Goal: Task Accomplishment & Management: Manage account settings

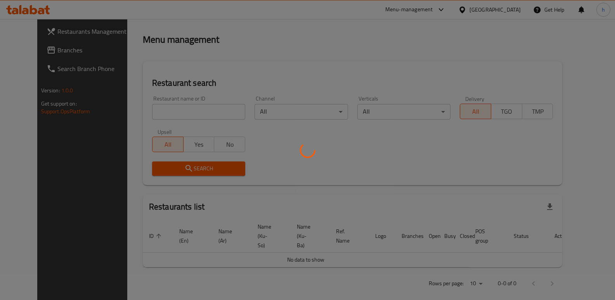
scroll to position [101, 0]
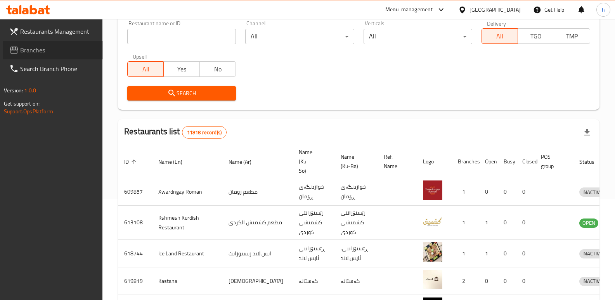
click at [44, 57] on link "Branches" at bounding box center [53, 50] width 100 height 19
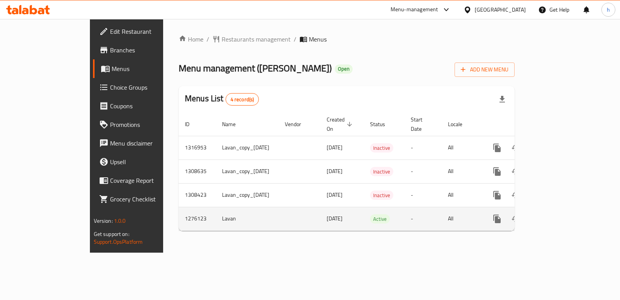
click at [558, 214] on icon "enhanced table" at bounding box center [553, 218] width 9 height 9
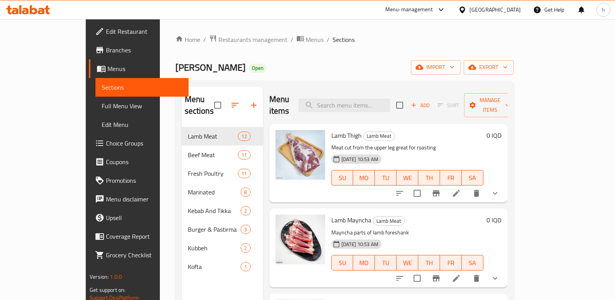
click at [382, 92] on div "Menu items Add Sort Manage items" at bounding box center [388, 105] width 238 height 37
click at [377, 101] on input "search" at bounding box center [344, 105] width 92 height 14
paste input "Beef Meat - Habl"
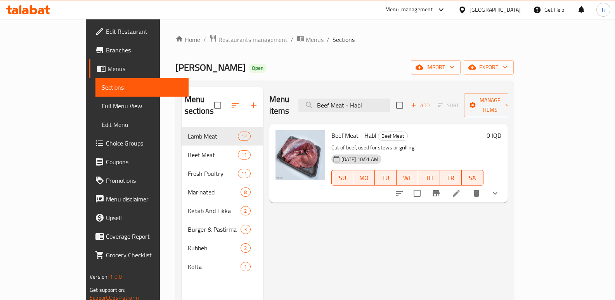
type input "Beef Meat - Habl"
click at [425, 185] on input "checkbox" at bounding box center [417, 193] width 16 height 16
checkbox input "true"
click at [510, 101] on span "Manage items" at bounding box center [490, 104] width 40 height 19
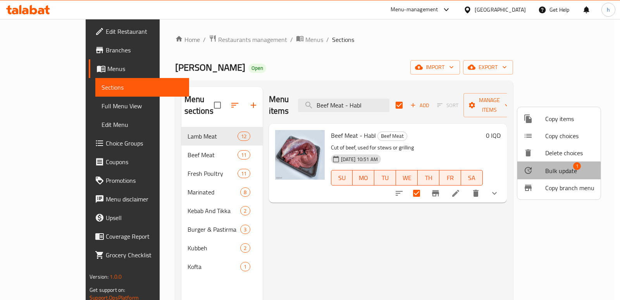
click at [558, 174] on span "Bulk update" at bounding box center [562, 170] width 32 height 9
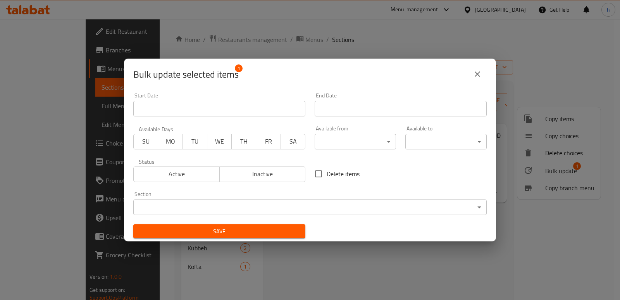
click at [415, 205] on body "​ Menu-management [GEOGRAPHIC_DATA] Get Help h Edit Restaurant Branches Menus S…" at bounding box center [310, 159] width 620 height 281
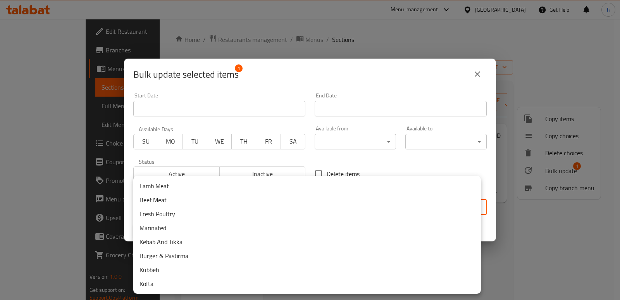
click at [536, 245] on div at bounding box center [310, 150] width 620 height 300
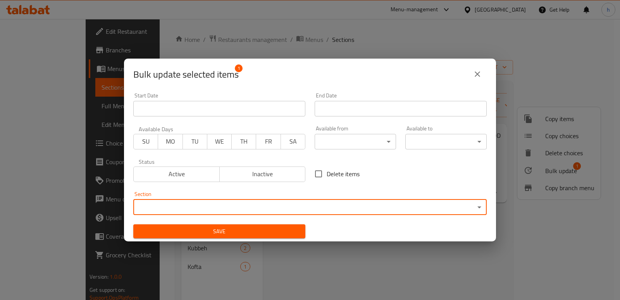
click at [536, 245] on div "Bulk update selected items 1 Start Date Start Date End Date End Date Available …" at bounding box center [310, 150] width 620 height 300
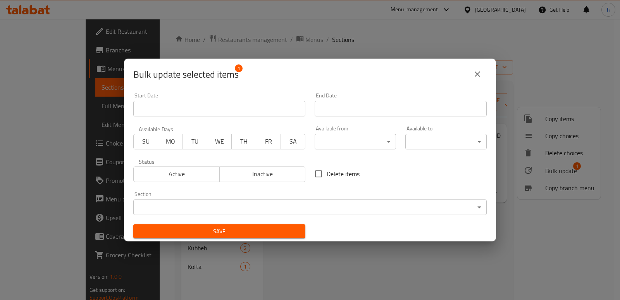
click at [481, 75] on icon "close" at bounding box center [477, 73] width 9 height 9
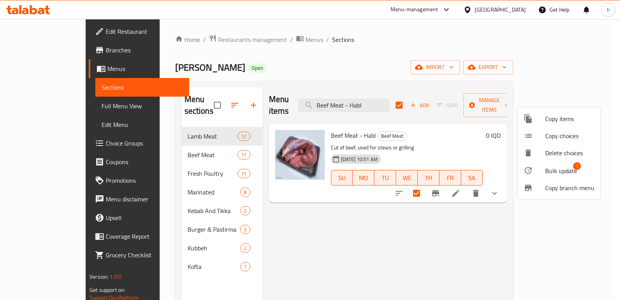
click at [508, 224] on div at bounding box center [310, 150] width 620 height 300
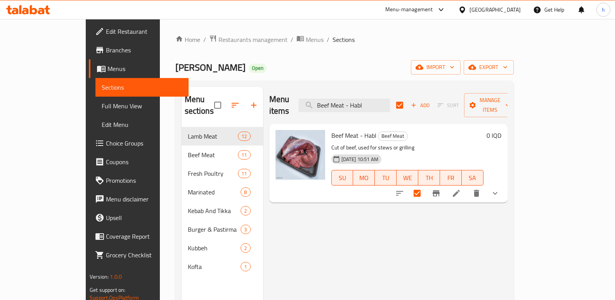
click at [452, 97] on div "Menu items Beef Meat - Habl Add Sort Manage items" at bounding box center [388, 105] width 238 height 37
click at [408, 98] on input "checkbox" at bounding box center [399, 105] width 16 height 16
checkbox input "false"
click at [461, 188] on icon at bounding box center [455, 192] width 9 height 9
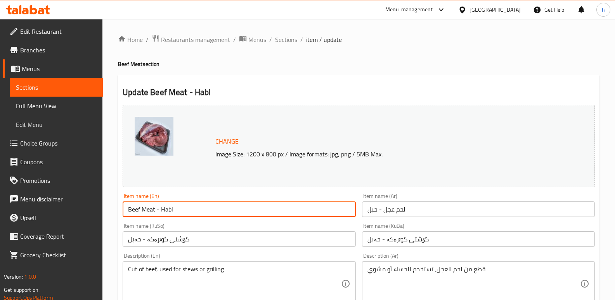
drag, startPoint x: 142, startPoint y: 198, endPoint x: 59, endPoint y: 191, distance: 83.3
paste input "Veal Back Rope Boneless"
type input "Veal Back Rope Boneless"
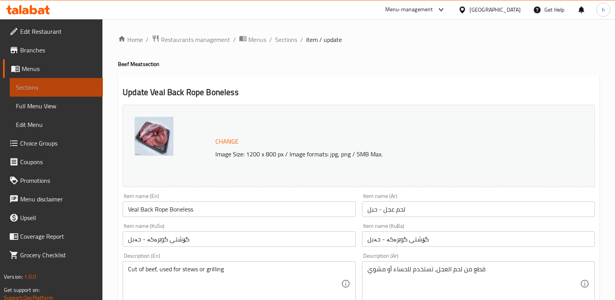
drag, startPoint x: 69, startPoint y: 90, endPoint x: 177, endPoint y: 50, distance: 115.0
click at [69, 88] on span "Sections" at bounding box center [56, 87] width 81 height 9
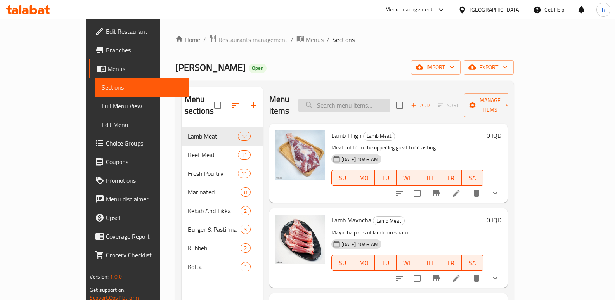
click at [364, 98] on input "search" at bounding box center [344, 105] width 92 height 14
paste input "Veal Back Rope Boneless"
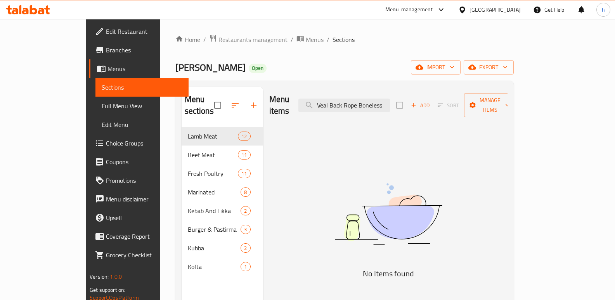
type input "Veal Back Rope Boneless"
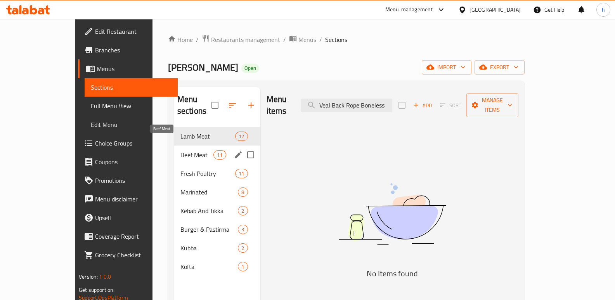
click at [180, 150] on span "Beef Meat" at bounding box center [196, 154] width 33 height 9
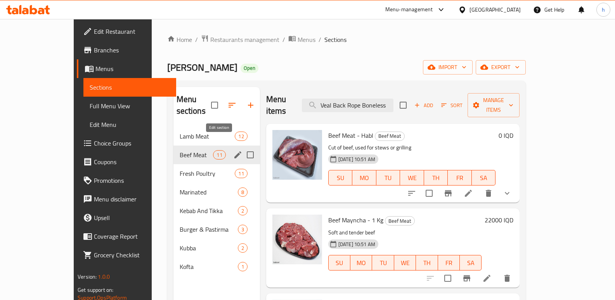
click at [234, 151] on icon "edit" at bounding box center [237, 154] width 7 height 7
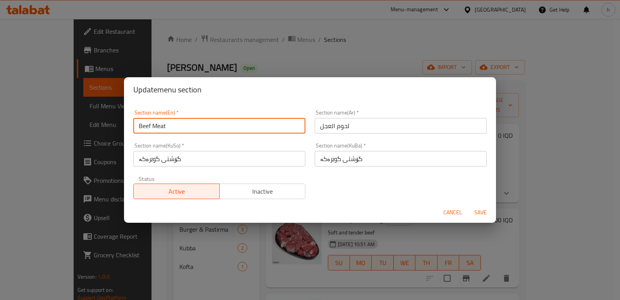
drag, startPoint x: 185, startPoint y: 128, endPoint x: 107, endPoint y: 130, distance: 78.4
click at [107, 130] on div "Update menu section Section name(En)   * Beef Meat Section name(En) * Section n…" at bounding box center [310, 150] width 620 height 300
paste input "Fresh Veal"
type input "Fresh Veal"
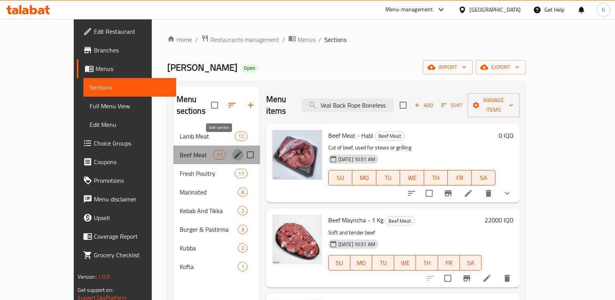
click at [232, 149] on button "edit" at bounding box center [238, 155] width 12 height 12
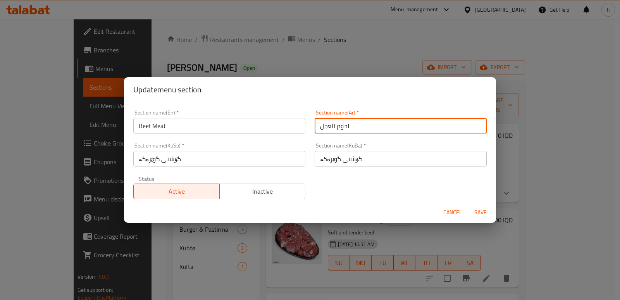
drag, startPoint x: 359, startPoint y: 124, endPoint x: 285, endPoint y: 130, distance: 74.3
click at [287, 131] on div "Section name(En)   * Beef Meat Section name(En) * Section name(Ar)   * لحوم الع…" at bounding box center [310, 154] width 363 height 98
paste input "العجل الطازج"
click at [462, 125] on input "لحم العجل الطازج" at bounding box center [401, 126] width 172 height 16
click at [449, 127] on input "لحم عجل الطازج" at bounding box center [401, 126] width 172 height 16
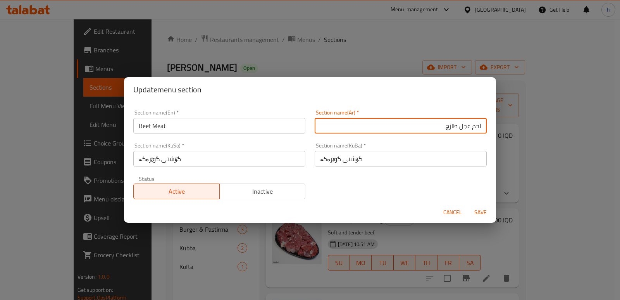
type input "لحم عجل طازج"
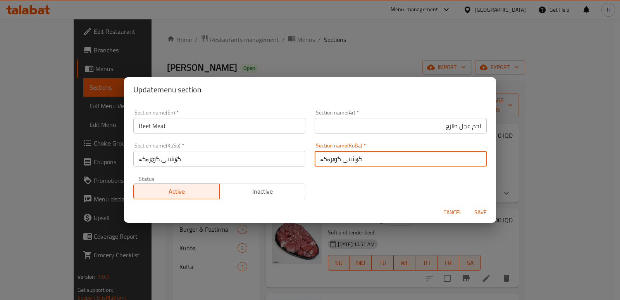
drag, startPoint x: 410, startPoint y: 154, endPoint x: 401, endPoint y: 153, distance: 8.5
click at [402, 153] on input "گۆشتی گوێرەکە" at bounding box center [401, 159] width 172 height 16
click at [456, 208] on span "Cancel" at bounding box center [453, 212] width 19 height 10
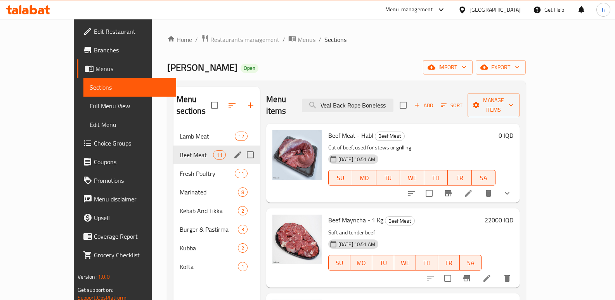
click at [233, 150] on icon "edit" at bounding box center [237, 154] width 9 height 9
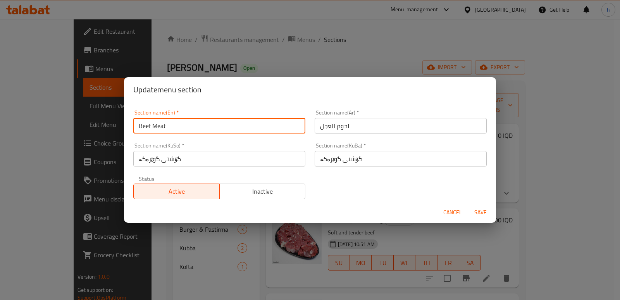
drag, startPoint x: 144, startPoint y: 115, endPoint x: 91, endPoint y: 106, distance: 53.8
click at [93, 107] on div "Update menu section Section name(En)   * Beef Meat Section name(En) * Section n…" at bounding box center [310, 150] width 620 height 300
paste input "Fresh Veal"
type input "Fresh Veal"
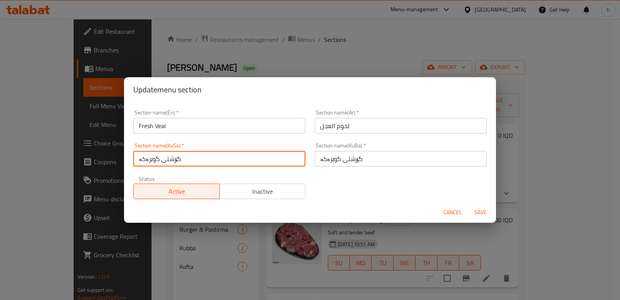
drag, startPoint x: 185, startPoint y: 161, endPoint x: 56, endPoint y: 149, distance: 129.7
click at [60, 151] on div "Update menu section Section name(En)   * Fresh Veal Section name(En) * Section …" at bounding box center [310, 150] width 620 height 300
type input "گۆشتی مانگا"
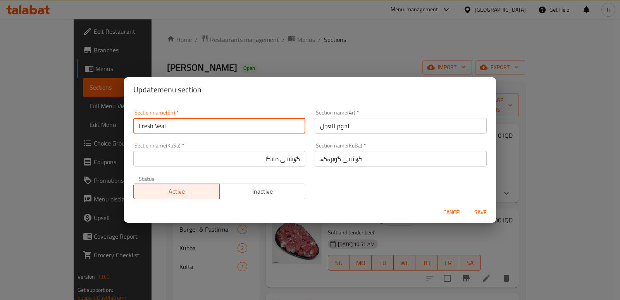
click at [164, 127] on input "Fresh Veal" at bounding box center [219, 126] width 172 height 16
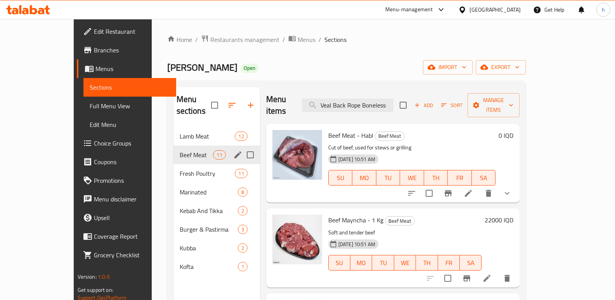
click at [233, 150] on icon "edit" at bounding box center [237, 154] width 9 height 9
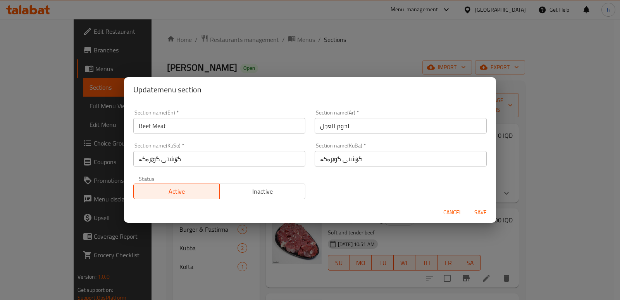
click at [208, 159] on input "گۆشتی گوێرەکە" at bounding box center [219, 159] width 172 height 16
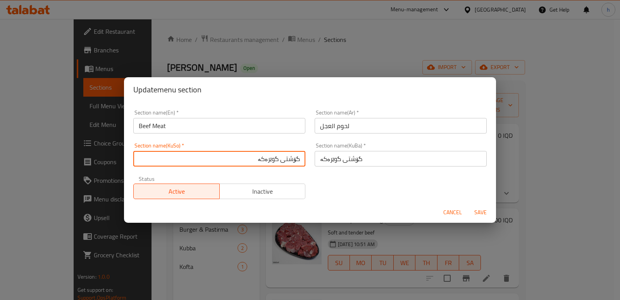
click at [271, 160] on input "گۆشتی گوێرەکە" at bounding box center [219, 159] width 172 height 16
paste input "[DEMOGRAPHIC_DATA] گۆلک"
drag, startPoint x: 279, startPoint y: 160, endPoint x: 317, endPoint y: 159, distance: 38.4
click at [317, 159] on div "Section name(En)   * Beef Meat Section name(En) * Section name(Ar)   * لحوم الع…" at bounding box center [310, 154] width 363 height 98
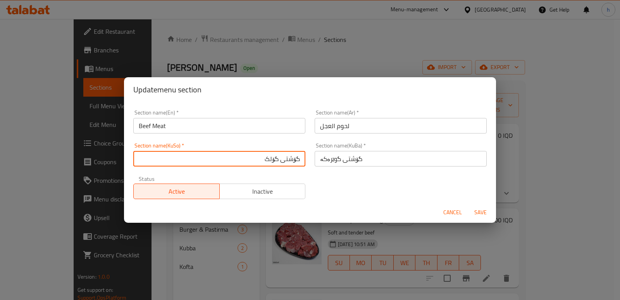
drag, startPoint x: 241, startPoint y: 162, endPoint x: 269, endPoint y: 172, distance: 29.3
click at [244, 163] on input "گۆشتی گۆلک" at bounding box center [219, 159] width 172 height 16
type input "گۆشتی گۆلکی فرێش"
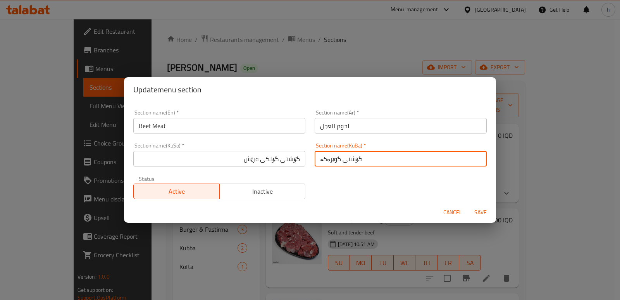
drag, startPoint x: 344, startPoint y: 150, endPoint x: 248, endPoint y: 140, distance: 97.2
click at [249, 141] on div "Section name(En)   * Beef Meat Section name(En) * Section name(Ar)   * لحوم الع…" at bounding box center [310, 154] width 363 height 98
paste input "گۆشتی گۆلکی فرێش"
type input "گۆشتی گۆلکی فرێش"
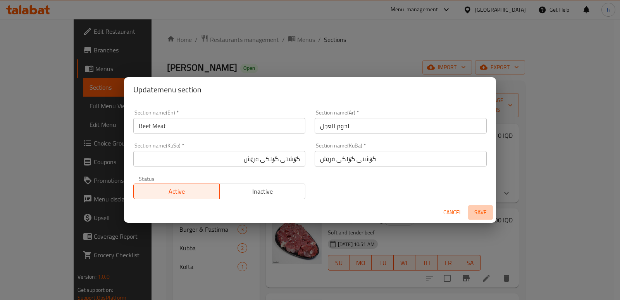
click at [485, 213] on span "Save" at bounding box center [481, 212] width 19 height 10
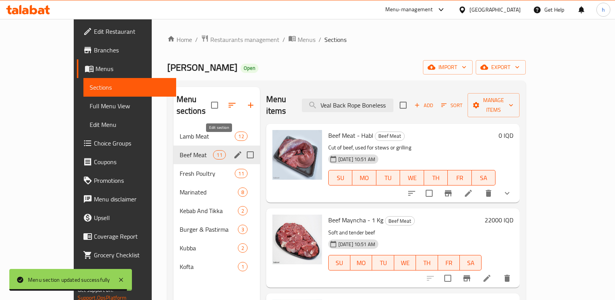
click at [234, 151] on icon "edit" at bounding box center [237, 154] width 7 height 7
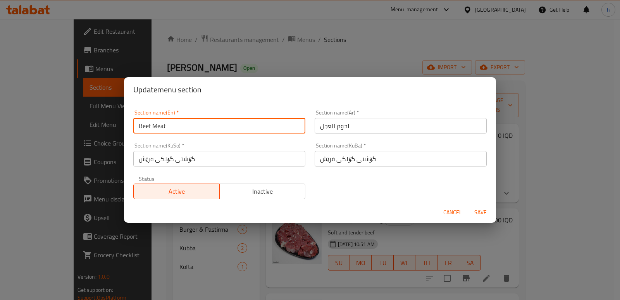
drag, startPoint x: 196, startPoint y: 126, endPoint x: 112, endPoint y: 112, distance: 84.9
click at [112, 112] on div "Update menu section Section name(En)   * Beef Meat Section name(En) * Section n…" at bounding box center [310, 150] width 620 height 300
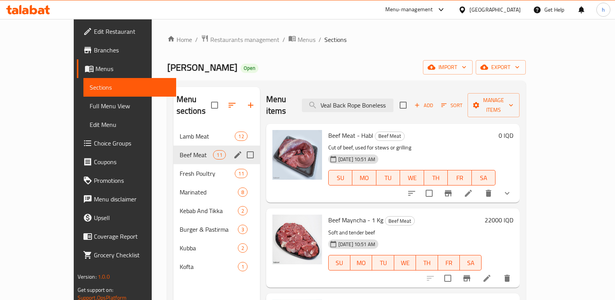
click at [232, 149] on button "edit" at bounding box center [238, 155] width 12 height 12
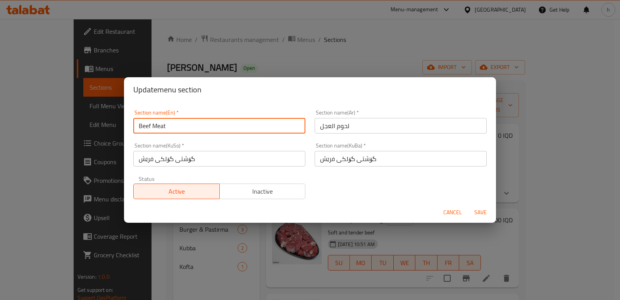
drag, startPoint x: 171, startPoint y: 121, endPoint x: 37, endPoint y: 123, distance: 134.2
click at [38, 123] on div "Update menu section Section name(En)   * Beef Meat Section name(En) * Section n…" at bounding box center [310, 150] width 620 height 300
paste input "Fresh Veal"
type input "Fresh Veal"
click at [479, 209] on span "Save" at bounding box center [481, 212] width 19 height 10
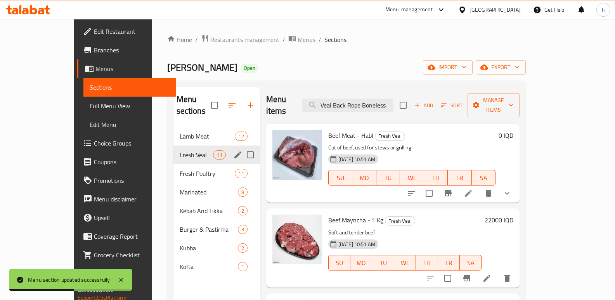
click at [232, 149] on div "Menu sections" at bounding box center [238, 155] width 12 height 12
click at [233, 150] on icon "edit" at bounding box center [237, 154] width 9 height 9
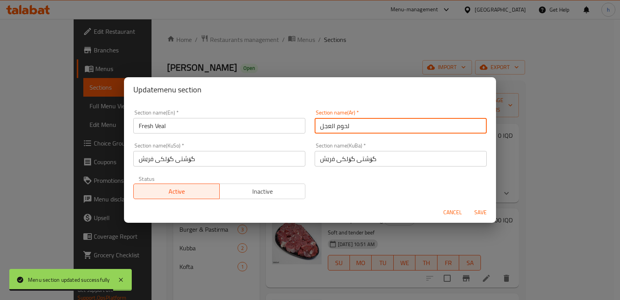
drag, startPoint x: 361, startPoint y: 128, endPoint x: 264, endPoint y: 119, distance: 96.7
click at [265, 119] on div "Section name(En)   * Fresh Veal Section name(En) * Section name(Ar)   * لحوم ال…" at bounding box center [310, 154] width 363 height 98
paste input "العجل الطازج"
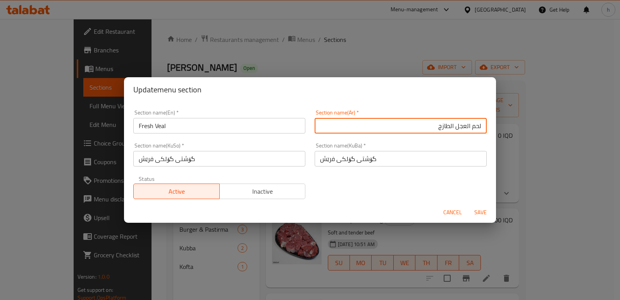
click at [460, 128] on input "لحم العجل الطازج" at bounding box center [401, 126] width 172 height 16
click at [448, 126] on input "لحم عجل الطازج" at bounding box center [401, 126] width 172 height 16
type input "لحم عجل طازج"
click at [478, 212] on span "Save" at bounding box center [481, 212] width 19 height 10
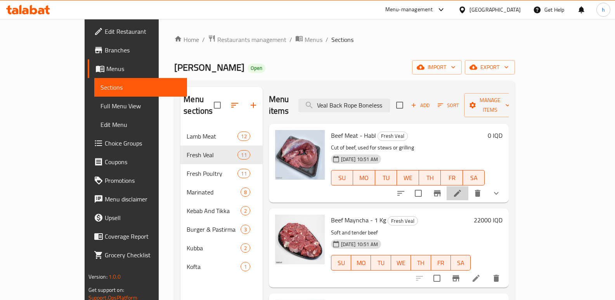
click at [461, 190] on icon at bounding box center [457, 193] width 7 height 7
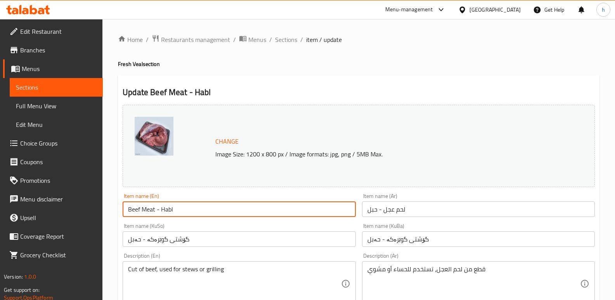
drag, startPoint x: 185, startPoint y: 209, endPoint x: 133, endPoint y: 228, distance: 54.7
paste input "Veal Back Rope Boneless"
type input "Veal Back Rope Boneless"
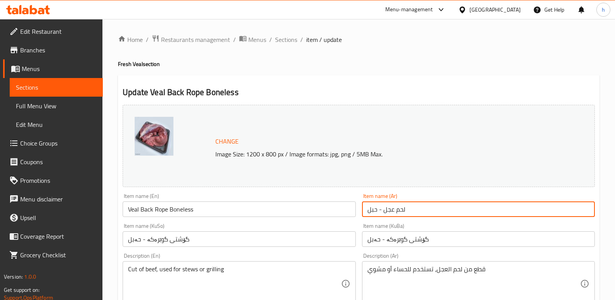
drag, startPoint x: 411, startPoint y: 213, endPoint x: 334, endPoint y: 197, distance: 78.8
paste input "بل ظهر عجل بدون عظم"
type input "لحم حبل ظهر عجل بدون عظم"
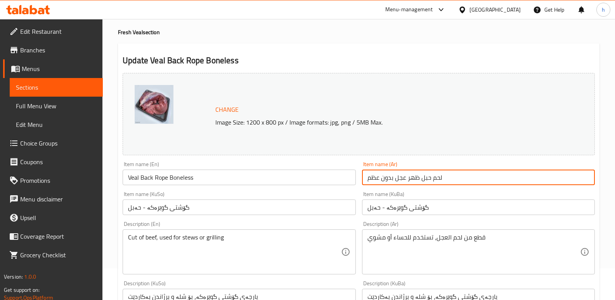
scroll to position [33, 0]
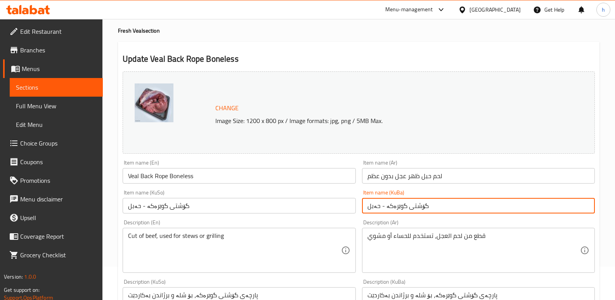
drag, startPoint x: 441, startPoint y: 207, endPoint x: 368, endPoint y: 204, distance: 73.7
click at [368, 204] on input "گۆشتی گوێرەکە - حەبل" at bounding box center [478, 206] width 233 height 16
paste input "حەبلی گوێرەکە بە بێ ئێسک"
type input "حەبلی گوێرەکە بە بێ ئێسک"
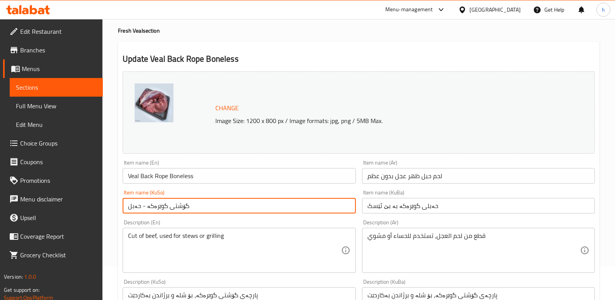
drag, startPoint x: 197, startPoint y: 208, endPoint x: 113, endPoint y: 202, distance: 84.3
paste input "حەبلی گوێرەکە بە بێ ئێسک"
type input "حەبلی گوێرەکە بە بێ ئێسک"
click at [467, 174] on input "لحم حبل ظهر عجل بدون عظم" at bounding box center [478, 176] width 233 height 16
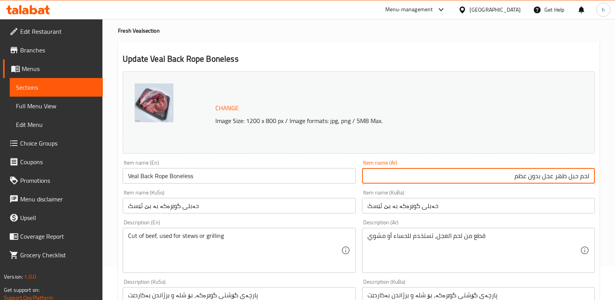
click at [449, 209] on input "حەبلی گوێرەکە بە بێ ئێسک" at bounding box center [478, 206] width 233 height 16
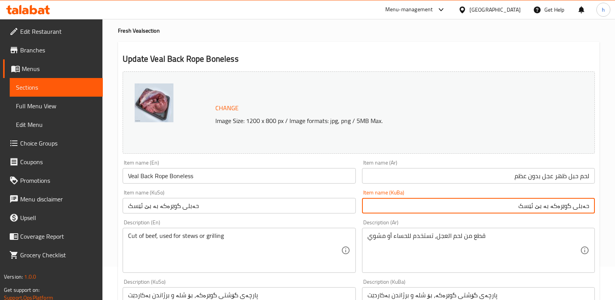
click at [565, 206] on input "حەبلی گوێرەکە بە بێ ئێسک" at bounding box center [478, 206] width 233 height 16
paste input "گۆشتی گۆلک"
click at [564, 206] on input "حەبلی گۆشتی گۆشتی گۆلکبە بێ ئێسک" at bounding box center [478, 206] width 233 height 16
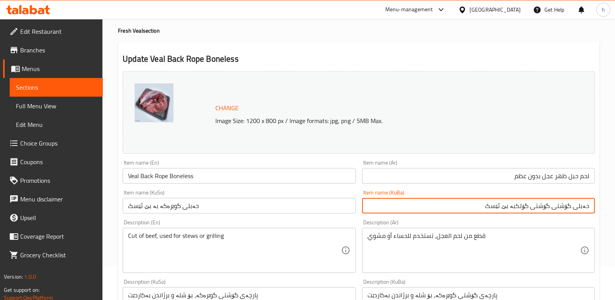
click at [564, 206] on input "حەبلی گۆشتی گۆشتی گۆلکبە بێ ئێسک" at bounding box center [478, 206] width 233 height 16
click at [541, 207] on input "حەبلی گۆشتی گۆلکبە بێ ئێسک" at bounding box center [478, 206] width 233 height 16
type input "حەبلی گۆشتی گۆلک بە بێ ئێسک"
click at [290, 202] on input "حەبلی گوێرەکە بە بێ ئێسک" at bounding box center [239, 206] width 233 height 16
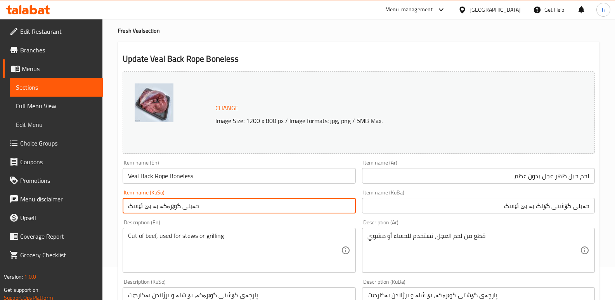
paste input "[DEMOGRAPHIC_DATA] گۆلک"
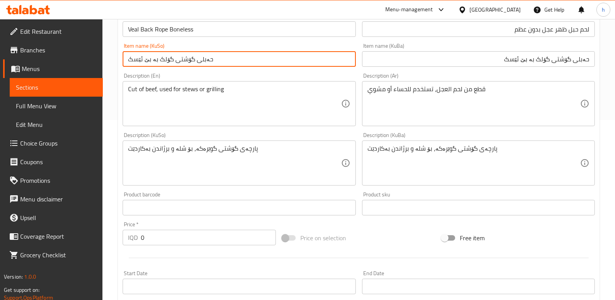
scroll to position [366, 0]
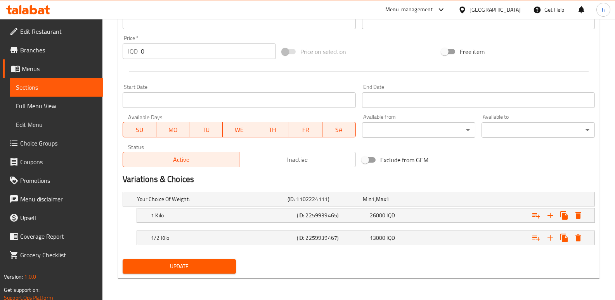
type input "حەبلی گۆشتی گۆلک بە بێ ئێسک"
click at [195, 261] on span "Update" at bounding box center [179, 266] width 101 height 10
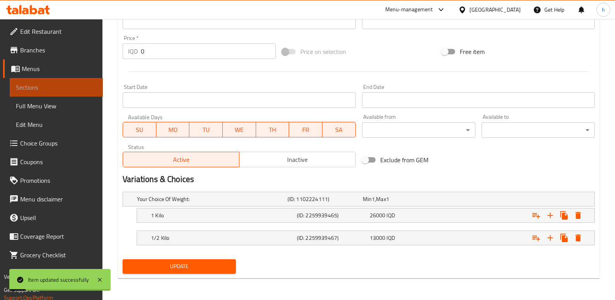
click at [71, 87] on span "Sections" at bounding box center [56, 87] width 81 height 9
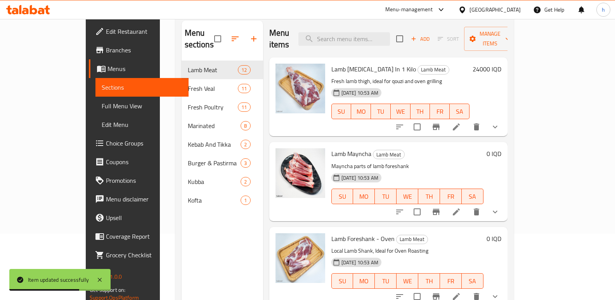
scroll to position [64, 0]
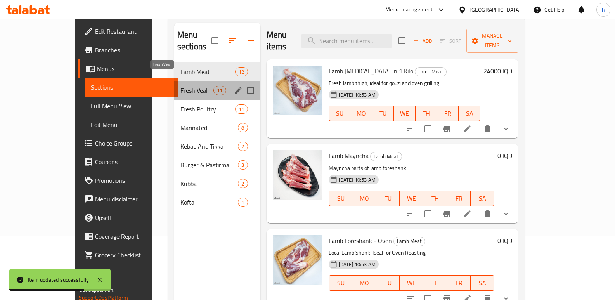
click at [180, 86] on span "Fresh Veal" at bounding box center [196, 90] width 33 height 9
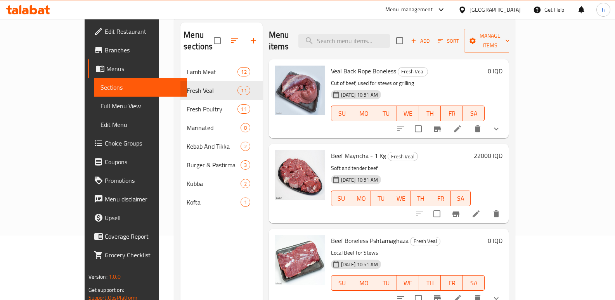
click at [462, 124] on icon at bounding box center [457, 128] width 9 height 9
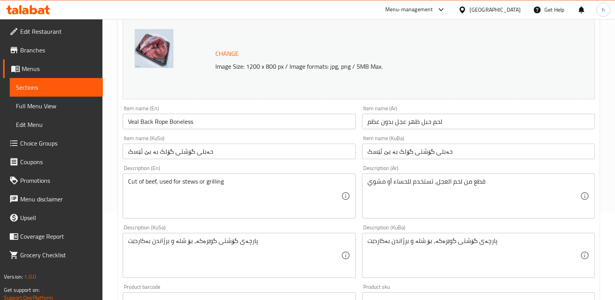
scroll to position [94, 0]
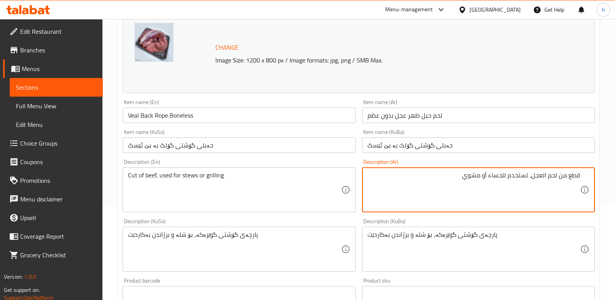
paste textarea "حبل ظهر عجل طازج، مثالي لل"
type textarea "حبل ظهر عجل طازج، مثالي للشوي"
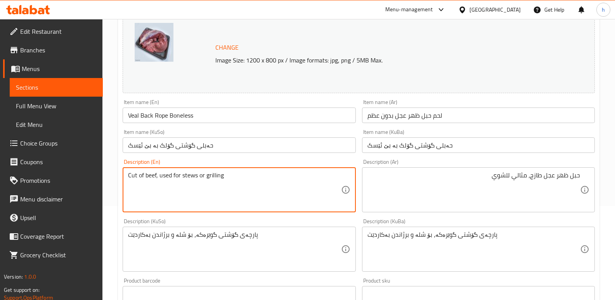
drag, startPoint x: 223, startPoint y: 178, endPoint x: 76, endPoint y: 173, distance: 146.7
paste textarea "Fresh Veal Back Rope Boneless, Ideal for G"
type textarea "Fresh Veal Back Rope Boneless, Ideal for Grilling"
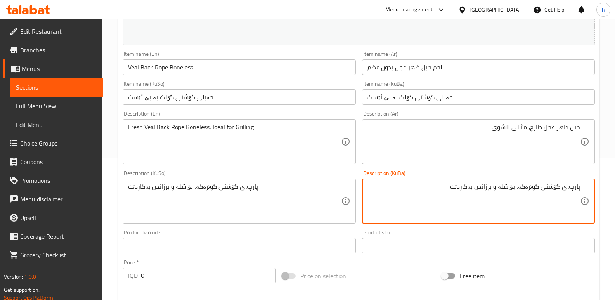
paste textarea "حەبلی فرێشی گوێرەکە بە بێ ئێسک، گونجاوە بۆ برژاندن"
click at [533, 187] on textarea "حەبلی فرێشی گوێرەکە بە بێ ئێسک، گونجاوە بۆ برژاندن" at bounding box center [473, 201] width 213 height 37
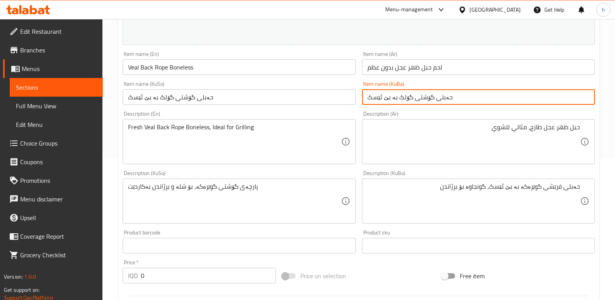
drag, startPoint x: 397, startPoint y: 98, endPoint x: 429, endPoint y: 100, distance: 31.8
click at [429, 100] on input "حەبلی گۆشتی گۆلک بە بێ ئێسک" at bounding box center [478, 97] width 233 height 16
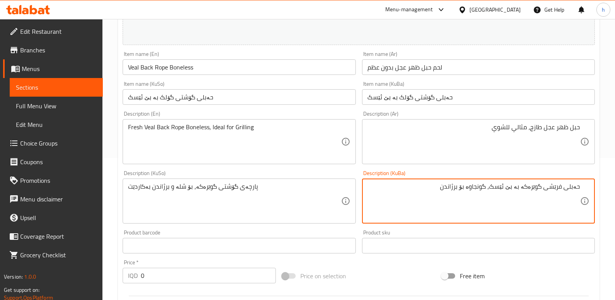
click at [540, 188] on textarea "حەبلی فرێشی گوێرەکە بە بێ ئێسک، گونجاوە بۆ برژاندن" at bounding box center [473, 201] width 213 height 37
paste textarea "[DEMOGRAPHIC_DATA] گۆلک"
type textarea "حەبلی فرێشی گۆشتی گۆلک بە بێ ئێسک، گونجاوە بۆ برژاندن"
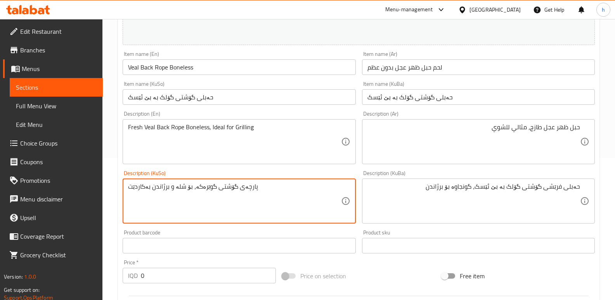
paste textarea "حەبلی فرێشی گۆشتی گۆلک بە بێ ئێسک، گونجاوە بۆ برژاندن"
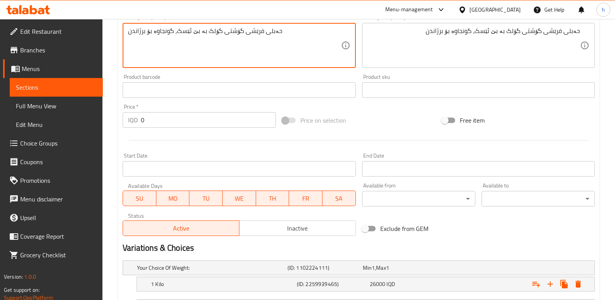
scroll to position [366, 0]
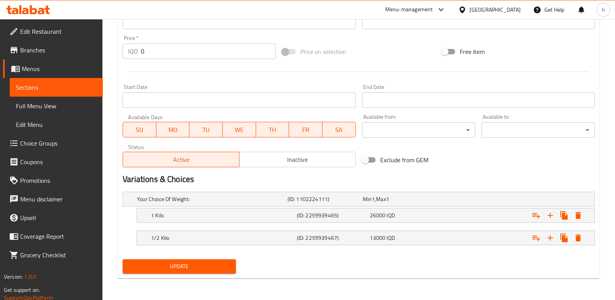
type textarea "حەبلی فرێشی گۆشتی گۆلک بە بێ ئێسک، گونجاوە بۆ برژاندن"
click at [180, 257] on div "Update" at bounding box center [178, 266] width 119 height 21
click at [180, 264] on span "Update" at bounding box center [179, 266] width 101 height 10
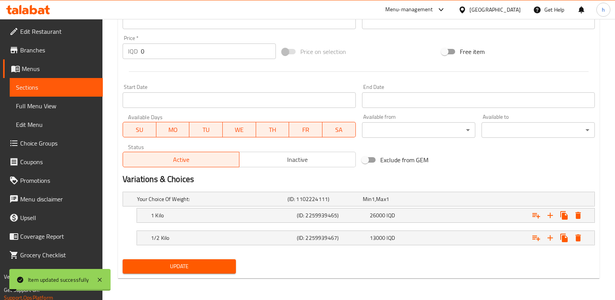
click at [85, 87] on span "Sections" at bounding box center [56, 87] width 81 height 9
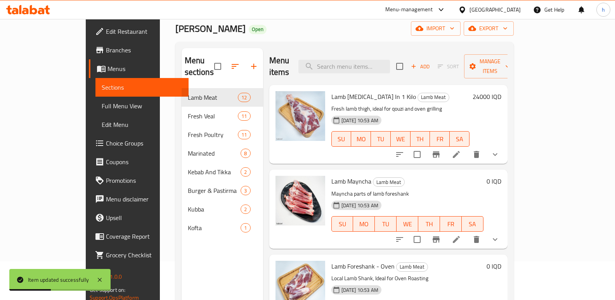
scroll to position [29, 0]
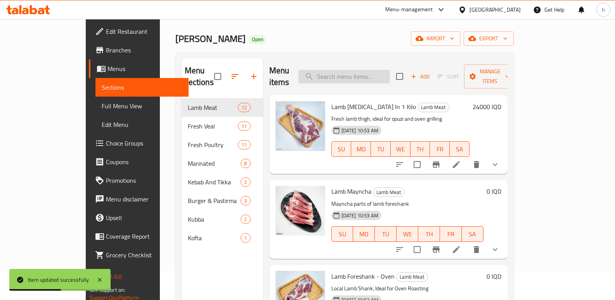
click at [390, 70] on input "search" at bounding box center [344, 77] width 92 height 14
paste input "Beef Mayncha - 1 Kg"
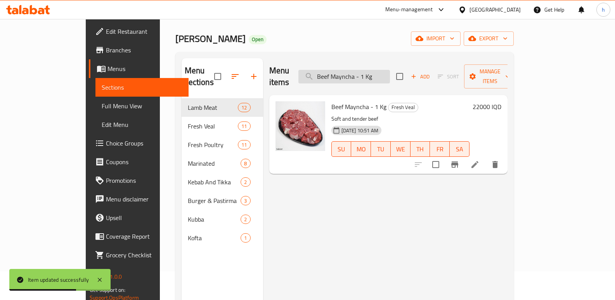
type input "Beef Mayncha - 1 Kg"
click at [486, 157] on li at bounding box center [475, 164] width 22 height 14
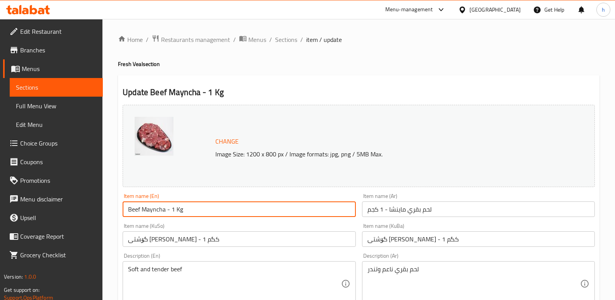
paste input "Veal [PERSON_NAME]"
drag, startPoint x: 197, startPoint y: 212, endPoint x: 65, endPoint y: 214, distance: 132.2
type input "Veal [PERSON_NAME]"
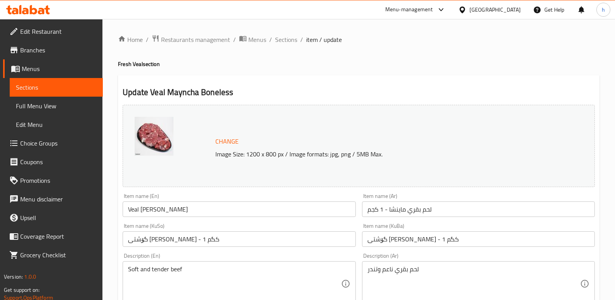
click at [214, 192] on div "Item name (En) [PERSON_NAME] Item name (En)" at bounding box center [238, 205] width 239 height 30
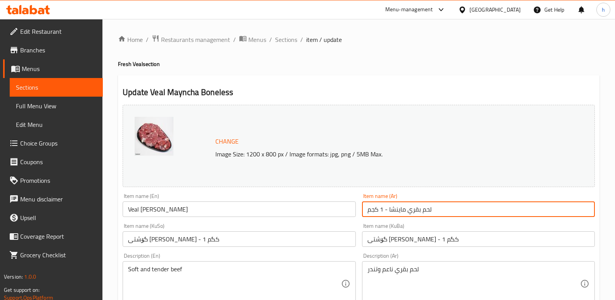
drag, startPoint x: 438, startPoint y: 211, endPoint x: 344, endPoint y: 201, distance: 94.8
paste input "جل ماينجة بدون عظ"
type input "لحم عجل ماينجة بدون عظم"
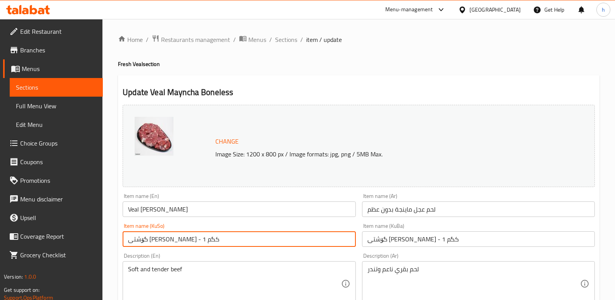
click at [235, 242] on input "گۆشتی [PERSON_NAME] - 1 کگم" at bounding box center [239, 239] width 233 height 16
drag, startPoint x: 249, startPoint y: 243, endPoint x: 368, endPoint y: 237, distance: 119.2
paste input "ماینچەی گوێرەکە بە بێ ئێسک"
click at [470, 237] on input "گۆشتی [PERSON_NAME] - 1 کگم" at bounding box center [478, 239] width 233 height 16
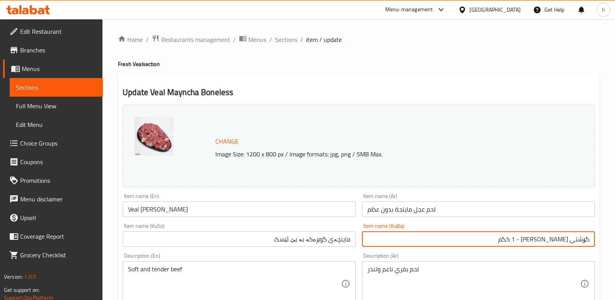
drag, startPoint x: 561, startPoint y: 244, endPoint x: 595, endPoint y: 244, distance: 34.1
click at [595, 244] on div "Item name (KuBa) گۆشتی مانگای ماینتشا - 1 کگم Item name (KuBa)" at bounding box center [478, 235] width 239 height 30
click at [317, 238] on input "ماینچەی گوێرەکە بە بێ ئێسک" at bounding box center [239, 239] width 233 height 16
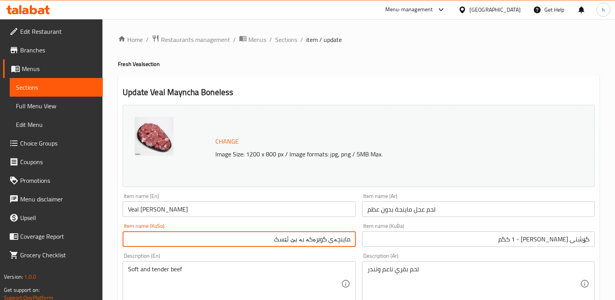
click at [317, 238] on input "ماینچەی گوێرەکە بە بێ ئێسک" at bounding box center [239, 239] width 233 height 16
paste input "[DEMOGRAPHIC_DATA] مانگای"
drag, startPoint x: 253, startPoint y: 235, endPoint x: 358, endPoint y: 244, distance: 105.2
click at [358, 244] on div "Item name (KuSo) ماینچەی گۆشتی مانگای بە بێ ئێسک Item name (KuSo)" at bounding box center [238, 235] width 239 height 30
type input "ماینچەی گۆشتی مانگای بە بێ ئێسک"
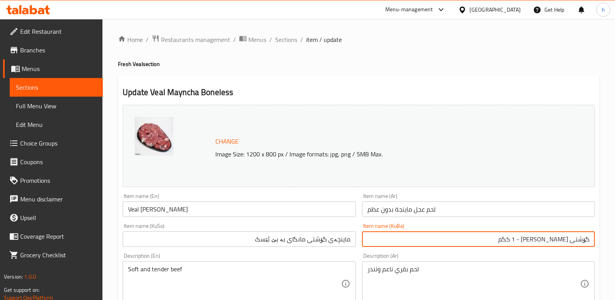
drag, startPoint x: 482, startPoint y: 238, endPoint x: 620, endPoint y: 236, distance: 138.1
click at [615, 236] on html "​ Menu-management [GEOGRAPHIC_DATA] Get Help h Edit Restaurant Branches Menus S…" at bounding box center [307, 150] width 615 height 300
paste input "ماینچەی گۆشتی مانگای بە بێ ئێسک"
type input "ماینچەی گۆشتی مانگای بە بێ ئێسک"
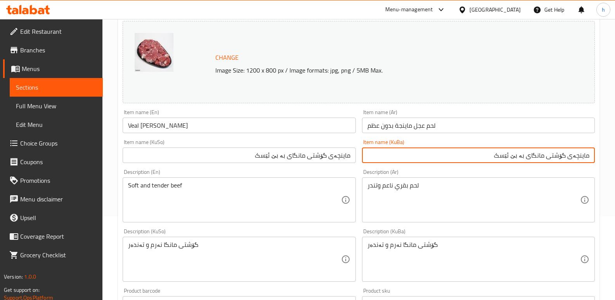
drag, startPoint x: 392, startPoint y: 191, endPoint x: 297, endPoint y: 199, distance: 96.1
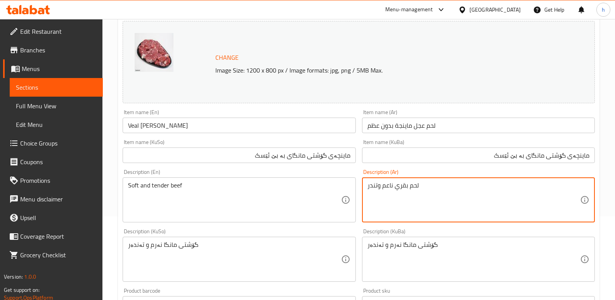
paste textarea "جل طازج، مثالي للشوي في الفرن والقوزي"
click at [492, 187] on textarea "لحم عجل طازج، مثالي للشوي في الفرن والقوزي" at bounding box center [473, 199] width 213 height 37
click at [477, 187] on textarea "لحم عجل طازج، مثالي للشوي في فرن والقوزي" at bounding box center [473, 199] width 213 height 37
type textarea "لحم عجل طازج، مثالي للشوي في فرن وقوزي"
drag, startPoint x: 102, startPoint y: 166, endPoint x: 64, endPoint y: 158, distance: 38.4
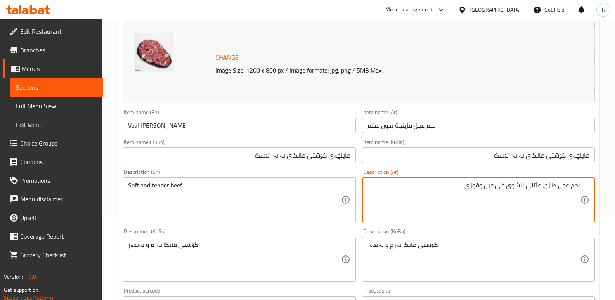
paste textarea "Fresh Veal Mayncha, Ideal for Oven Grilling and Quzi"
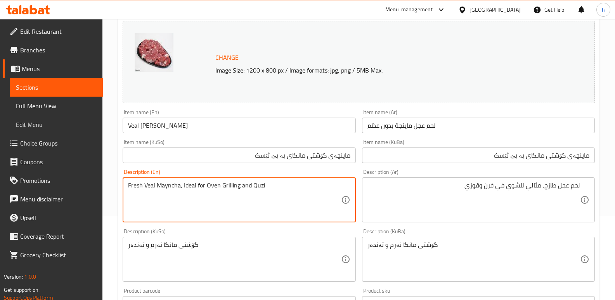
type textarea "Fresh Veal Mayncha, Ideal for Oven Grilling and Quzi"
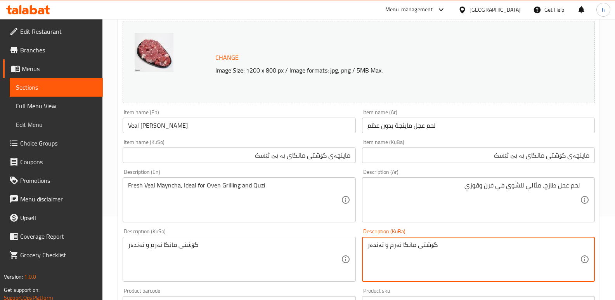
drag, startPoint x: 449, startPoint y: 251, endPoint x: 341, endPoint y: 233, distance: 109.1
paste textarea "ماینچەی فرێشی گوێرەکە بە بێ ئێسک، گونجاوە بۆ برژاندن و قۆزی"
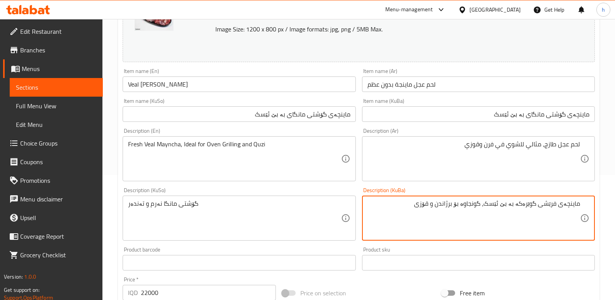
scroll to position [134, 0]
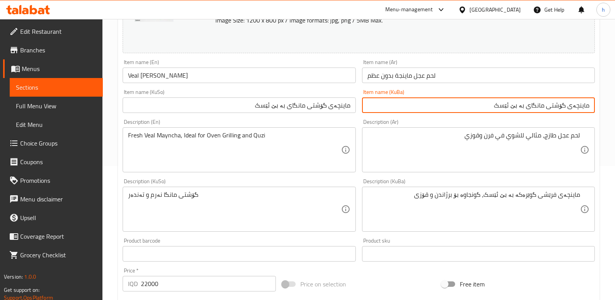
drag, startPoint x: 528, startPoint y: 108, endPoint x: 566, endPoint y: 110, distance: 38.5
click at [566, 110] on input "ماینچەی گۆشتی مانگای بە بێ ئێسک" at bounding box center [478, 105] width 233 height 16
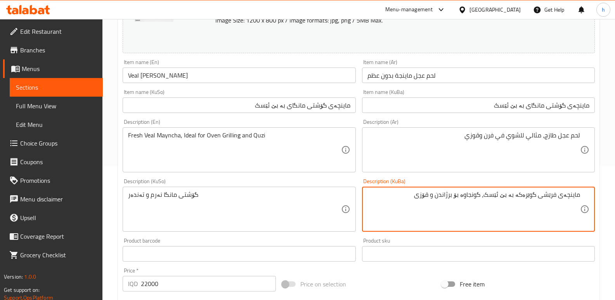
click at [529, 196] on textarea "ماینچەی فرێشی گوێرەکە بە بێ ئێسک، گونجاوە بۆ برژاندن و قۆزی" at bounding box center [473, 209] width 213 height 37
paste textarea "[DEMOGRAPHIC_DATA] مانگای"
type textarea "ماینچەی فرێشی گۆشتی مانگای بە بێ ئێسک، گونجاوە بۆ برژاندن و قۆزی"
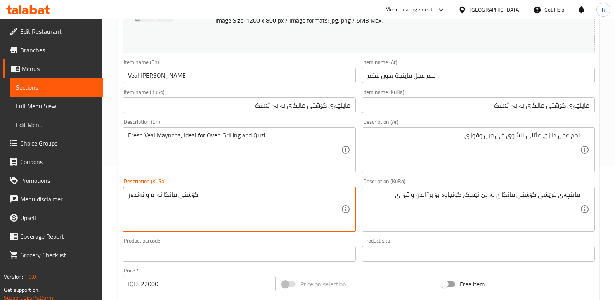
drag, startPoint x: 198, startPoint y: 198, endPoint x: 106, endPoint y: 193, distance: 92.5
paste textarea "ماینچەی فرێشی گۆشتی مانگای بە بێ ئێسک، گونجاوە بۆ برژاندن و قۆزی"
type textarea "ماینچەی فرێشی گۆشتی مانگای بە بێ ئێسک، گونجاوە بۆ برژاندن و قۆزی"
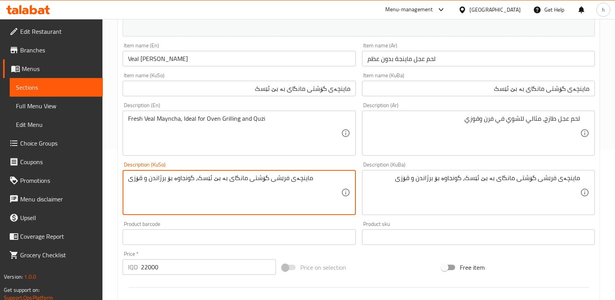
scroll to position [137, 0]
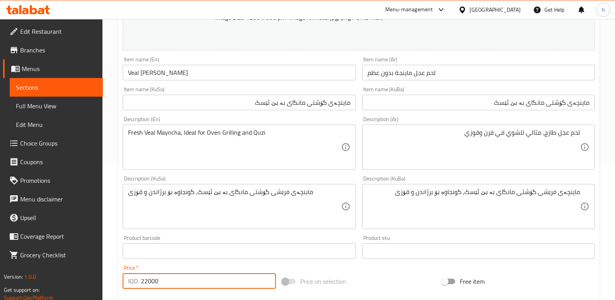
drag, startPoint x: 169, startPoint y: 279, endPoint x: 73, endPoint y: 263, distance: 97.9
click at [79, 266] on div "Edit Restaurant Branches Menus Sections Full Menu View Edit Menu Choice Groups …" at bounding box center [307, 196] width 615 height 629
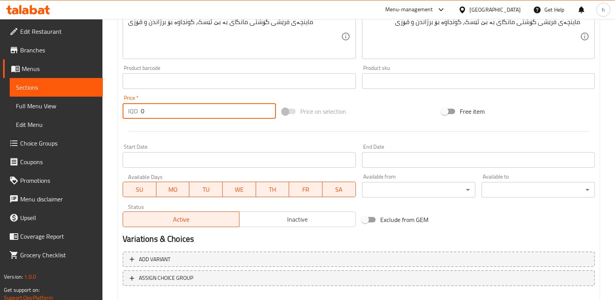
scroll to position [349, 0]
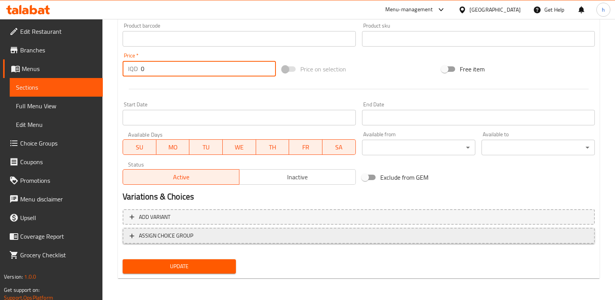
type input "0"
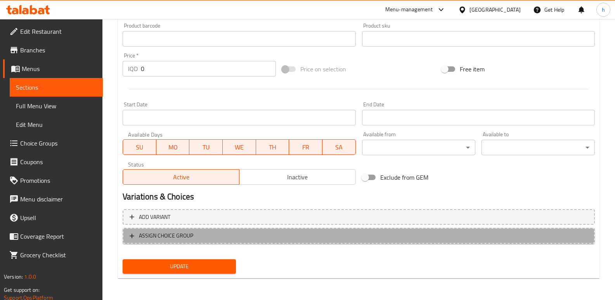
click at [280, 238] on span "ASSIGN CHOICE GROUP" at bounding box center [359, 236] width 458 height 10
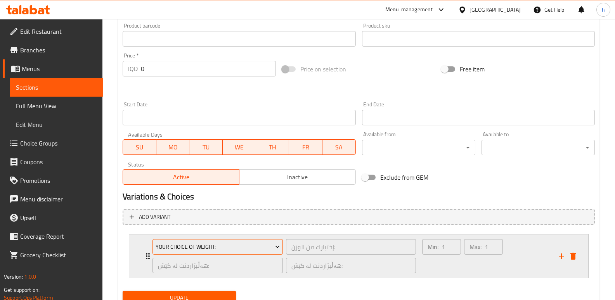
click at [264, 247] on span "Your Choice Of Weight:" at bounding box center [218, 247] width 124 height 10
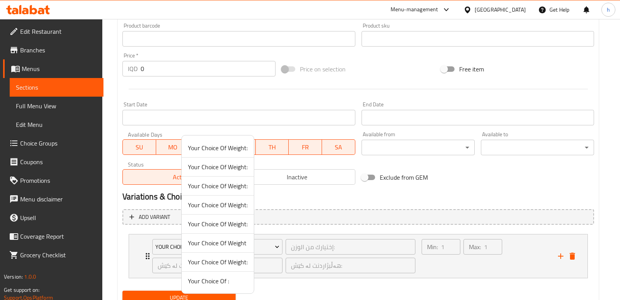
click at [237, 146] on span "Your Choice Of Weight:" at bounding box center [218, 147] width 60 height 9
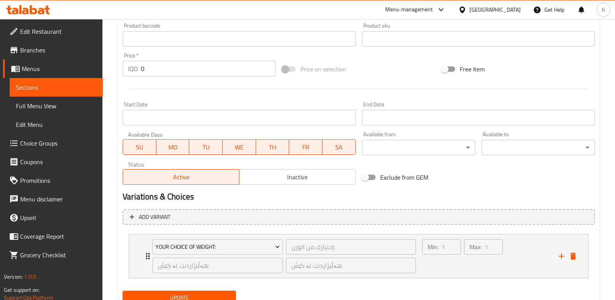
scroll to position [380, 0]
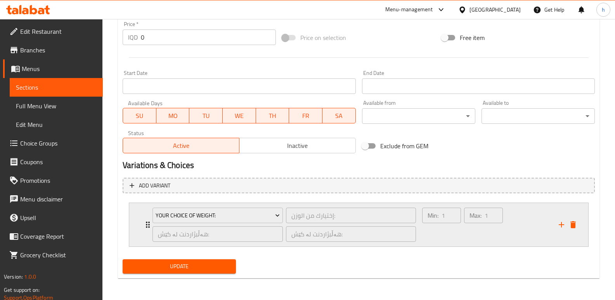
click at [483, 235] on div "Max: 1 ​" at bounding box center [483, 224] width 42 height 37
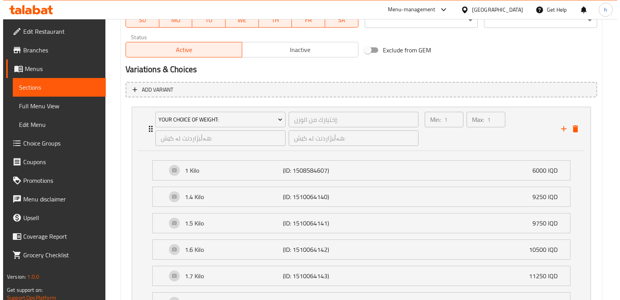
scroll to position [503, 0]
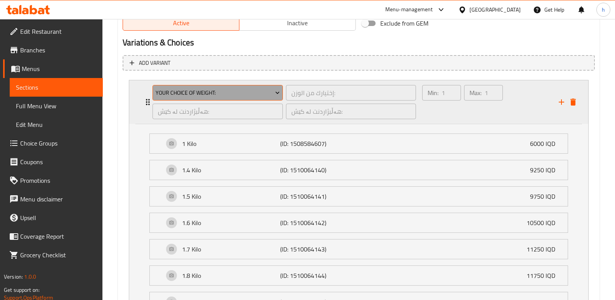
click at [218, 98] on button "Your Choice Of Weight:" at bounding box center [217, 93] width 130 height 16
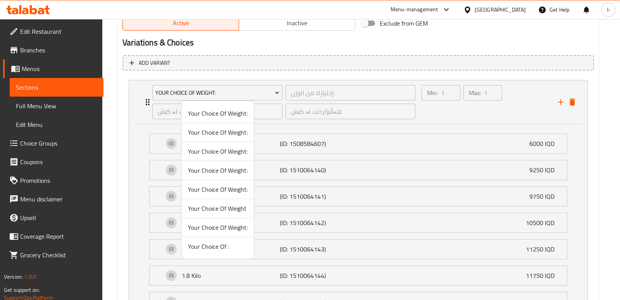
click at [215, 128] on span "Your Choice Of Weight:" at bounding box center [218, 132] width 60 height 9
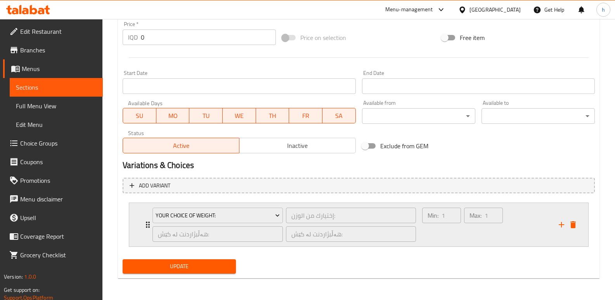
click at [437, 246] on div "Min: 1 ​ Max: 1 ​" at bounding box center [485, 224] width 137 height 43
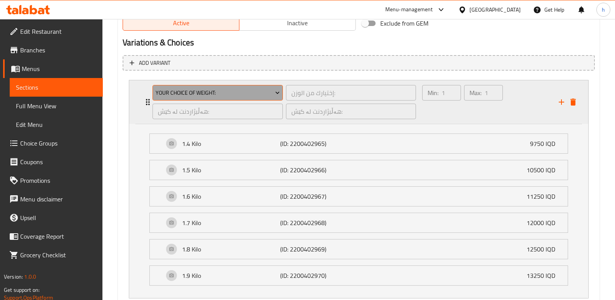
click at [244, 91] on span "Your Choice Of Weight:" at bounding box center [218, 93] width 124 height 10
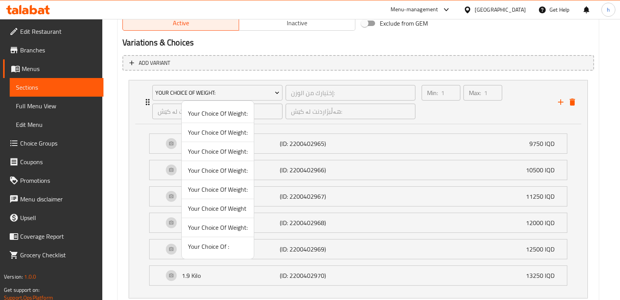
click at [228, 172] on span "Your Choice Of Weight:" at bounding box center [218, 170] width 60 height 9
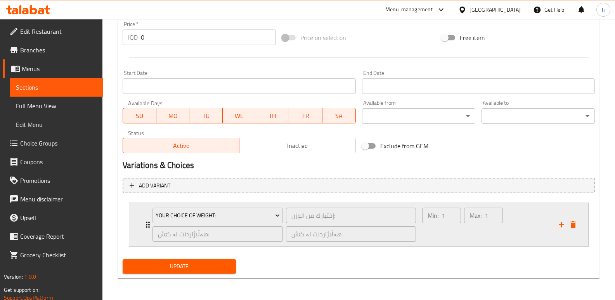
click at [467, 242] on div "Max: 1 ​" at bounding box center [483, 224] width 42 height 37
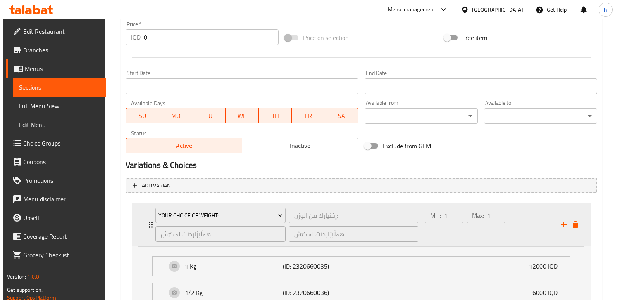
scroll to position [449, 0]
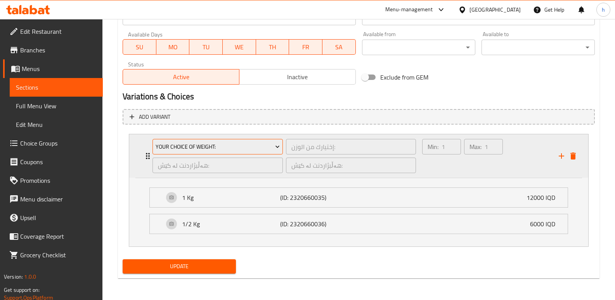
click at [240, 147] on span "Your Choice Of Weight:" at bounding box center [218, 147] width 124 height 10
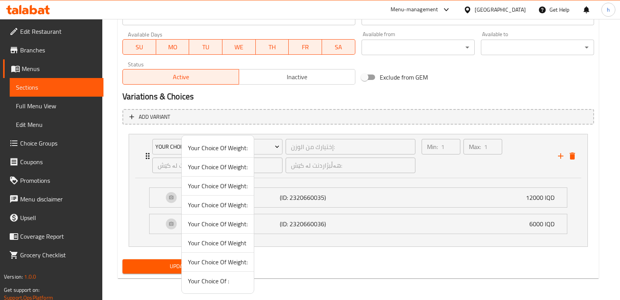
click at [227, 223] on span "Your Choice Of Weight:" at bounding box center [218, 223] width 60 height 9
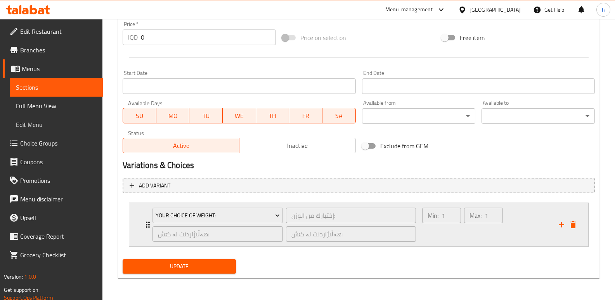
click at [431, 244] on div "Min: 1 ​ Max: 1 ​" at bounding box center [462, 224] width 87 height 40
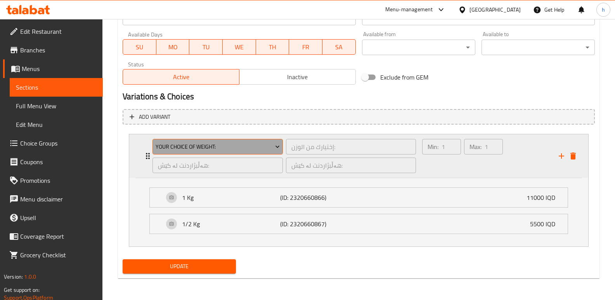
click at [232, 145] on span "Your Choice Of Weight:" at bounding box center [218, 147] width 124 height 10
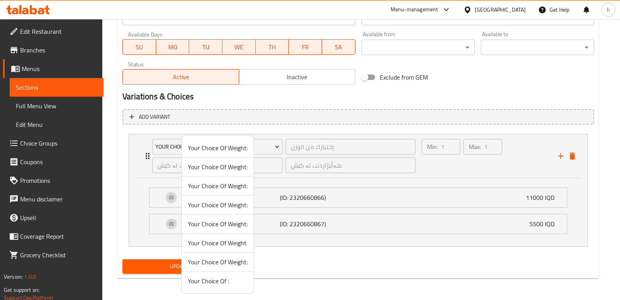
click at [228, 242] on span "Your Choice Of Weight" at bounding box center [218, 242] width 60 height 9
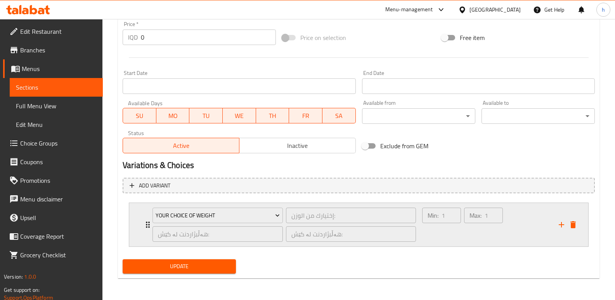
click at [429, 233] on div "Min: 1 ​" at bounding box center [441, 224] width 42 height 37
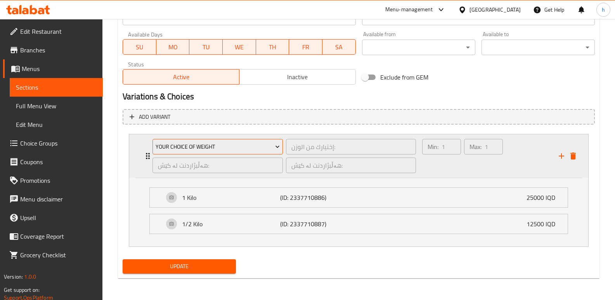
click at [231, 145] on span "Your Choice Of Weight" at bounding box center [218, 147] width 124 height 10
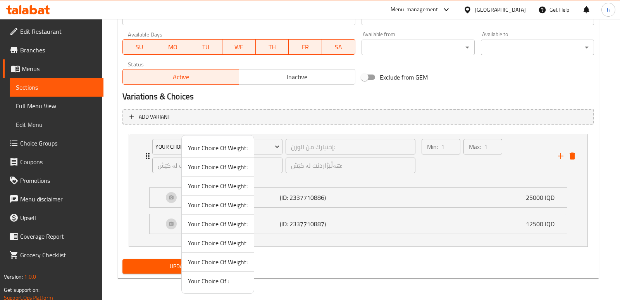
click at [231, 259] on span "Your Choice Of Weight:" at bounding box center [218, 261] width 60 height 9
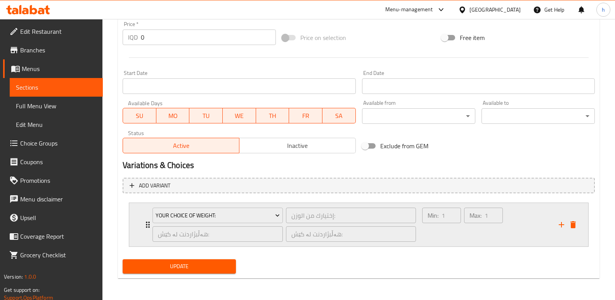
click at [433, 224] on div "Min: 1 ​" at bounding box center [441, 224] width 42 height 37
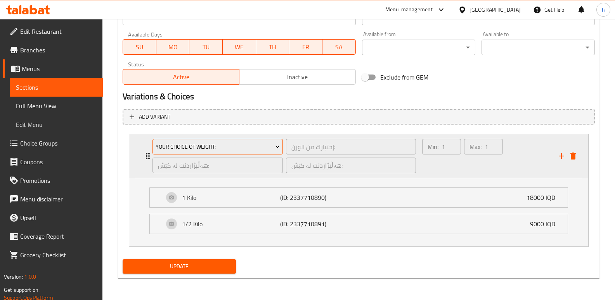
click at [264, 145] on span "Your Choice Of Weight:" at bounding box center [218, 147] width 124 height 10
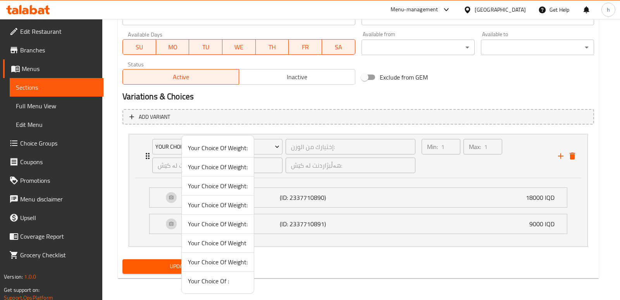
click at [223, 276] on span "Your Choice Of :" at bounding box center [218, 280] width 60 height 9
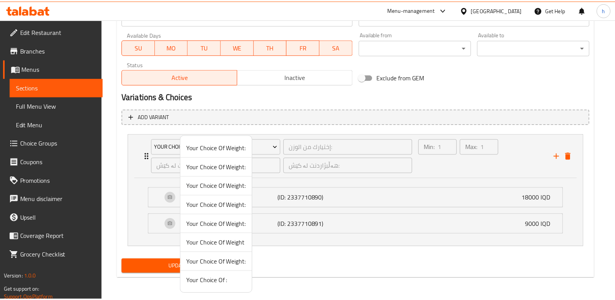
scroll to position [380, 0]
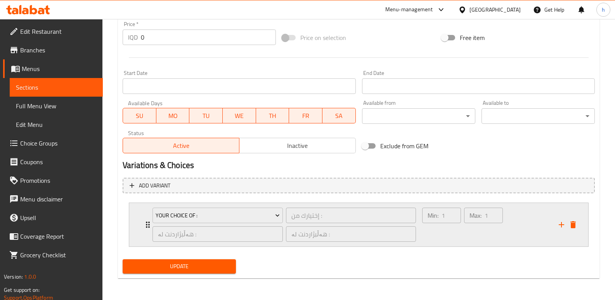
click at [441, 237] on div "Min: 1 ​" at bounding box center [441, 224] width 42 height 37
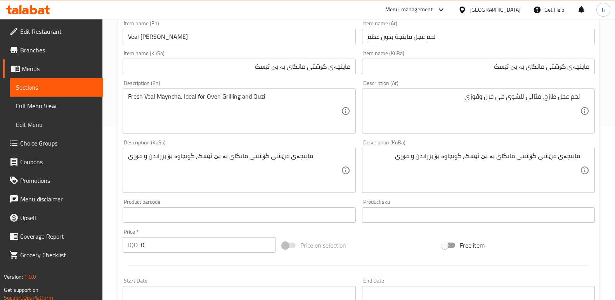
scroll to position [449, 0]
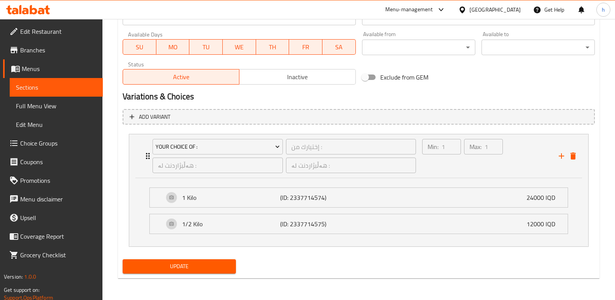
click at [216, 258] on div "Update" at bounding box center [178, 266] width 119 height 21
click at [215, 262] on span "Update" at bounding box center [179, 266] width 101 height 10
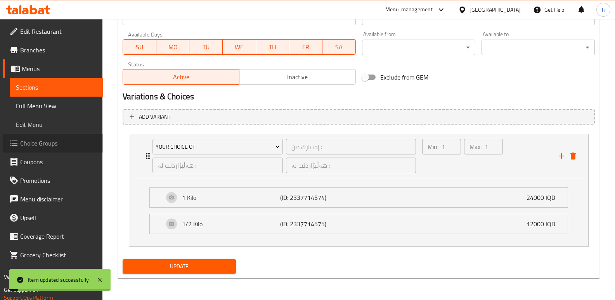
click at [29, 147] on span "Choice Groups" at bounding box center [58, 142] width 76 height 9
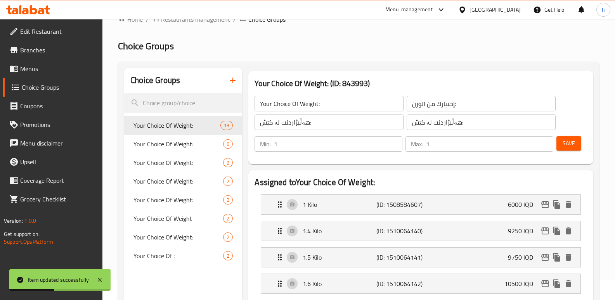
scroll to position [16, 0]
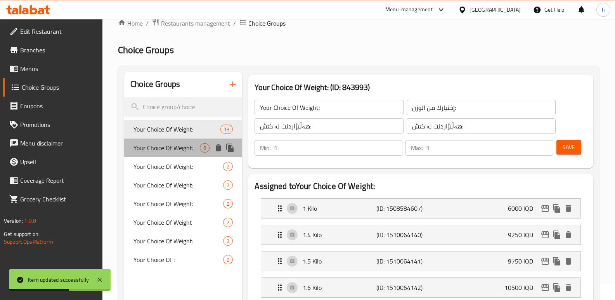
click at [176, 144] on span "Your Choice Of Weight:" at bounding box center [166, 147] width 66 height 9
type input "إختيارك من الوزن:"
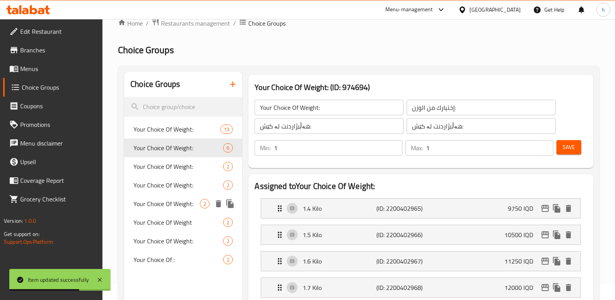
click at [166, 196] on div "Your Choice Of Weight: 2" at bounding box center [183, 203] width 118 height 19
type input "Your Choice Of Weight:"
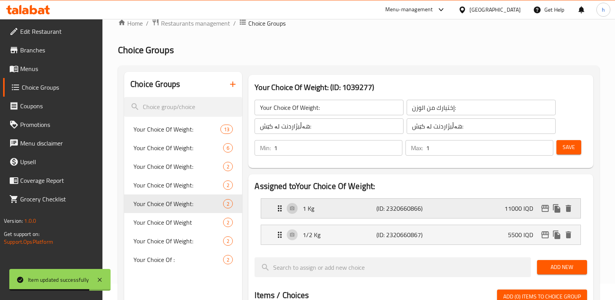
click at [447, 203] on div "1 Kg (ID: 2320660866) 11000 IQD" at bounding box center [423, 208] width 296 height 19
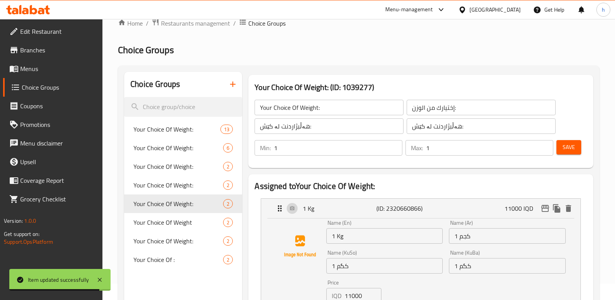
scroll to position [82, 0]
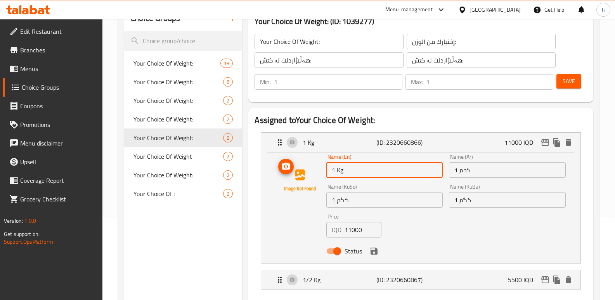
drag, startPoint x: 359, startPoint y: 172, endPoint x: 308, endPoint y: 161, distance: 52.8
click at [308, 161] on div "Name (En) 1 Kg Name (En) Name (Ar) 1 كجم Name (Ar) Name (KuSo) 1 کگم Name (KuSo…" at bounding box center [420, 206] width 294 height 104
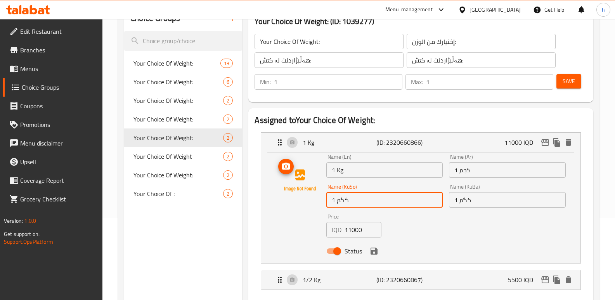
drag, startPoint x: 343, startPoint y: 199, endPoint x: 313, endPoint y: 198, distance: 29.5
click at [313, 198] on div "Name (En) 1 Kg Name (En) Name (Ar) 1 كجم Name (Ar) Name (KuSo) 1 کگم Name (KuSo…" at bounding box center [420, 206] width 294 height 104
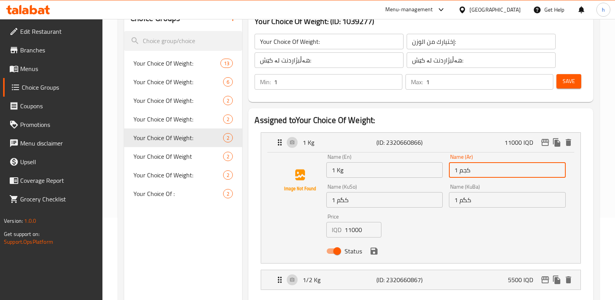
drag, startPoint x: 479, startPoint y: 173, endPoint x: 435, endPoint y: 165, distance: 44.5
click at [435, 165] on div "Name (En) 1 Kg Name (En) Name (Ar) 1 كجم Name (Ar) Name (KuSo) 1 کگم Name (KuSo…" at bounding box center [445, 206] width 245 height 111
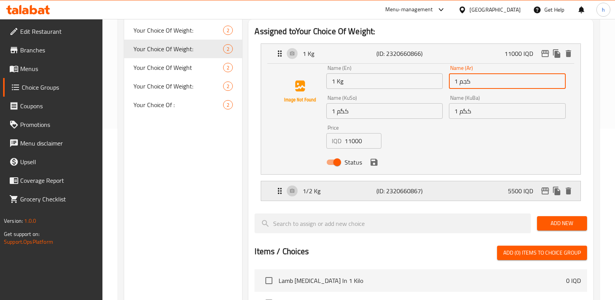
scroll to position [172, 0]
click at [480, 187] on div "1/2 Kg (ID: 2320660867) 5500 IQD" at bounding box center [423, 189] width 296 height 19
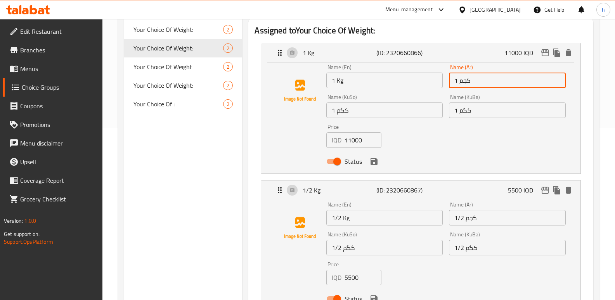
scroll to position [209, 0]
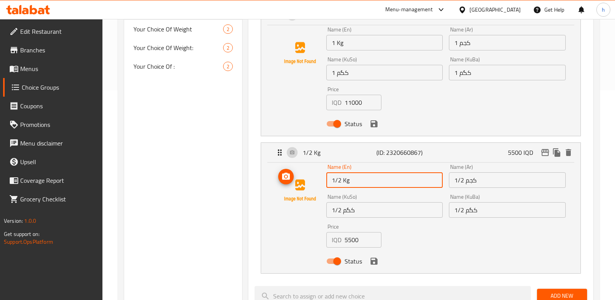
drag, startPoint x: 329, startPoint y: 183, endPoint x: 287, endPoint y: 187, distance: 42.5
click at [287, 187] on div "Name (En) 1/2 Kg Name (En) Name (Ar) 1/2 كجم Name (Ar) Name (KuSo) 1/2 کگم Name…" at bounding box center [420, 216] width 294 height 104
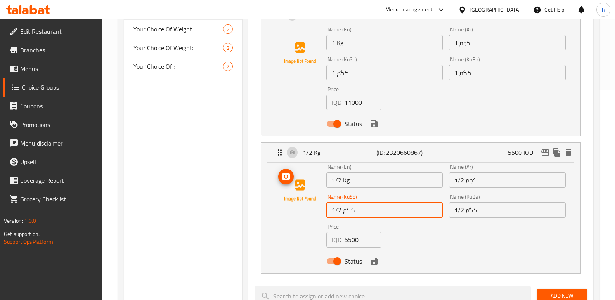
drag, startPoint x: 359, startPoint y: 209, endPoint x: 305, endPoint y: 207, distance: 54.3
click at [305, 207] on div "Name (En) 1/2 Kg Name (En) Name (Ar) 1/2 كجم Name (Ar) Name (KuSo) 1/2 کگم Name…" at bounding box center [420, 216] width 294 height 104
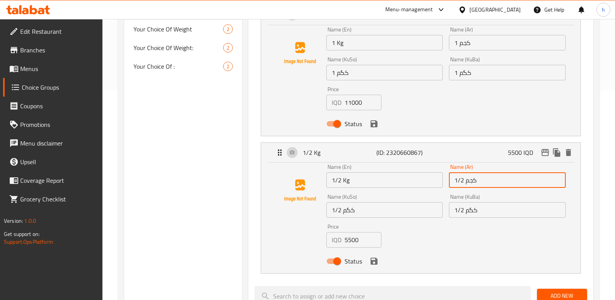
drag, startPoint x: 480, startPoint y: 181, endPoint x: 396, endPoint y: 173, distance: 84.9
click at [396, 173] on div "Name (En) 1/2 Kg Name (En) Name (Ar) 1/2 كجم Name (Ar) Name (KuSo) 1/2 کگم Name…" at bounding box center [445, 216] width 245 height 111
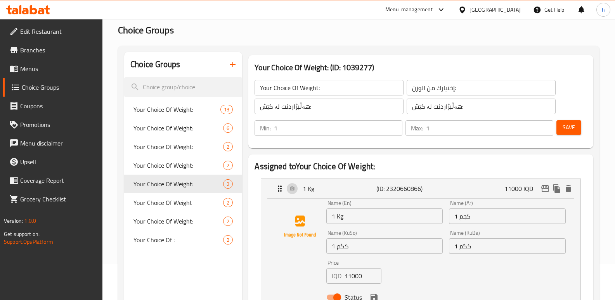
scroll to position [25, 0]
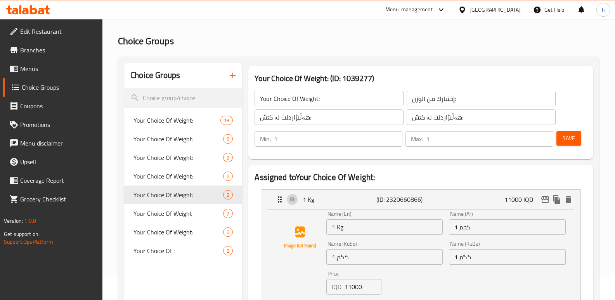
click at [231, 83] on button "button" at bounding box center [232, 75] width 19 height 19
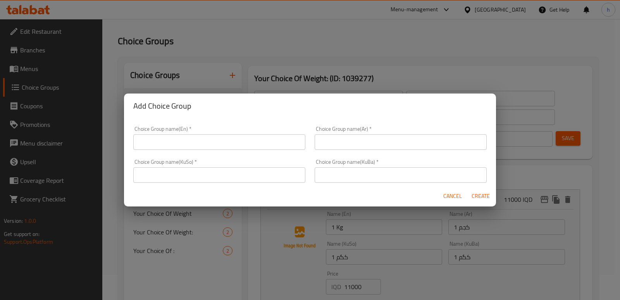
click at [213, 142] on input "text" at bounding box center [219, 142] width 172 height 16
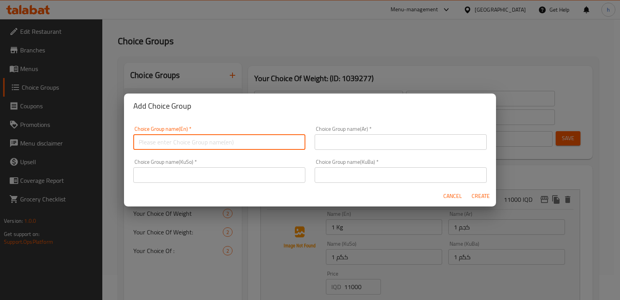
type input "Your Choice Of:"
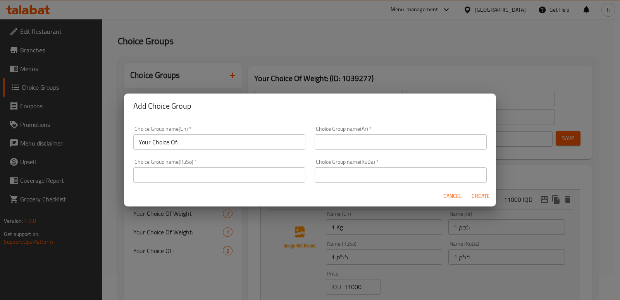
click at [379, 128] on div "Choice Group name(Ar)   * Choice Group name(Ar) *" at bounding box center [401, 138] width 172 height 24
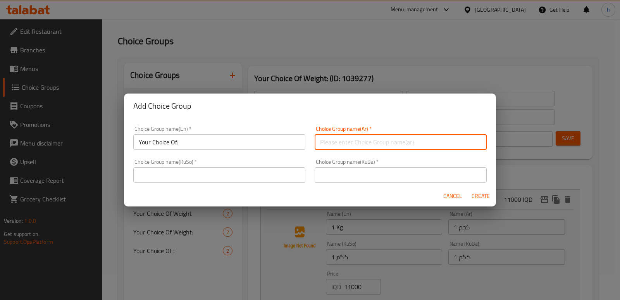
click at [375, 135] on input "text" at bounding box center [401, 142] width 172 height 16
type input "إختيارك من:"
click at [372, 168] on input "text" at bounding box center [401, 175] width 172 height 16
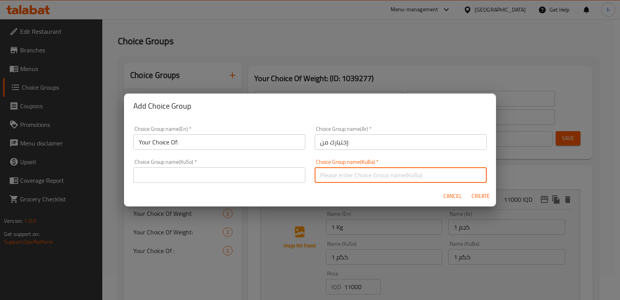
type input "هەڵبژاردنت لە:"
click at [278, 177] on input "text" at bounding box center [219, 175] width 172 height 16
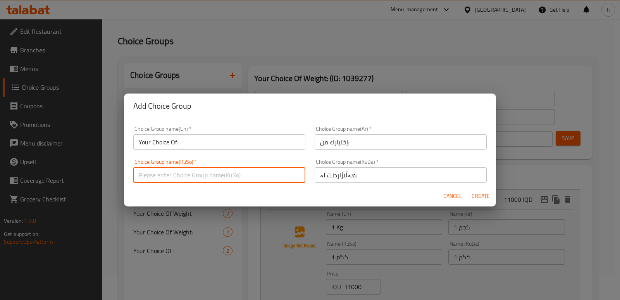
type input "هەڵبژاردنت لە:"
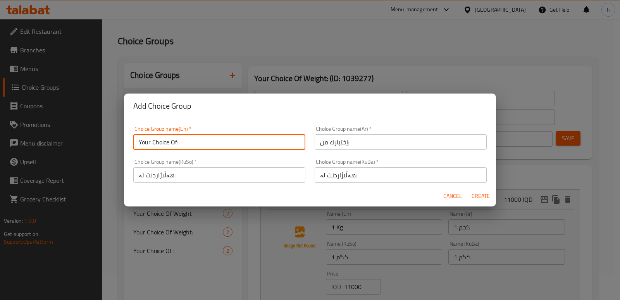
click at [204, 145] on input "Your Choice Of:" at bounding box center [219, 142] width 172 height 16
type input "Your Choice Of: ٥"
click at [472, 196] on span "Create" at bounding box center [481, 196] width 19 height 10
type input "Your Choice Of: ٥"
type input "إختيارك من:"
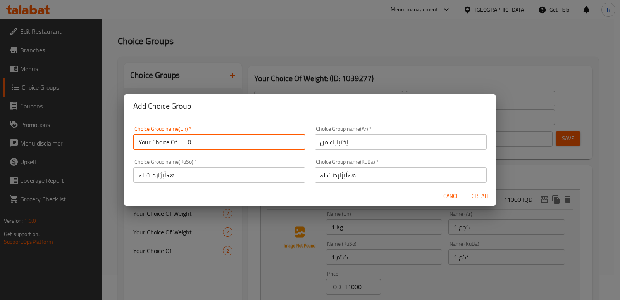
type input "هەڵبژاردنت لە:"
type input "0"
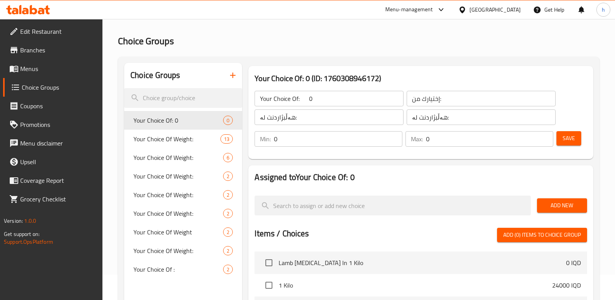
click at [365, 106] on div "Your Choice Of: ٥ ​" at bounding box center [329, 98] width 152 height 19
click at [358, 101] on input "Your Choice Of: ٥" at bounding box center [328, 99] width 149 height 16
type input "Your Choice Of:"
type input "1"
click at [544, 136] on input "1" at bounding box center [489, 139] width 127 height 16
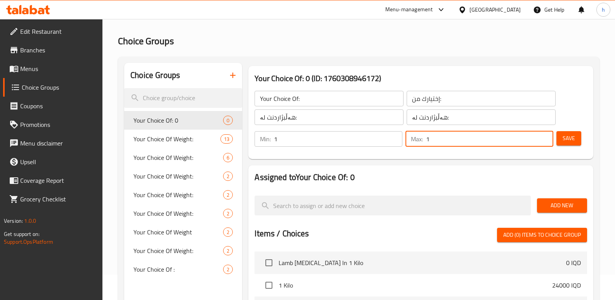
type input "1"
click at [394, 135] on input "1" at bounding box center [338, 139] width 128 height 16
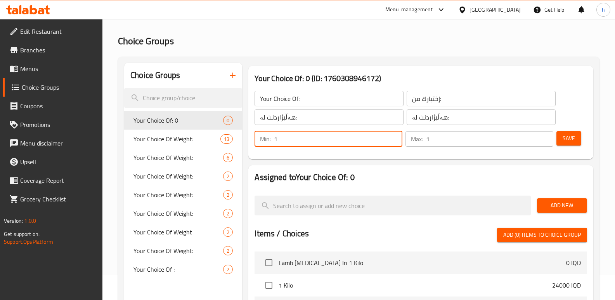
click at [572, 140] on span "Save" at bounding box center [568, 138] width 12 height 10
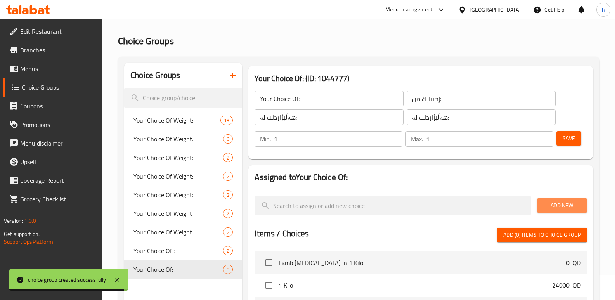
click at [560, 206] on span "Add New" at bounding box center [562, 205] width 38 height 10
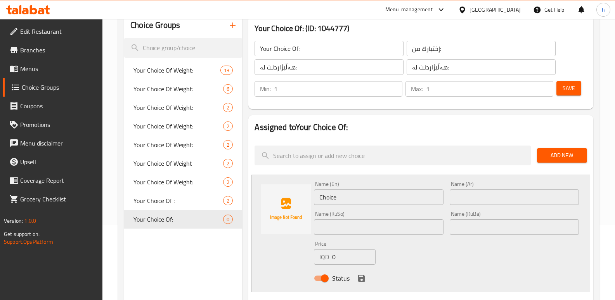
scroll to position [77, 0]
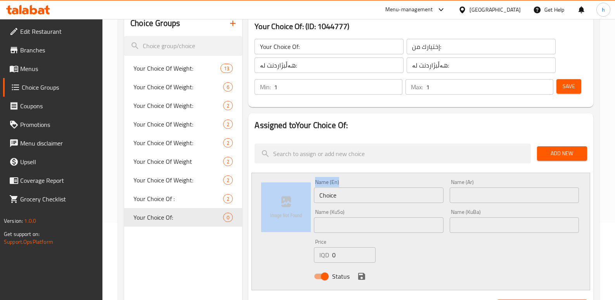
drag, startPoint x: 285, startPoint y: 199, endPoint x: 277, endPoint y: 198, distance: 7.8
click at [277, 198] on div "Name (En) Choice Name (En) Name (Ar) Name (Ar) Name (KuSo) Name (KuSo) Name (Ku…" at bounding box center [420, 232] width 339 height 118
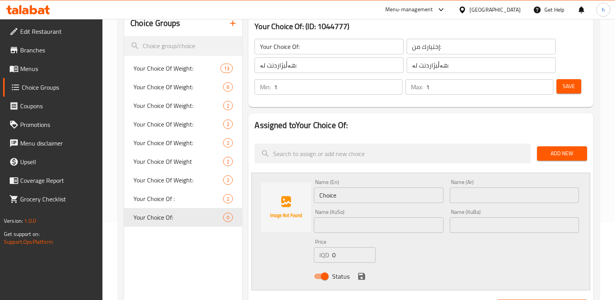
click at [366, 204] on div "Name (En) Choice Name (En)" at bounding box center [378, 191] width 135 height 30
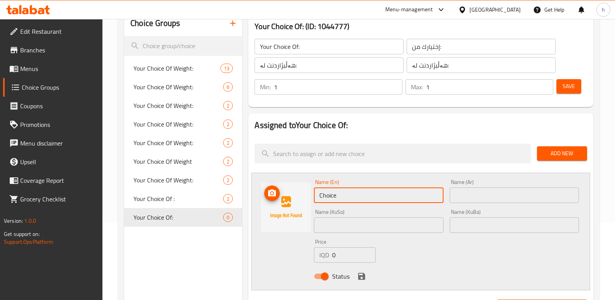
drag, startPoint x: 353, startPoint y: 197, endPoint x: 268, endPoint y: 192, distance: 85.5
click at [271, 194] on div "Name (En) Choice Name (En) Name (Ar) Name (Ar) Name (KuSo) Name (KuSo) Name (Ku…" at bounding box center [420, 232] width 339 height 118
paste input "1 Kg"
type input "1 Kg"
click at [333, 226] on input "text" at bounding box center [378, 225] width 129 height 16
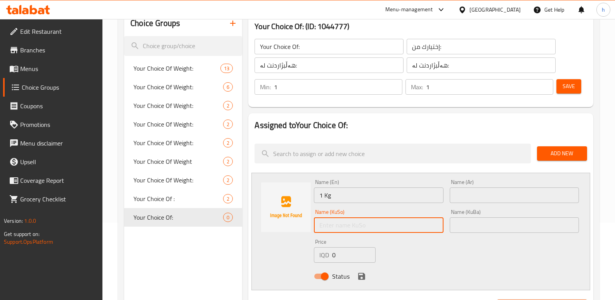
type input "1 کیلۆ"
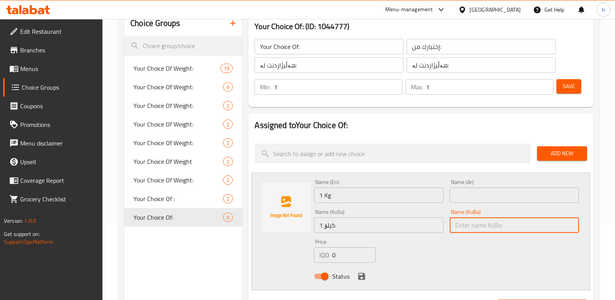
click at [485, 232] on input "text" at bounding box center [513, 225] width 129 height 16
type input "1 کیلۆ"
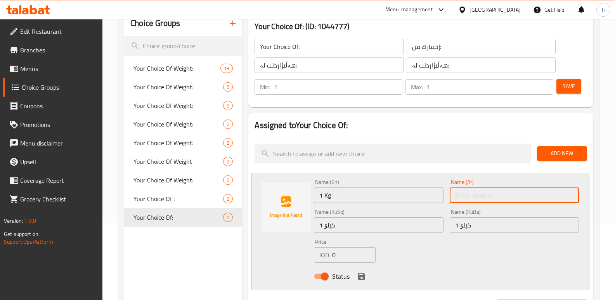
click at [471, 193] on input "text" at bounding box center [513, 195] width 129 height 16
type input "1 كيلو"
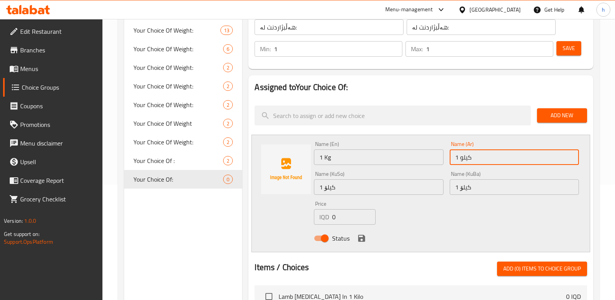
scroll to position [113, 0]
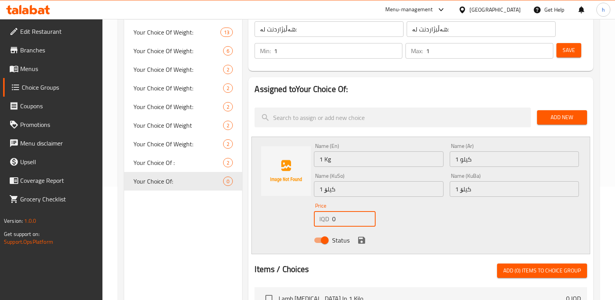
drag, startPoint x: 342, startPoint y: 215, endPoint x: 317, endPoint y: 208, distance: 25.9
click at [318, 208] on div "Price IQD 0 Price" at bounding box center [345, 215] width 62 height 24
type input "11000"
click at [361, 242] on icon "save" at bounding box center [361, 239] width 9 height 9
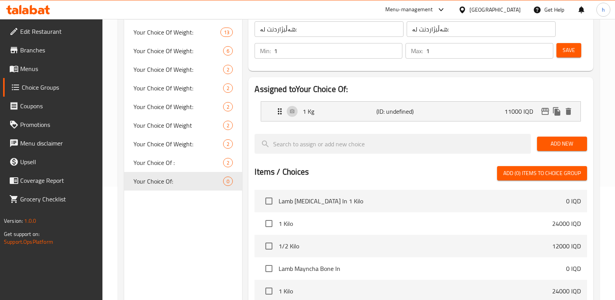
click at [575, 51] on button "Save" at bounding box center [568, 50] width 25 height 14
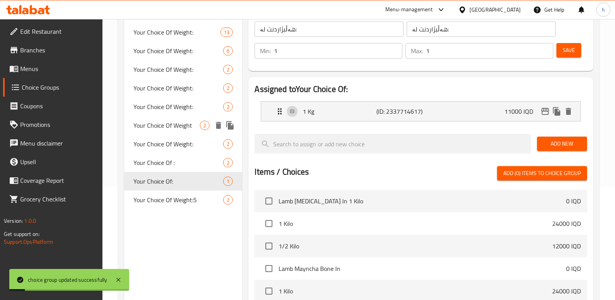
click at [176, 118] on div "Your Choice Of Weight 2" at bounding box center [183, 125] width 118 height 19
type input "Your Choice Of Weight"
type input "إختيارك من الوزن:"
type input "هەڵبژاردنت لە کێش:"
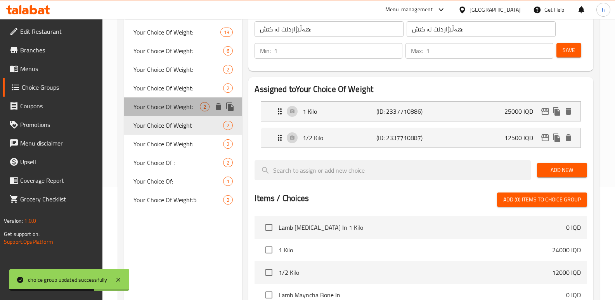
click at [174, 110] on span "Your Choice Of Weight:" at bounding box center [166, 106] width 66 height 9
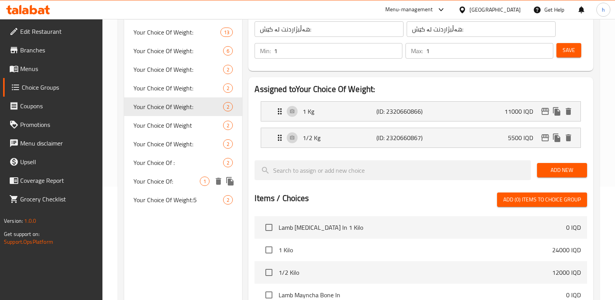
click at [173, 189] on div "Your Choice Of: 1" at bounding box center [183, 181] width 118 height 19
type input "Your Choice Of:"
type input "إختيارك من:"
type input "هەڵبژاردنت لە:"
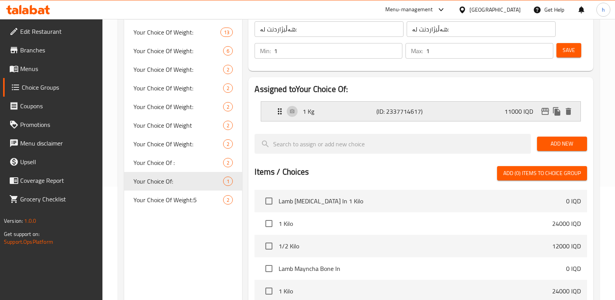
click at [425, 114] on div "1 Kg (ID: 2337714617) 11000 IQD" at bounding box center [423, 111] width 296 height 19
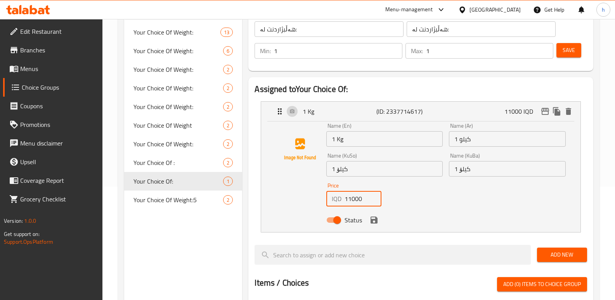
drag, startPoint x: 364, startPoint y: 201, endPoint x: 300, endPoint y: 192, distance: 64.6
click at [300, 192] on div "Name (En) 1 Kg Name (En) Name (Ar) 1 كيلو Name (Ar) Name (KuSo) 1 کیلۆ Name (Ku…" at bounding box center [420, 175] width 294 height 104
paste input "22"
click at [376, 216] on icon "save" at bounding box center [373, 219] width 9 height 9
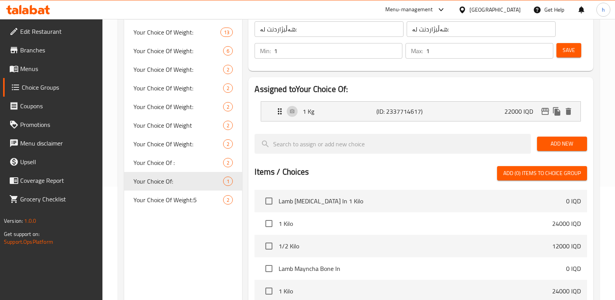
type input "22000"
click at [562, 139] on span "Add New" at bounding box center [562, 144] width 38 height 10
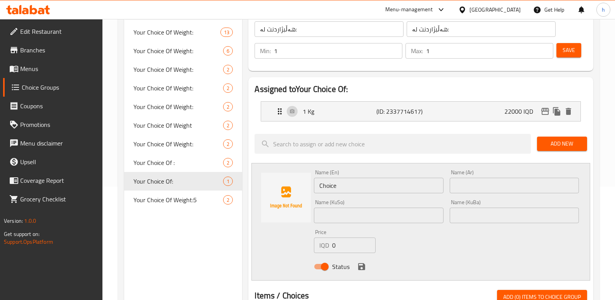
drag, startPoint x: 304, startPoint y: 175, endPoint x: 259, endPoint y: 171, distance: 45.2
click at [266, 171] on div "Name (En) Choice Name (En) Name (Ar) Name (Ar) Name (KuSo) Name (KuSo) Name (Ku…" at bounding box center [420, 222] width 339 height 118
paste input "1/2 Kg"
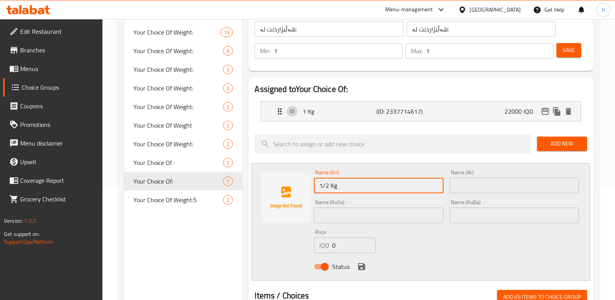
type input "1/2 Kg"
click at [335, 214] on input "text" at bounding box center [378, 215] width 129 height 16
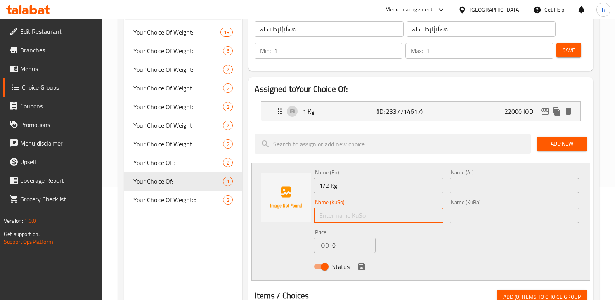
paste input "1/2 کگم"
type input "1/2 کگم"
click at [495, 218] on input "text" at bounding box center [513, 215] width 129 height 16
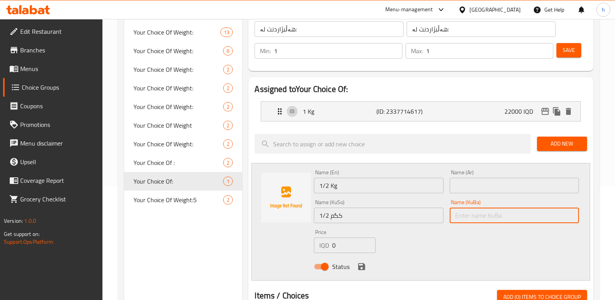
paste input "1/2 کگم"
type input "1/2 کگم"
click at [477, 187] on input "text" at bounding box center [513, 186] width 129 height 16
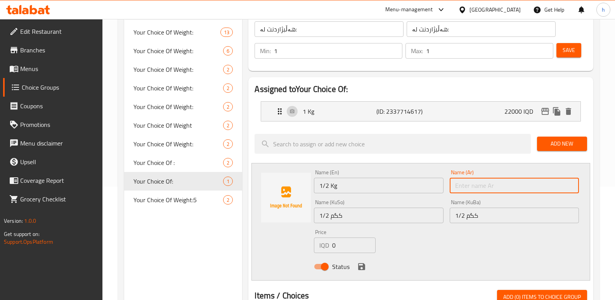
paste input "1/2 كجم"
type input "1/2 كجم"
drag, startPoint x: 341, startPoint y: 244, endPoint x: 305, endPoint y: 238, distance: 36.1
click at [307, 239] on div "Name (En) 1/2 Kg Name (En) Name (Ar) 1/2 كجم Name (Ar) Name (KuSo) 1/2 کگم Name…" at bounding box center [420, 222] width 339 height 118
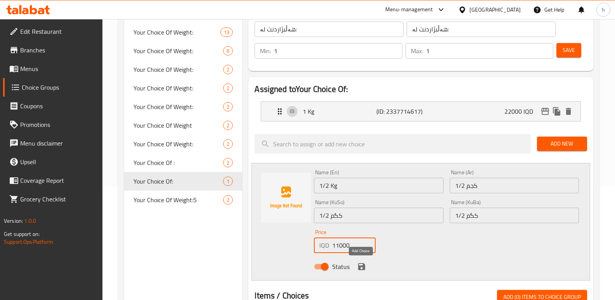
type input "11000"
click at [364, 266] on icon "save" at bounding box center [361, 266] width 7 height 7
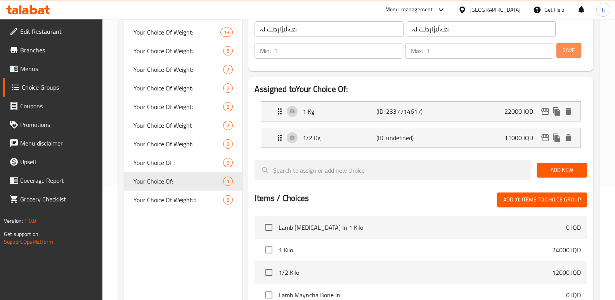
click at [567, 52] on span "Save" at bounding box center [568, 50] width 12 height 10
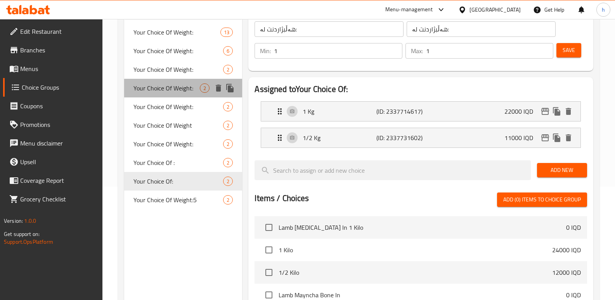
click at [177, 86] on span "Your Choice Of Weight:" at bounding box center [166, 87] width 66 height 9
type input "Your Choice Of Weight:"
type input "إختيارك من الوزن:"
type input "هەڵبژاردنت لە کێش:"
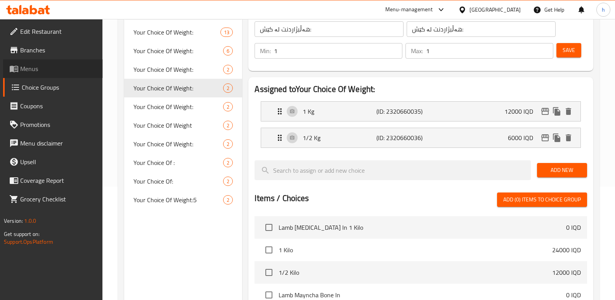
click at [51, 71] on span "Menus" at bounding box center [58, 68] width 76 height 9
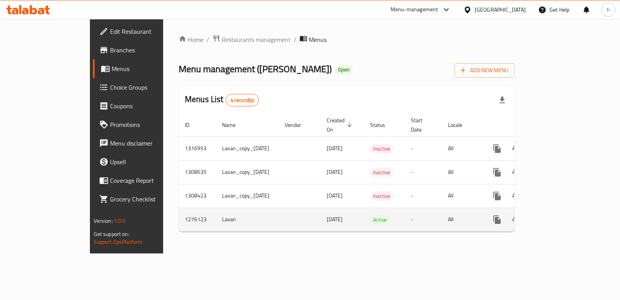
click at [563, 210] on link "enhanced table" at bounding box center [553, 219] width 19 height 19
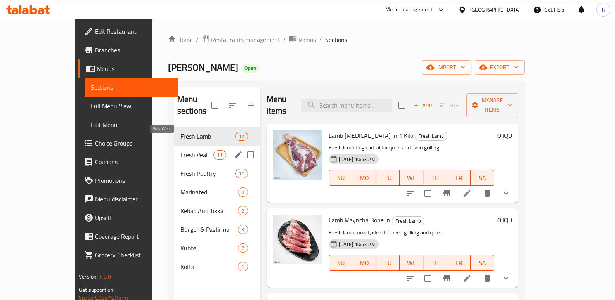
click at [180, 150] on span "Fresh Veal" at bounding box center [196, 154] width 33 height 9
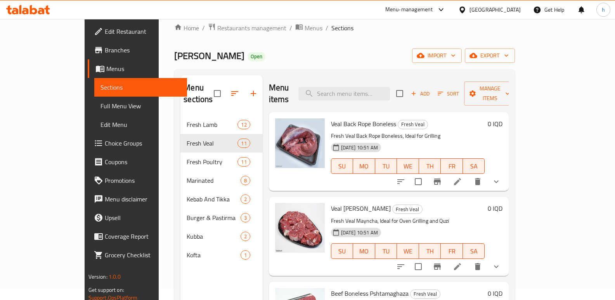
scroll to position [7, 0]
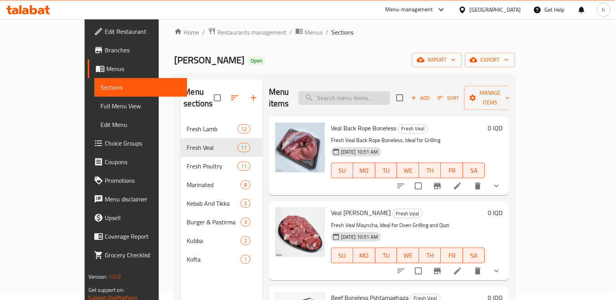
click at [380, 91] on input "search" at bounding box center [344, 98] width 92 height 14
paste input "Veal [PERSON_NAME]"
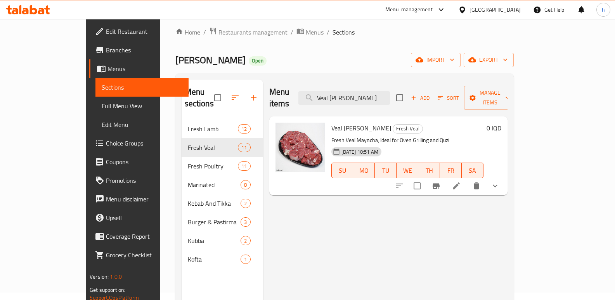
type input "Veal [PERSON_NAME]"
click at [499, 181] on icon "show more" at bounding box center [494, 185] width 9 height 9
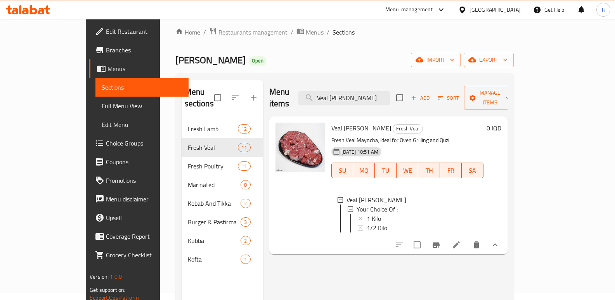
click at [461, 240] on icon at bounding box center [455, 244] width 9 height 9
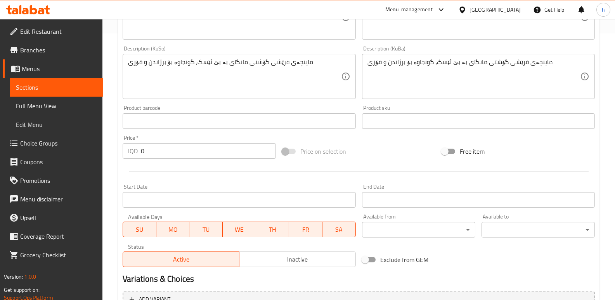
scroll to position [380, 0]
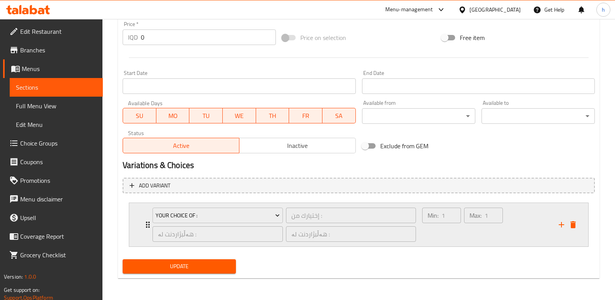
click at [497, 237] on div "Max: 1 ​" at bounding box center [483, 224] width 42 height 37
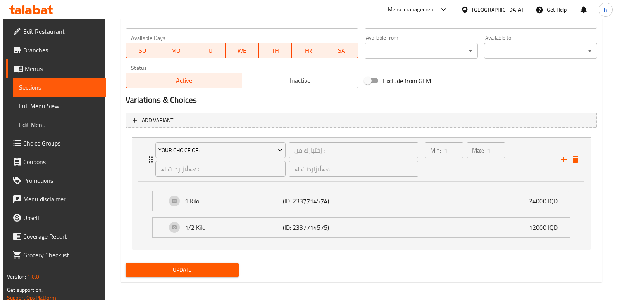
scroll to position [449, 0]
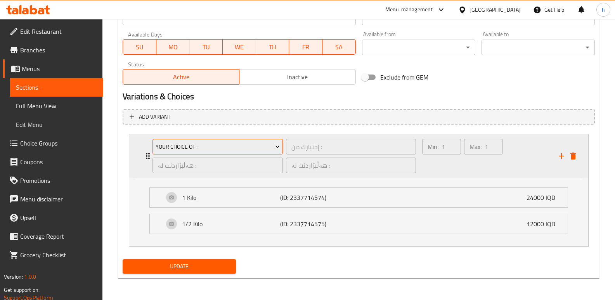
click at [245, 147] on span "Your Choice Of :" at bounding box center [218, 147] width 124 height 10
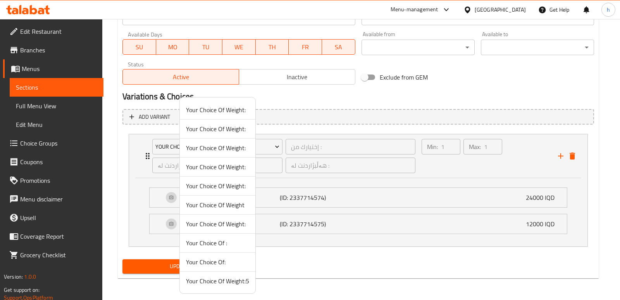
click at [225, 262] on span "Your Choice Of:" at bounding box center [217, 261] width 63 height 9
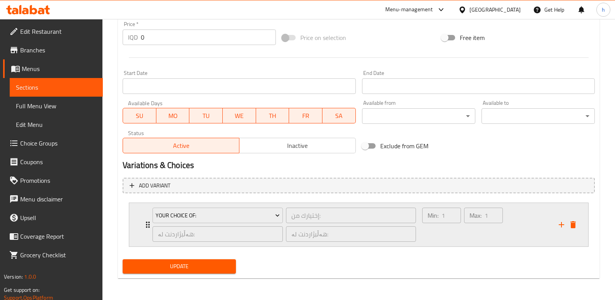
click at [451, 228] on div "Min: 1 ​" at bounding box center [441, 224] width 42 height 37
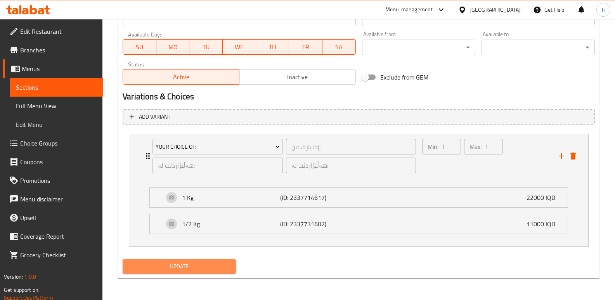
click at [218, 269] on span "Update" at bounding box center [179, 266] width 101 height 10
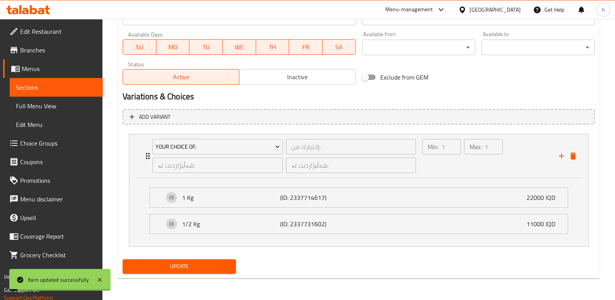
click at [88, 84] on span "Sections" at bounding box center [56, 87] width 81 height 9
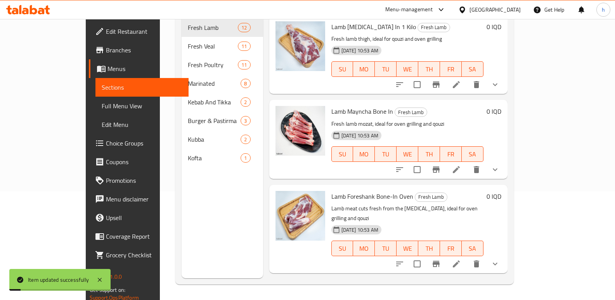
scroll to position [109, 0]
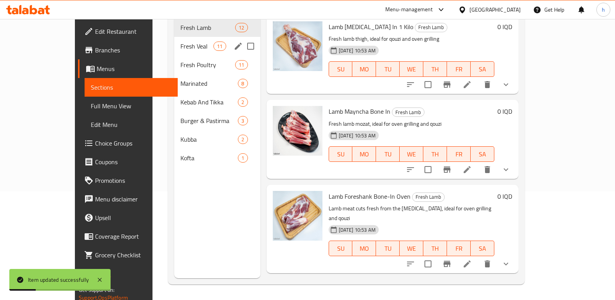
click at [180, 41] on span "Fresh Veal" at bounding box center [196, 45] width 33 height 9
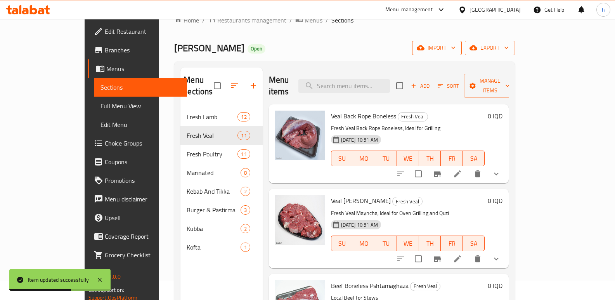
scroll to position [10, 0]
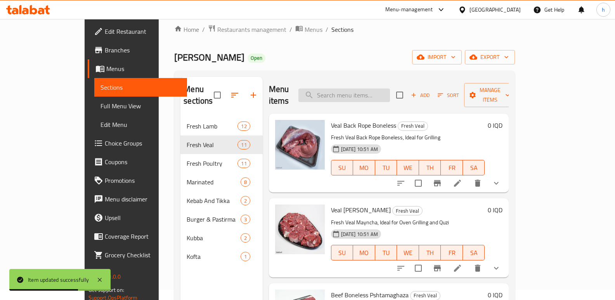
click at [390, 89] on input "search" at bounding box center [344, 95] width 92 height 14
paste input "Beef Boneless Pshtamaghaza"
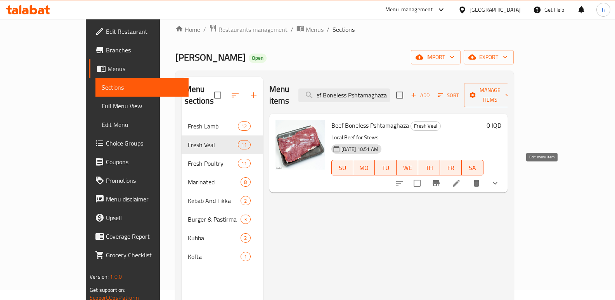
type input "Beef Boneless Pshtamaghaza"
click at [461, 178] on icon at bounding box center [455, 182] width 9 height 9
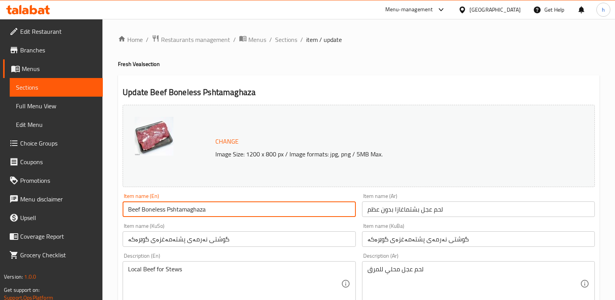
drag, startPoint x: 175, startPoint y: 207, endPoint x: 63, endPoint y: 199, distance: 112.3
paste input "Veal"
type input "Veal Boneless Pshtamaghaza"
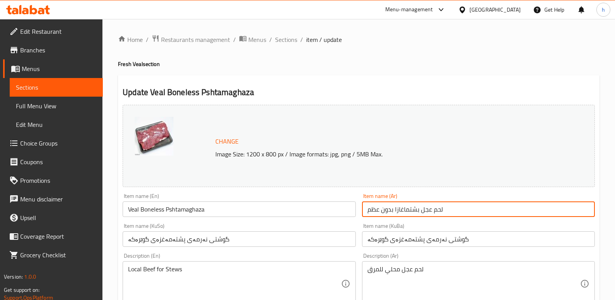
paste input "ة"
drag, startPoint x: 422, startPoint y: 212, endPoint x: 283, endPoint y: 218, distance: 139.0
type input "لحم عجل بشتماغزة بدون عظم"
click at [467, 239] on input "گوشتی نەرمەى پشتەمەغزەی گوێرەکە" at bounding box center [478, 239] width 233 height 16
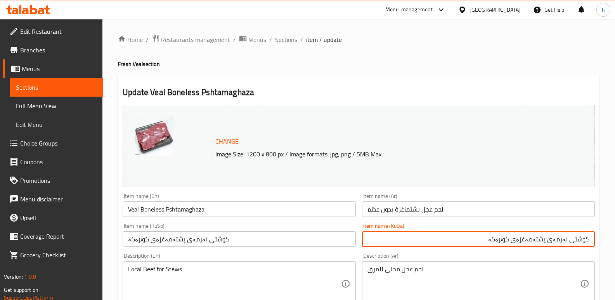
drag, startPoint x: 493, startPoint y: 238, endPoint x: 615, endPoint y: 238, distance: 122.5
click at [615, 238] on html "​ Menu-management [GEOGRAPHIC_DATA] Get Help h Edit Restaurant Branches Menus S…" at bounding box center [307, 150] width 615 height 300
paste input "text"
click at [527, 240] on input "نەرمەى پشتەمەغزەی گوێرەکە" at bounding box center [478, 239] width 233 height 16
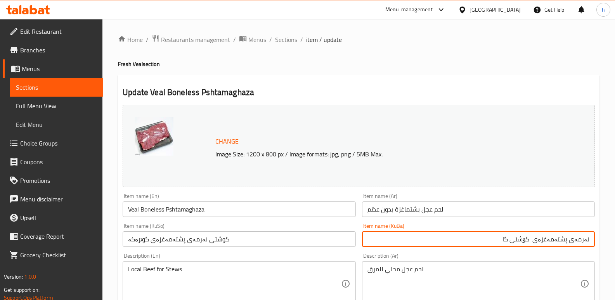
type input "نەرمەى پشتەمەغزەی گۆشتی گا"
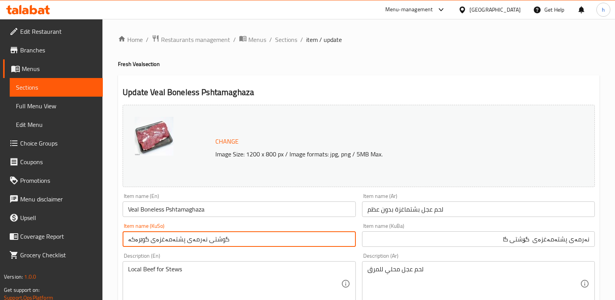
paste input "نەرمەى پشتەمەغزەی گۆشتی گا"
drag, startPoint x: 113, startPoint y: 247, endPoint x: 0, endPoint y: 252, distance: 113.0
type input "نەرمەى پشتەمەغزەی گۆشتی گا"
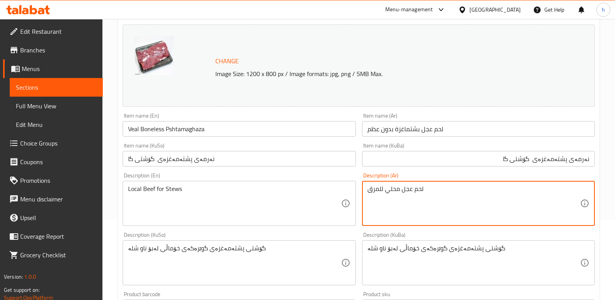
drag, startPoint x: 373, startPoint y: 209, endPoint x: 311, endPoint y: 203, distance: 62.3
paste textarea "طازج، مثالي للشوي في الفرن والقوزي"
click at [491, 191] on textarea "لحم عجل طازج، مثالي للشوي في الفرن والقوزي" at bounding box center [473, 203] width 213 height 37
click at [477, 190] on textarea "لحم عجل طازج، مثالي للشوي في فرن والقوزي" at bounding box center [473, 203] width 213 height 37
type textarea "لحم عجل طازج، مثالي للشوي في فرن وقوزي"
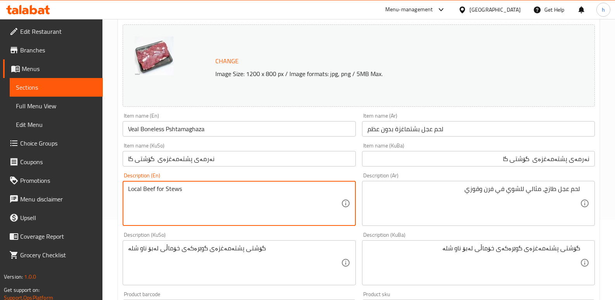
paste textarea "Fresh Veal Boneless, Ideal for Cooking"
drag, startPoint x: 165, startPoint y: 184, endPoint x: 88, endPoint y: 182, distance: 77.2
type textarea "Fresh Veal Boneless, Ideal for Cooking"
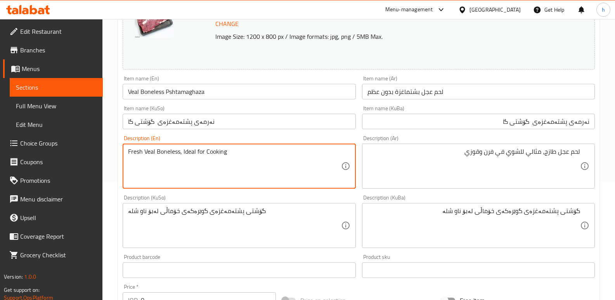
scroll to position [128, 0]
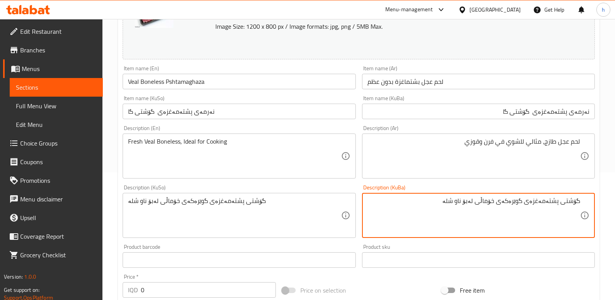
drag, startPoint x: 573, startPoint y: 205, endPoint x: 620, endPoint y: 203, distance: 47.0
paste textarea "فرێشی گوێرەکە، گونجاوە بۆ چێشتلێنان"
type textarea "گۆشتی پشتەمەغزەی فرێشی گوێرەکە، گونجاوە بۆ چێشتلێنان"
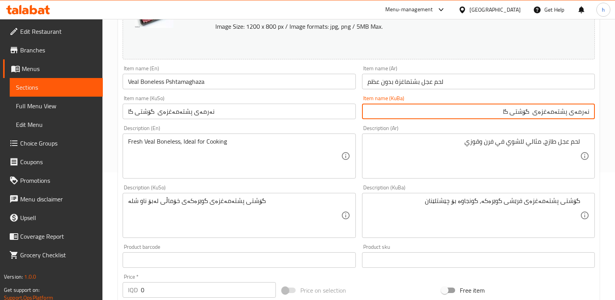
click at [536, 112] on input "نەرمەى پشتەمەغزەی گۆشتی گا" at bounding box center [478, 112] width 233 height 16
drag, startPoint x: 508, startPoint y: 111, endPoint x: 536, endPoint y: 113, distance: 27.6
click at [536, 113] on input "نەرمەى پشتەمەغزەی گۆشتی گا" at bounding box center [478, 112] width 233 height 16
paste input "ۆلک"
type input "نەرمەى پشتەمەغزەی گۆشتی گۆلک"
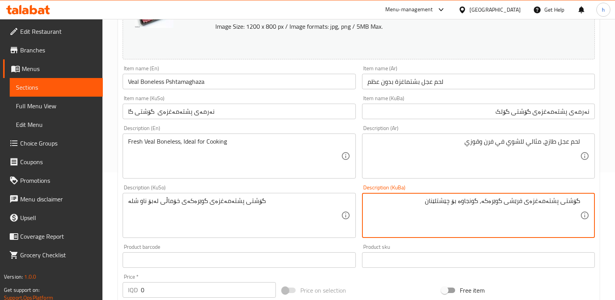
click at [502, 200] on textarea "گۆشتی پشتەمەغزەی فرێشی گوێرەکە، گونجاوە بۆ چێشتلێنان" at bounding box center [473, 215] width 213 height 37
paste textarea "[DEMOGRAPHIC_DATA] گۆلک"
type textarea "گۆشتی پشتەمەغزەی فرێشی گۆشتی گۆلک، گونجاوە بۆ چێشتلێنان"
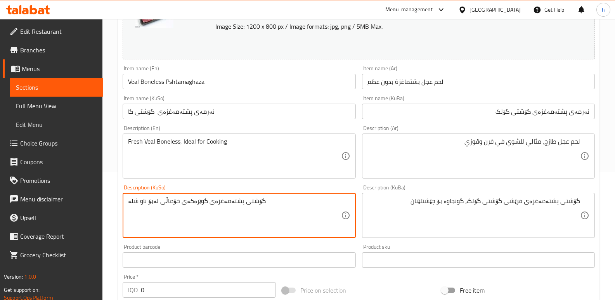
drag, startPoint x: 266, startPoint y: 204, endPoint x: 43, endPoint y: 195, distance: 224.0
paste textarea "فرێشی گۆشتی گۆلک، گونجاوە بۆ چێشتلێنان"
type textarea "گۆشتی پشتەمەغزەی فرێشی گۆشتی گۆلک، گونجاوە بۆ چێشتلێنان"
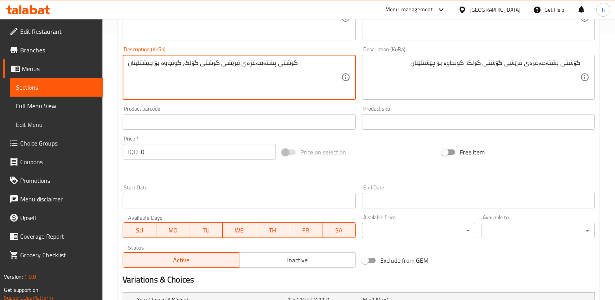
scroll to position [366, 0]
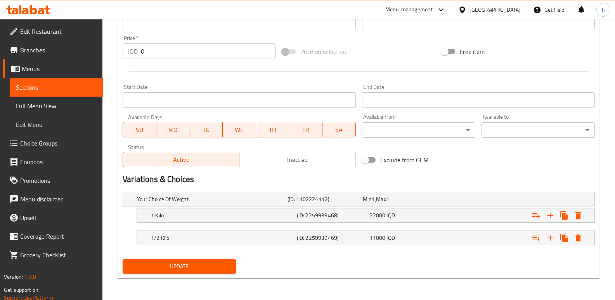
click at [170, 266] on span "Update" at bounding box center [179, 266] width 101 height 10
click at [65, 93] on link "Sections" at bounding box center [56, 87] width 93 height 19
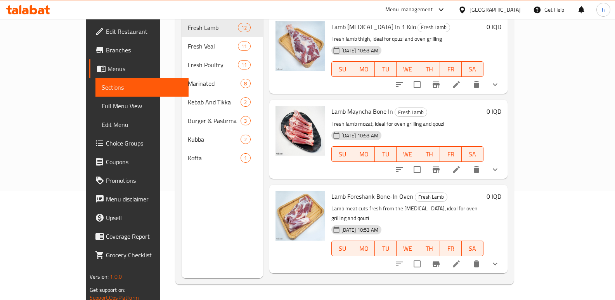
scroll to position [109, 0]
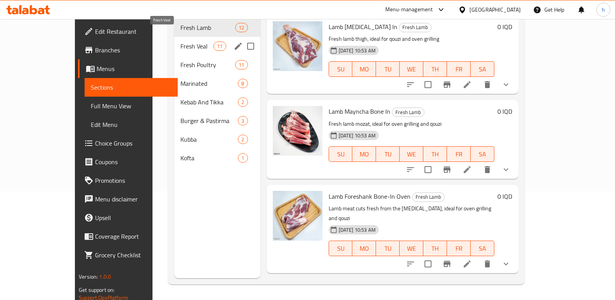
click at [180, 41] on span "Fresh Veal" at bounding box center [196, 45] width 33 height 9
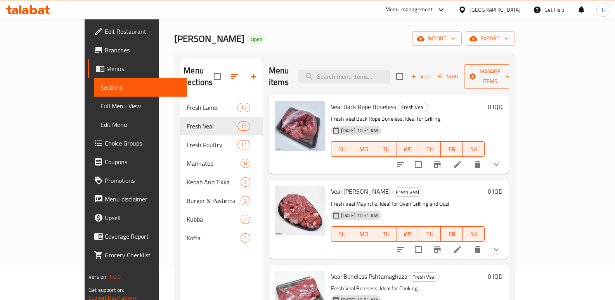
scroll to position [24, 0]
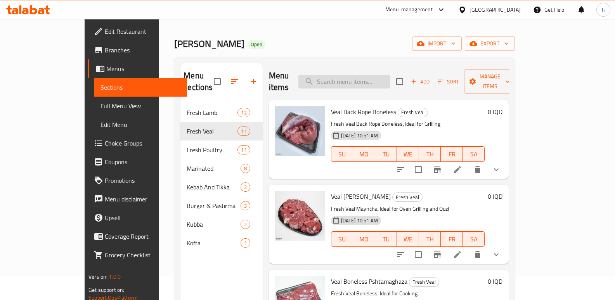
click at [379, 75] on input "search" at bounding box center [344, 82] width 92 height 14
paste input "Beef Steak - 1 Kg"
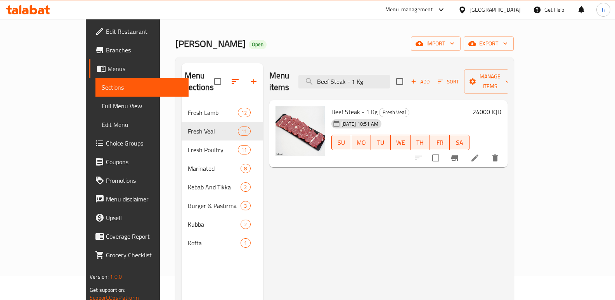
type input "Beef Steak - 1 Kg"
click at [479, 153] on icon at bounding box center [474, 157] width 9 height 9
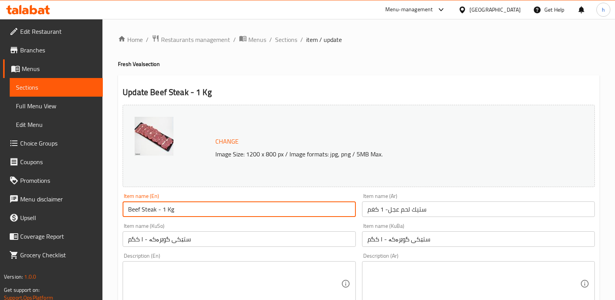
drag, startPoint x: 188, startPoint y: 213, endPoint x: 0, endPoint y: 225, distance: 188.8
paste input "Veal Steak Boneless"
type input "Veal Steak Boneless"
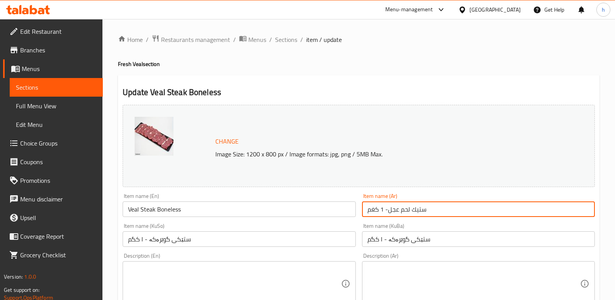
drag, startPoint x: 435, startPoint y: 210, endPoint x: 335, endPoint y: 199, distance: 100.6
paste input "عجل مقطع بدون عظ"
type input "ستيك عجل مقطع بدون عظم"
drag, startPoint x: 404, startPoint y: 233, endPoint x: 320, endPoint y: 232, distance: 83.8
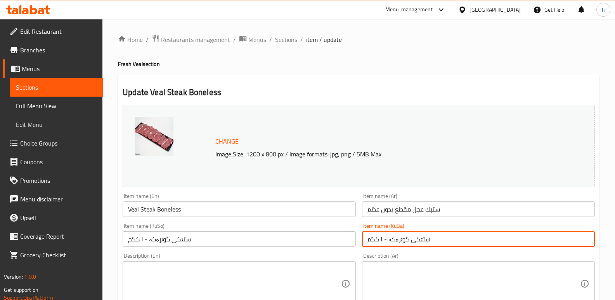
paste input "پارچەکراوی گوێرەکە"
click at [529, 240] on input "ستێکی پارچەکراوی گوێرەکە" at bounding box center [478, 239] width 233 height 16
paste input "[DEMOGRAPHIC_DATA] گۆلک"
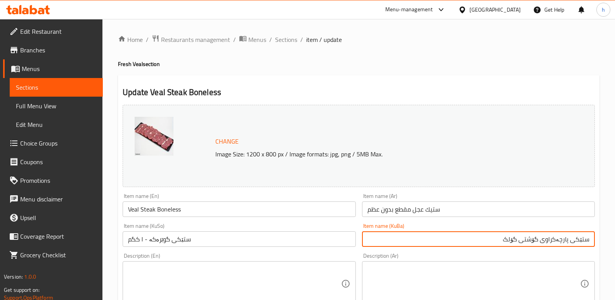
type input "ستێکی پارچەکراوی گۆشتی گۆلک"
drag, startPoint x: 183, startPoint y: 243, endPoint x: 88, endPoint y: 231, distance: 96.5
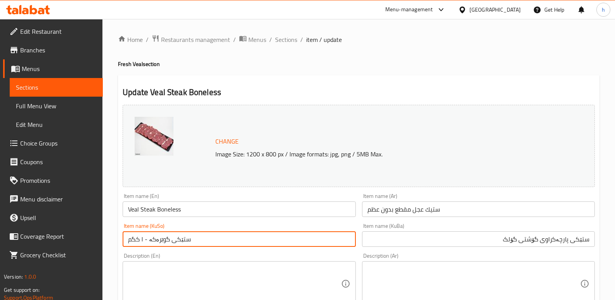
paste input "پارچەکراوی گۆشتی گۆلک"
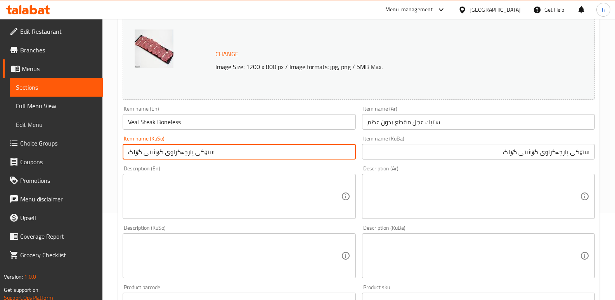
scroll to position [89, 0]
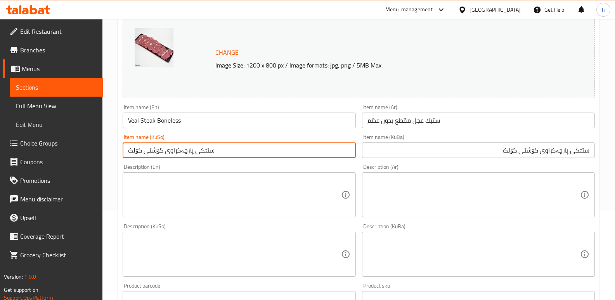
type input "ستێکی پارچەکراوی گۆشتی گۆلک"
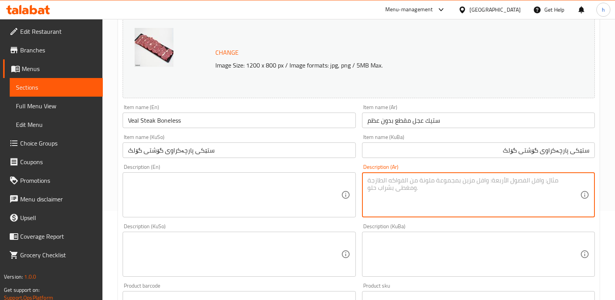
click at [480, 202] on textarea at bounding box center [473, 194] width 213 height 37
paste textarea "ستيك عجل طازج، مثالي للشوي والقلي"
click at [494, 181] on textarea "ستيك عجل طازج، مثالي للشوي والقلي" at bounding box center [473, 194] width 213 height 37
type textarea "ستيك عجل طازج، مثالي للشوي وقلي"
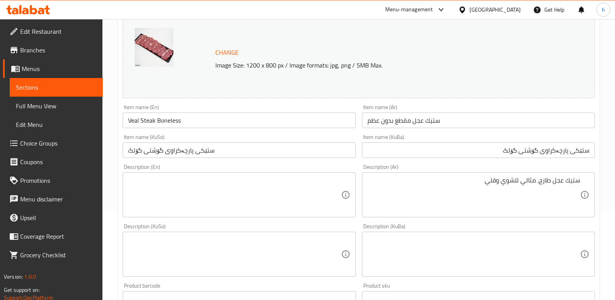
click at [184, 197] on textarea at bounding box center [234, 194] width 213 height 37
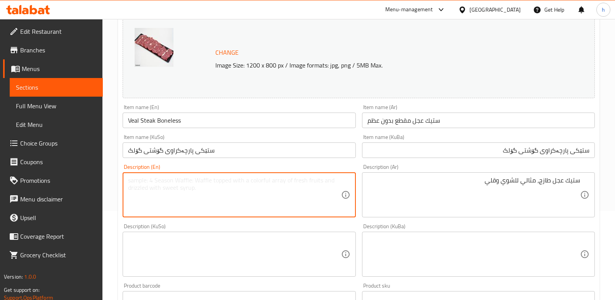
paste textarea "Fresh Veal Steak, Ideal for Grilling and Frying"
type textarea "Fresh Veal Steak, Ideal for Grilling and Frying"
click at [315, 253] on textarea at bounding box center [234, 254] width 213 height 37
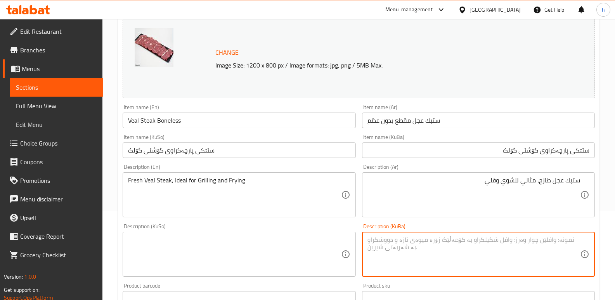
click at [439, 247] on textarea at bounding box center [473, 254] width 213 height 37
paste textarea "ستێکی فرێشی گوێرەکە، گونجاوە بۆ برژاندن و سوورکردنەوە"
click at [531, 241] on textarea "ستێکی فرێشی گوێرەکە، گونجاوە بۆ برژاندن و سوورکردنەوە" at bounding box center [473, 254] width 213 height 37
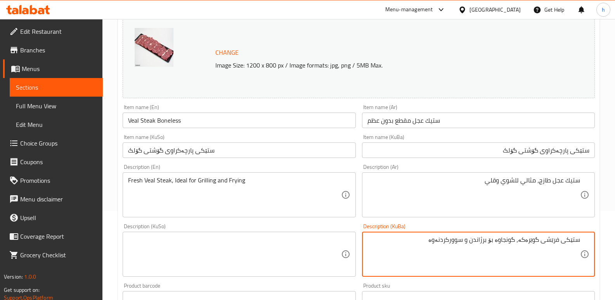
paste textarea "[DEMOGRAPHIC_DATA] گۆلک"
type textarea "ستێکی فرێشی گۆشتی گۆلک، گونجاوە بۆ برژاندن و سوورکردنەوە"
click at [238, 244] on textarea at bounding box center [234, 254] width 213 height 37
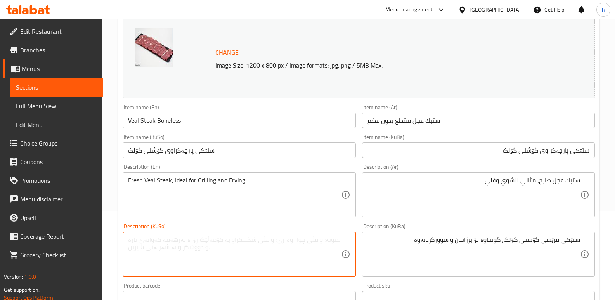
paste textarea "ستێکی فرێشی گۆشتی گۆلک، گونجاوە بۆ برژاندن و سوورکردنەوە"
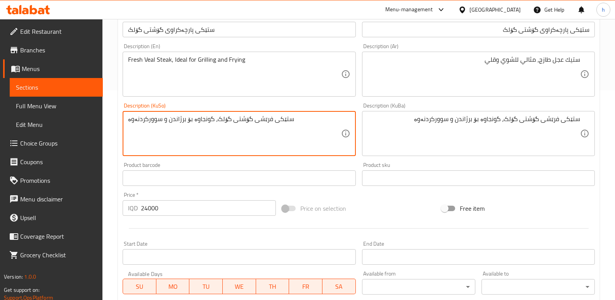
scroll to position [225, 0]
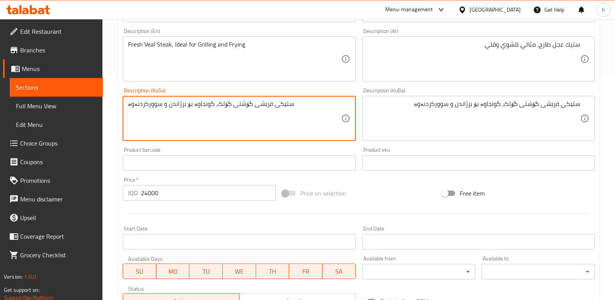
type textarea "ستێکی فرێشی گۆشتی گۆلک، گونجاوە بۆ برژاندن و سوورکردنەوە"
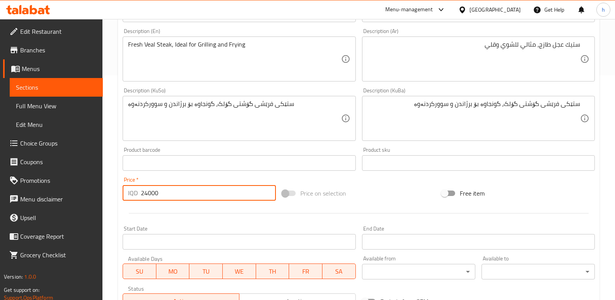
drag, startPoint x: 177, startPoint y: 191, endPoint x: 0, endPoint y: 178, distance: 177.7
click at [0, 185] on div "Edit Restaurant Branches Menus Sections Full Menu View Edit Menu Choice Groups …" at bounding box center [307, 108] width 615 height 629
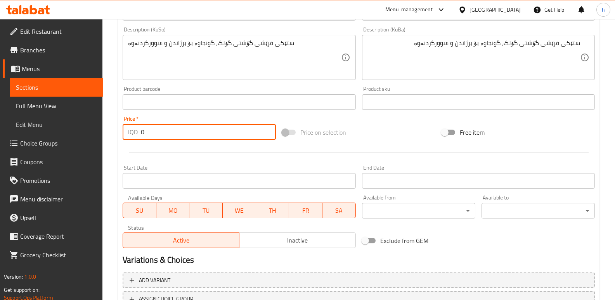
scroll to position [349, 0]
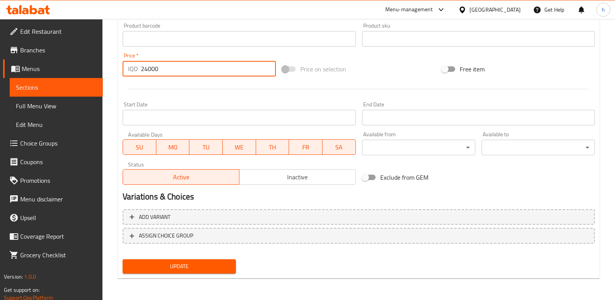
type input "24000"
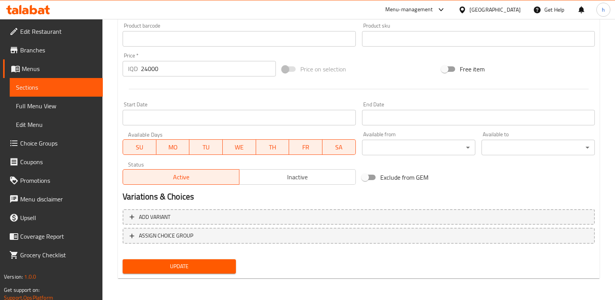
click at [190, 82] on div at bounding box center [358, 88] width 478 height 19
click at [224, 264] on span "Update" at bounding box center [179, 266] width 101 height 10
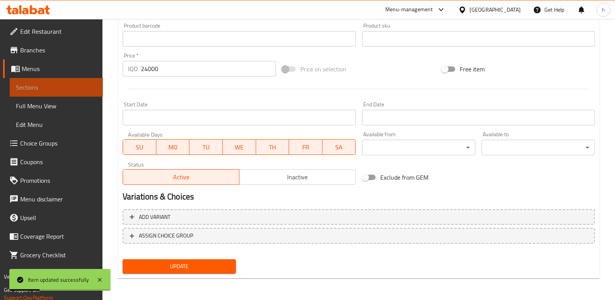
click at [69, 88] on span "Sections" at bounding box center [56, 87] width 81 height 9
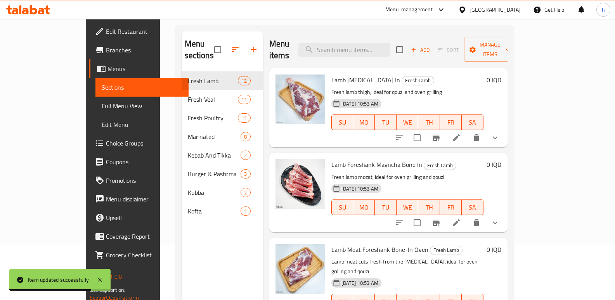
scroll to position [16, 0]
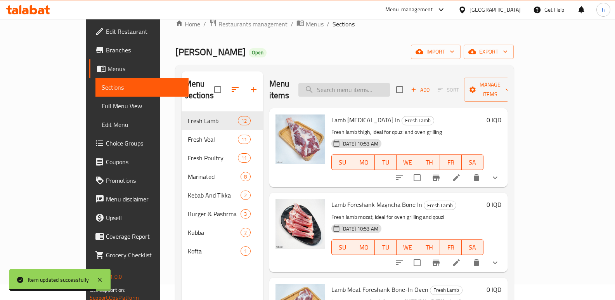
click at [385, 83] on input "search" at bounding box center [344, 90] width 92 height 14
paste input "Beef Minced Meat with Low Fat"
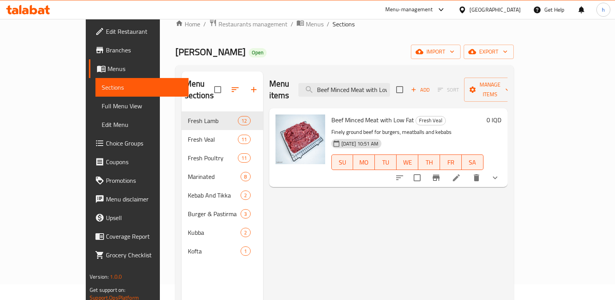
scroll to position [0, 13]
drag, startPoint x: 347, startPoint y: 83, endPoint x: 455, endPoint y: 93, distance: 108.6
click at [455, 93] on div "Menu items Beef Minced Meat with Low Fat Add Sort Manage items" at bounding box center [388, 89] width 238 height 37
paste input "Veal Steak Boneless"
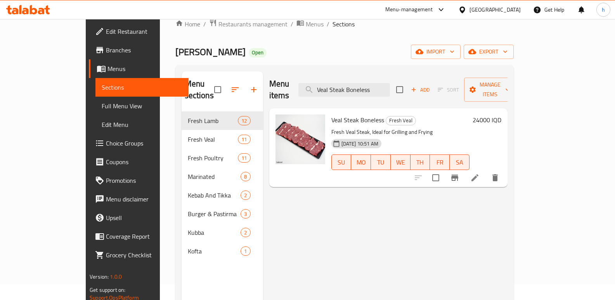
type input "Veal Steak Boneless"
click at [479, 173] on icon at bounding box center [474, 177] width 9 height 9
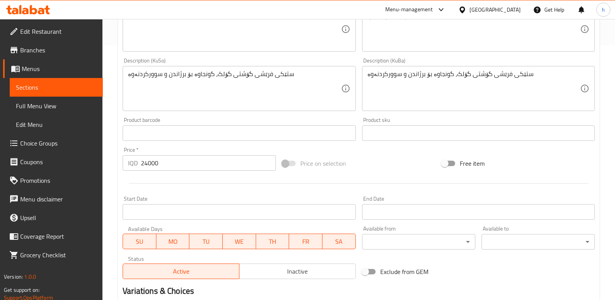
scroll to position [349, 0]
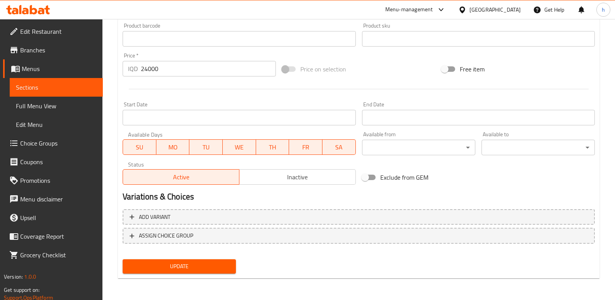
drag, startPoint x: 150, startPoint y: 68, endPoint x: 40, endPoint y: 88, distance: 112.7
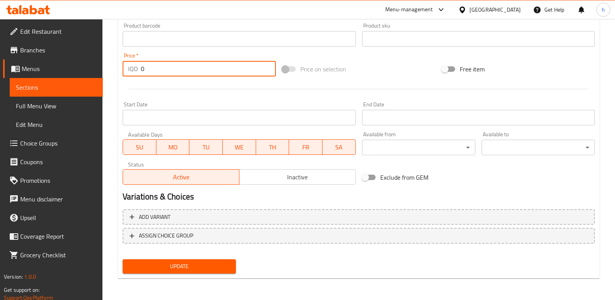
type input "0"
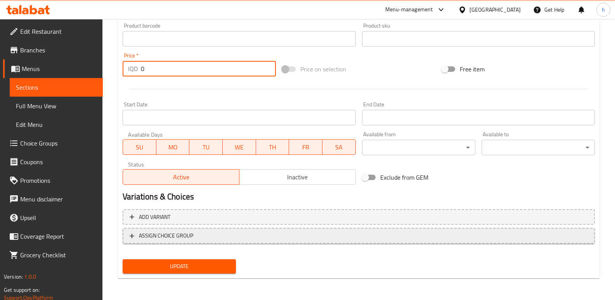
click at [308, 237] on span "ASSIGN CHOICE GROUP" at bounding box center [359, 236] width 458 height 10
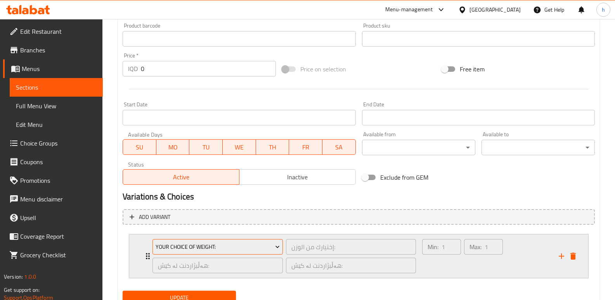
click at [240, 244] on span "Your Choice Of Weight:" at bounding box center [218, 247] width 124 height 10
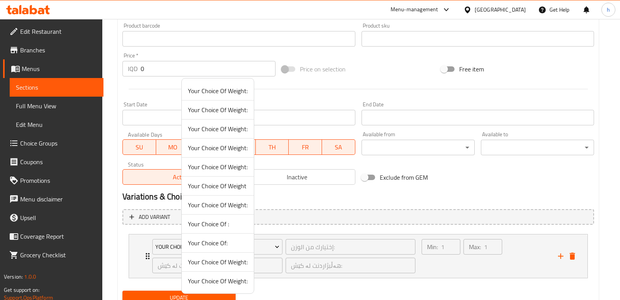
click at [221, 91] on span "Your Choice Of Weight:" at bounding box center [218, 90] width 60 height 9
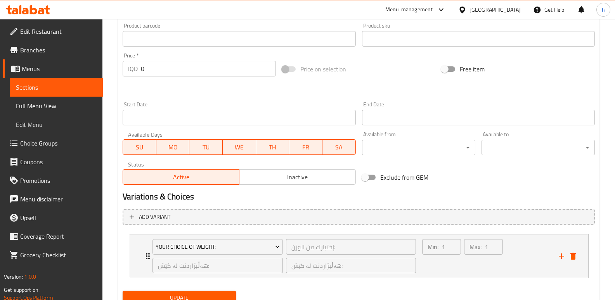
scroll to position [380, 0]
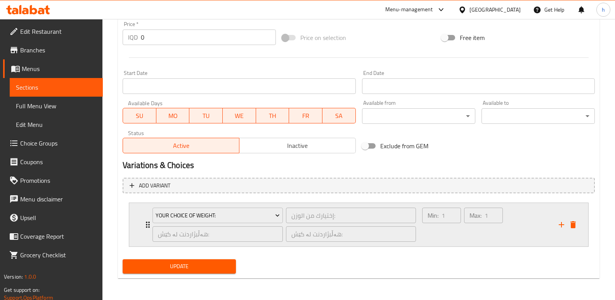
click at [468, 239] on div "Max: 1 ​" at bounding box center [483, 224] width 42 height 37
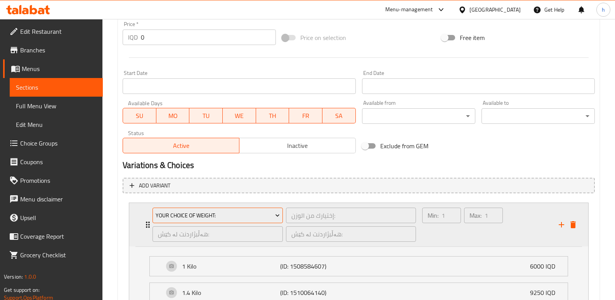
click at [229, 214] on span "Your Choice Of Weight:" at bounding box center [218, 216] width 124 height 10
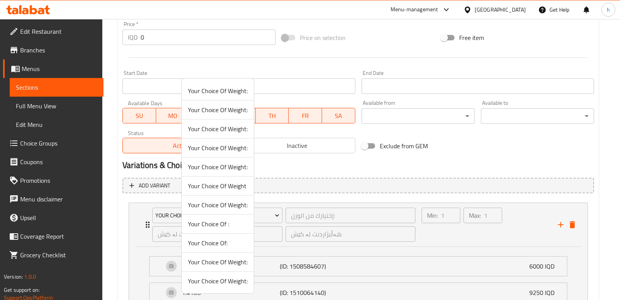
click at [225, 114] on span "Your Choice Of Weight:" at bounding box center [218, 109] width 60 height 9
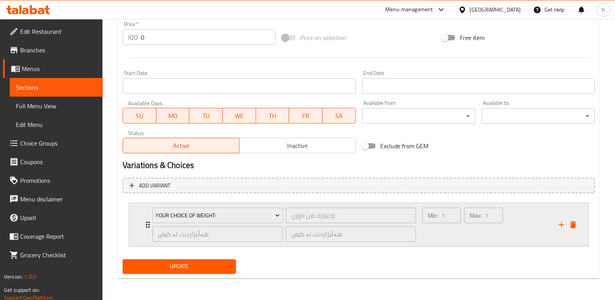
drag, startPoint x: 432, startPoint y: 236, endPoint x: 437, endPoint y: 234, distance: 5.6
click at [432, 235] on div "Min: 1 ​" at bounding box center [441, 224] width 42 height 37
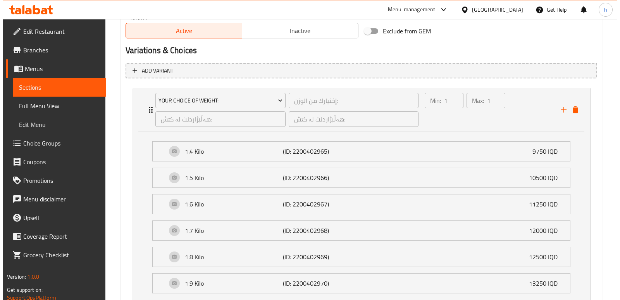
scroll to position [513, 0]
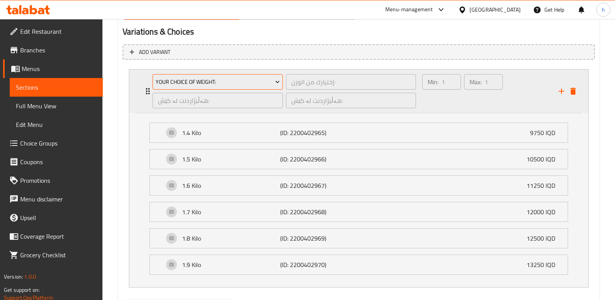
click at [233, 81] on span "Your Choice Of Weight:" at bounding box center [218, 82] width 124 height 10
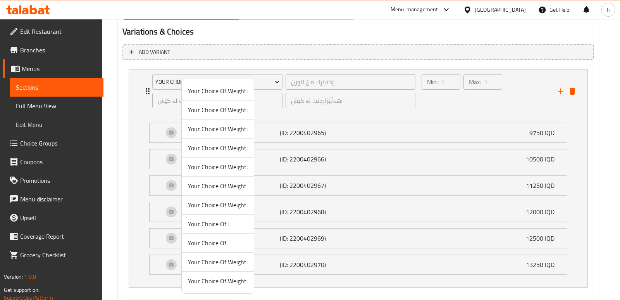
click at [232, 129] on span "Your Choice Of Weight:" at bounding box center [218, 128] width 60 height 9
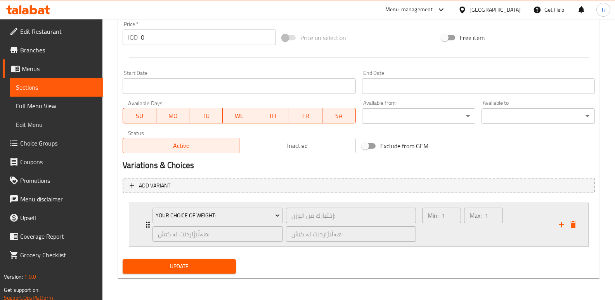
click at [484, 235] on div "Max: 1 ​" at bounding box center [483, 224] width 42 height 37
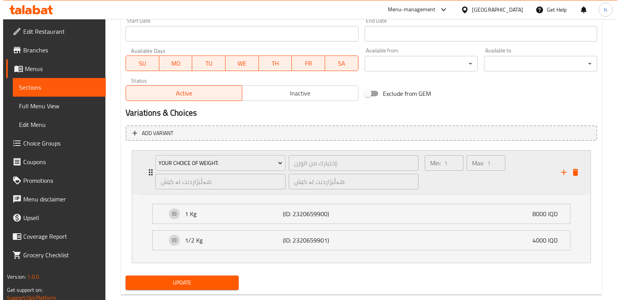
scroll to position [449, 0]
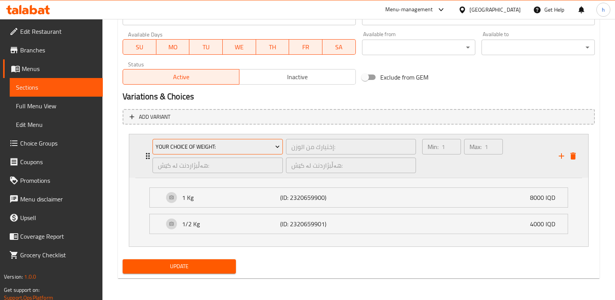
click at [264, 147] on span "Your Choice Of Weight:" at bounding box center [218, 147] width 124 height 10
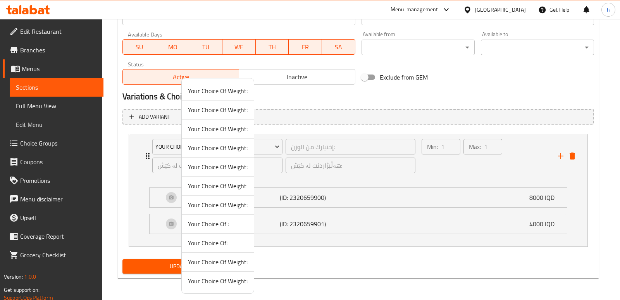
click at [230, 151] on span "Your Choice Of Weight:" at bounding box center [218, 147] width 60 height 9
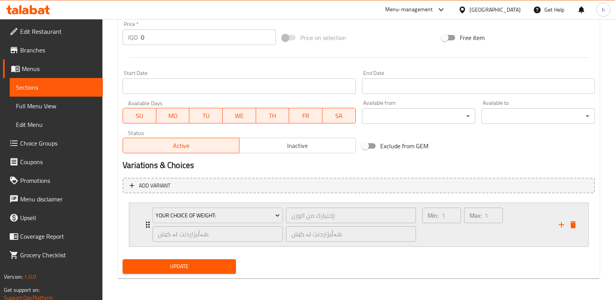
click at [430, 231] on div "Min: 1 ​" at bounding box center [441, 224] width 42 height 37
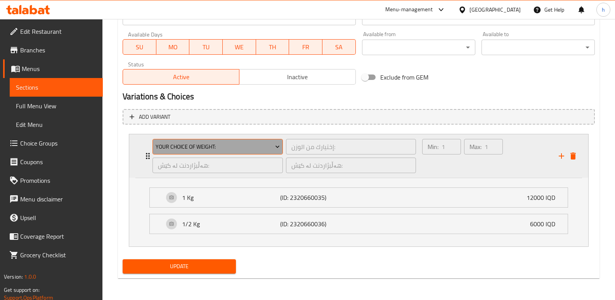
click at [233, 143] on span "Your Choice Of Weight:" at bounding box center [218, 147] width 124 height 10
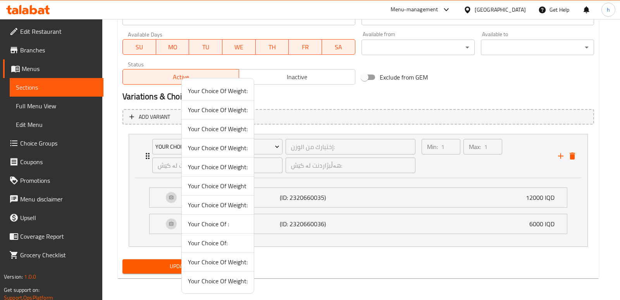
click at [230, 168] on span "Your Choice Of Weight:" at bounding box center [218, 166] width 60 height 9
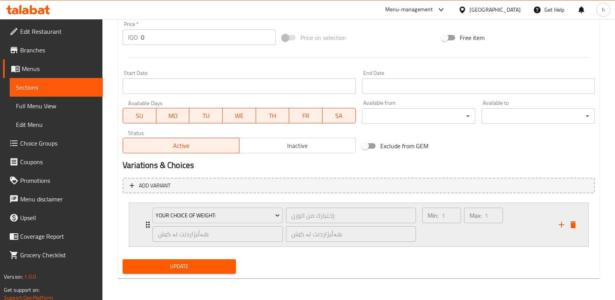
click at [484, 230] on div "Max: 1 ​" at bounding box center [483, 224] width 42 height 37
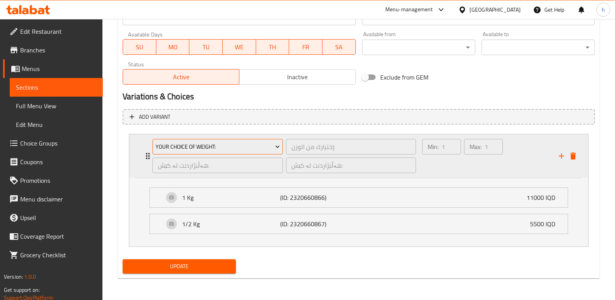
click at [241, 140] on button "Your Choice Of Weight:" at bounding box center [217, 147] width 130 height 16
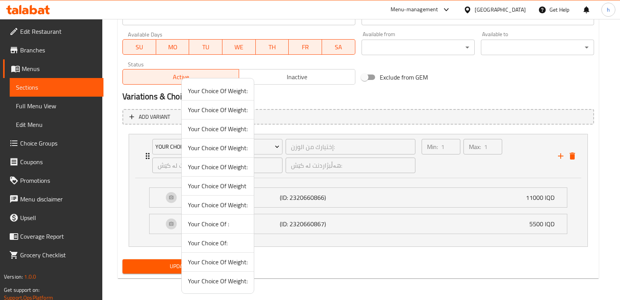
click at [236, 186] on span "Your Choice Of Weight" at bounding box center [218, 185] width 60 height 9
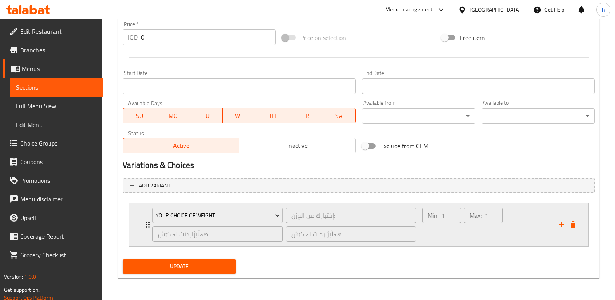
click at [427, 236] on div "Min: 1 ​" at bounding box center [441, 224] width 42 height 37
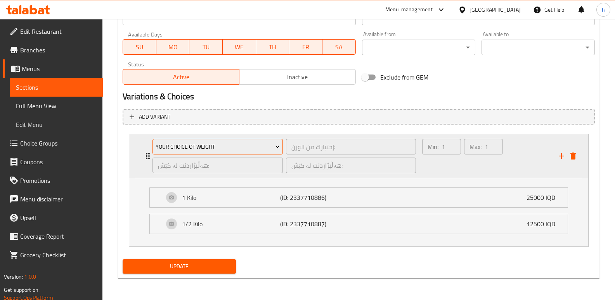
click at [238, 143] on span "Your Choice Of Weight" at bounding box center [218, 147] width 124 height 10
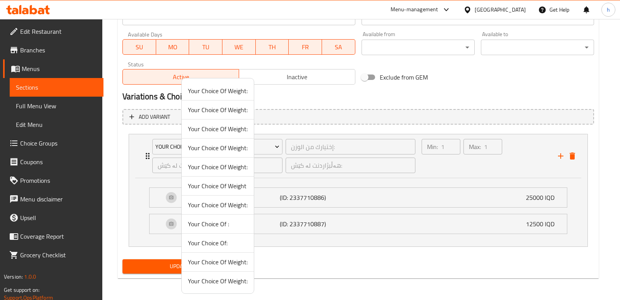
click at [214, 204] on span "Your Choice Of Weight:" at bounding box center [218, 204] width 60 height 9
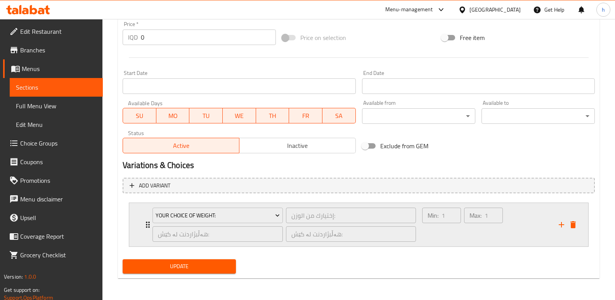
click at [419, 230] on div "Min: 1 ​ Max: 1 ​" at bounding box center [462, 224] width 87 height 40
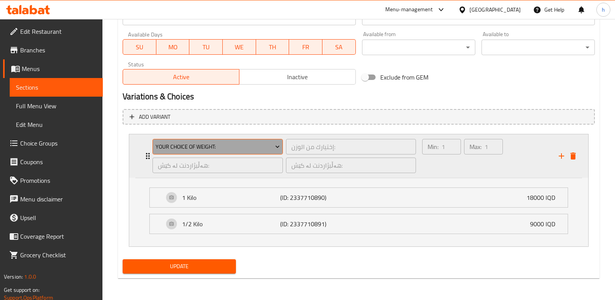
click at [266, 147] on span "Your Choice Of Weight:" at bounding box center [218, 147] width 124 height 10
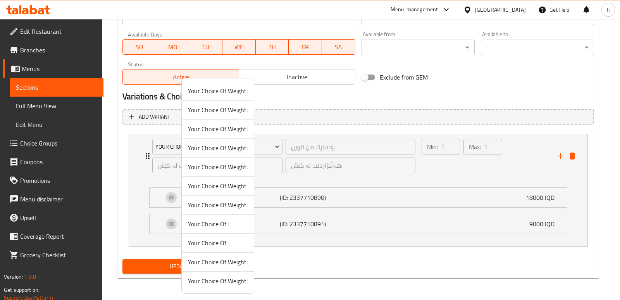
click at [230, 206] on span "Your Choice Of Weight:" at bounding box center [218, 204] width 60 height 9
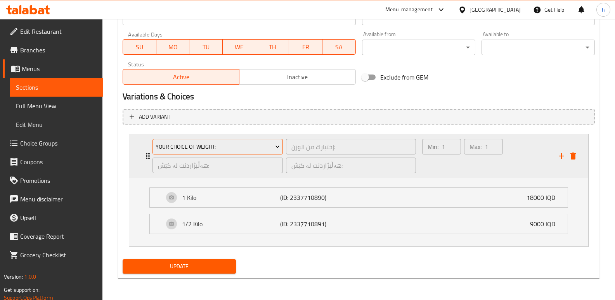
click at [207, 147] on span "Your Choice Of Weight:" at bounding box center [218, 147] width 124 height 10
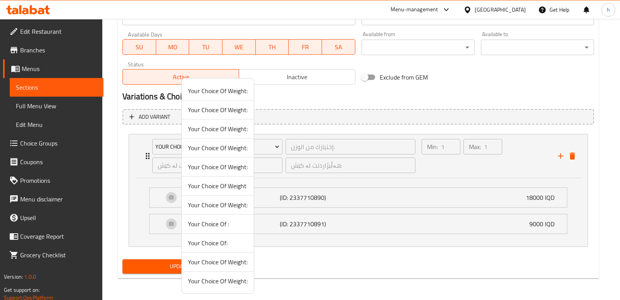
click at [218, 216] on li "Your Choice Of :" at bounding box center [218, 223] width 72 height 19
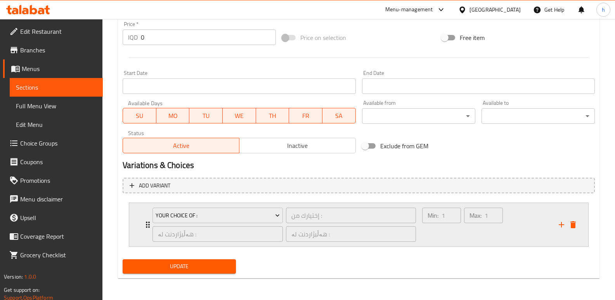
click at [428, 238] on div "Min: 1 ​" at bounding box center [441, 224] width 42 height 37
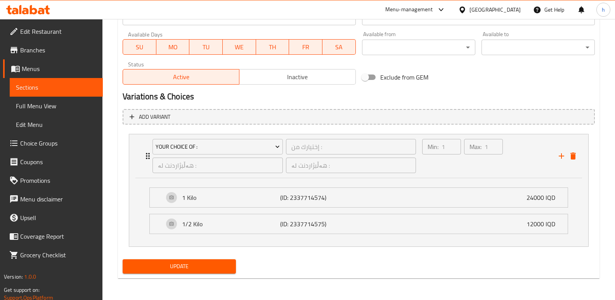
click at [217, 265] on span "Update" at bounding box center [179, 266] width 101 height 10
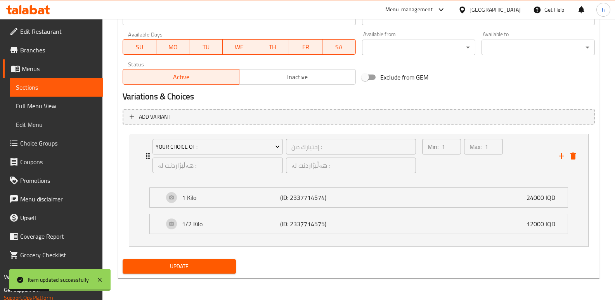
click at [52, 90] on span "Sections" at bounding box center [56, 87] width 81 height 9
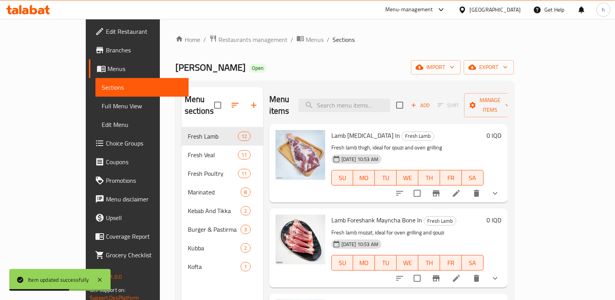
click at [393, 91] on div "Menu items Add Sort Manage items" at bounding box center [388, 105] width 238 height 37
click at [384, 104] on input "search" at bounding box center [344, 105] width 92 height 14
paste input "Beef Minced Meat with Low Fat"
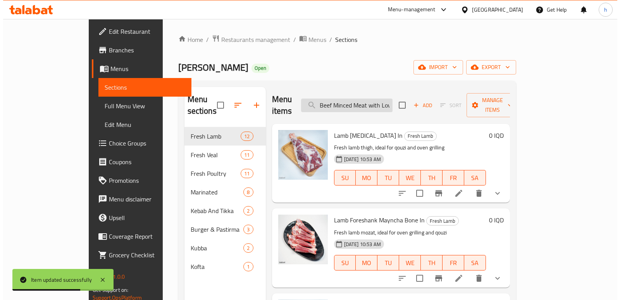
scroll to position [0, 13]
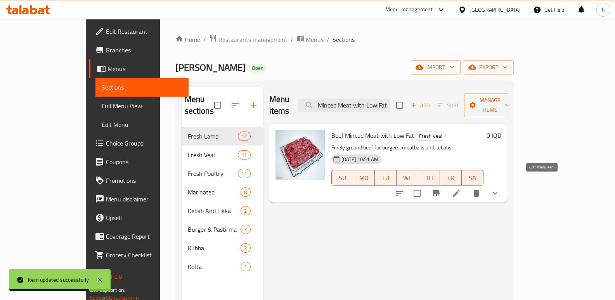
type input "Beef Minced Meat with Low Fat"
click at [460, 190] on icon at bounding box center [456, 193] width 7 height 7
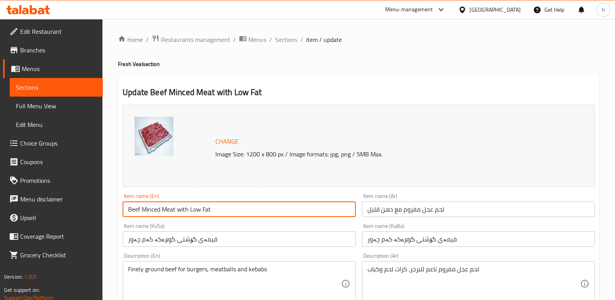
drag, startPoint x: 217, startPoint y: 212, endPoint x: 62, endPoint y: 194, distance: 155.8
paste input "Veal"
type input "Veal Minced Meat with Low Fat"
paste input "ليل الدهون"
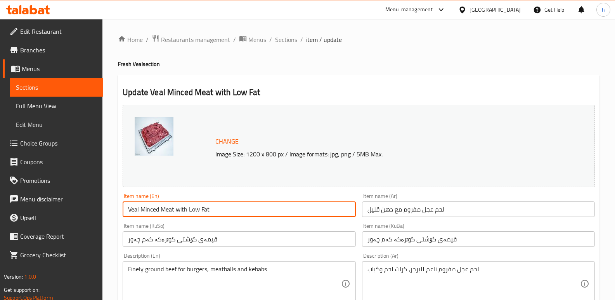
drag, startPoint x: 423, startPoint y: 204, endPoint x: 327, endPoint y: 199, distance: 96.3
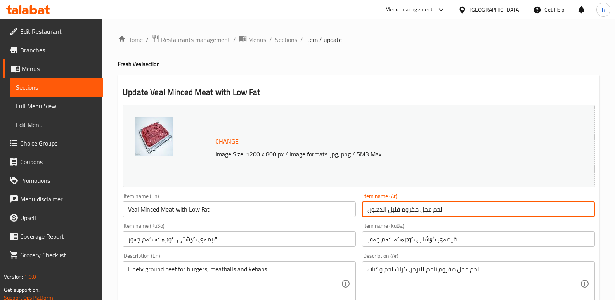
drag, startPoint x: 380, startPoint y: 211, endPoint x: 385, endPoint y: 211, distance: 4.3
click at [385, 211] on input "لحم عجل مفروم قليل الدهون" at bounding box center [478, 209] width 233 height 16
click at [382, 209] on input "لحم عجل مفروم قليل الدهون" at bounding box center [478, 209] width 233 height 16
type input "لحم عجل مفروم قليل دهون"
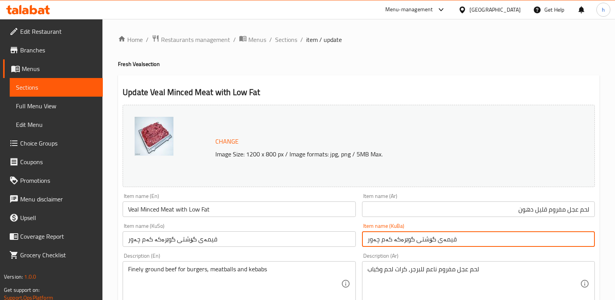
drag, startPoint x: 324, startPoint y: 241, endPoint x: 290, endPoint y: 240, distance: 33.8
paste input "ەم چەوری گوێرەکە"
click at [533, 235] on input "قیمەی کەم چەوری گوێرەکە" at bounding box center [478, 239] width 233 height 16
click at [532, 235] on input "قیمەی کەم چەوری گوێرەکە" at bounding box center [478, 239] width 233 height 16
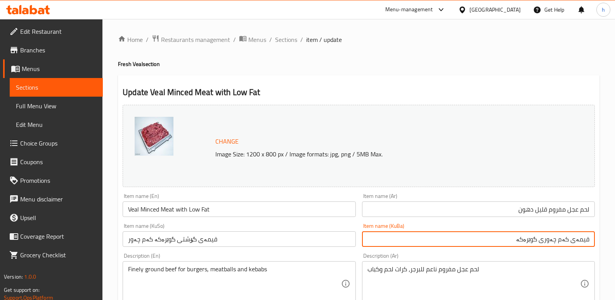
paste input "[DEMOGRAPHIC_DATA] گۆلک"
type input "قیمەی کەم چەوری گۆشتی گۆلک"
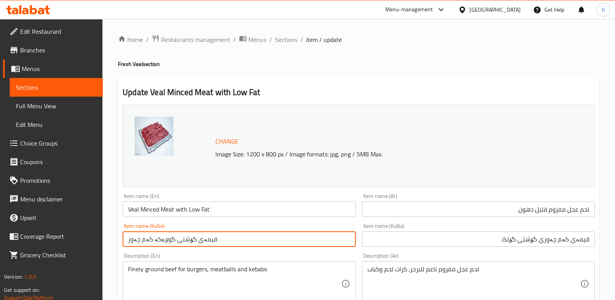
drag, startPoint x: 221, startPoint y: 239, endPoint x: 60, endPoint y: 243, distance: 161.0
paste input "ەم چەوری گۆشتی گۆلک"
type input "قیمەی کەم چەوری گۆشتی گۆلک"
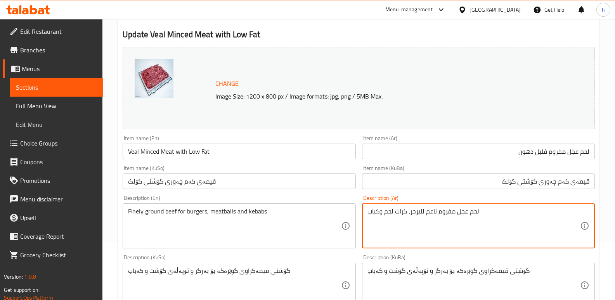
drag, startPoint x: 439, startPoint y: 224, endPoint x: 302, endPoint y: 218, distance: 136.3
paste textarea "طازج ومفروم، مثالي للبرجر، كرات اللحم، والطبخ"
click at [470, 214] on textarea "لحم عجل طازج ومفروم، مثالي للبرجر، كرات اللحم، والطبخ" at bounding box center [473, 225] width 213 height 37
click at [450, 213] on textarea "لحم عجل طازج ومفروم، مثالي للبرجر، كرات اللحم، والطبخ" at bounding box center [473, 225] width 213 height 37
type textarea "لحم عجل طازج ومفروم، مثالي للبرجر، كرات اللحم، وطبخ"
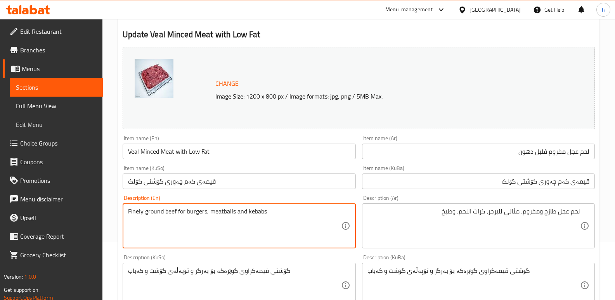
drag, startPoint x: 270, startPoint y: 213, endPoint x: 63, endPoint y: 207, distance: 207.2
paste textarea "resh Veal Minced Meat, Ideal for Burger, Meatballs, and Cooking"
type textarea "Fresh Veal Minced Meat, Ideal for Burger, Meatballs, and Cooking"
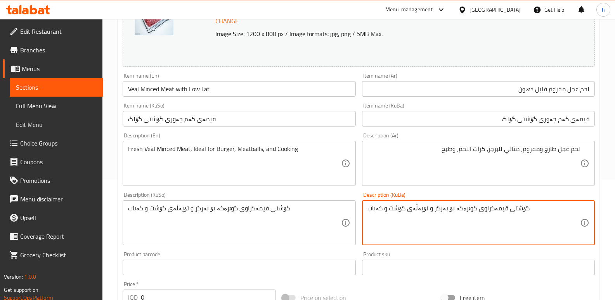
drag, startPoint x: 501, startPoint y: 209, endPoint x: 268, endPoint y: 208, distance: 233.1
paste textarea "قیمەی فرێشی گوێرەکە، گونجاوە بۆ بەرگر، میتبۆڵ، و چێشتلێنان"
click at [536, 209] on textarea "قیمەی فرێشی گوێرەکە، گونجاوە بۆ بەرگر، میتبۆڵ، و چێشتلێنان" at bounding box center [473, 222] width 213 height 37
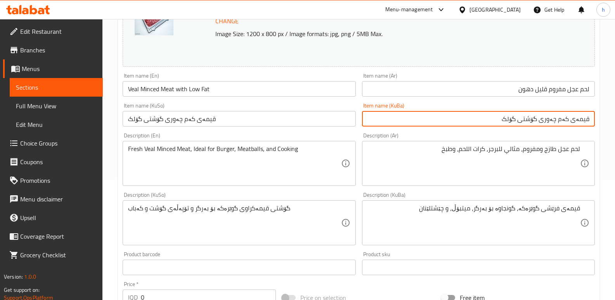
drag, startPoint x: 510, startPoint y: 119, endPoint x: 541, endPoint y: 120, distance: 30.3
click at [541, 120] on input "قیمەی کەم چەوری گۆشتی گۆلک" at bounding box center [478, 119] width 233 height 16
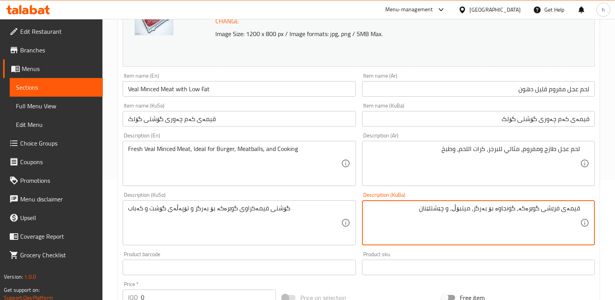
click at [533, 203] on div "قیمەی فرێشی گوێرەکە، گونجاوە بۆ بەرگر، میتبۆڵ، و چێشتلێنان Description (KuBa)" at bounding box center [478, 222] width 233 height 45
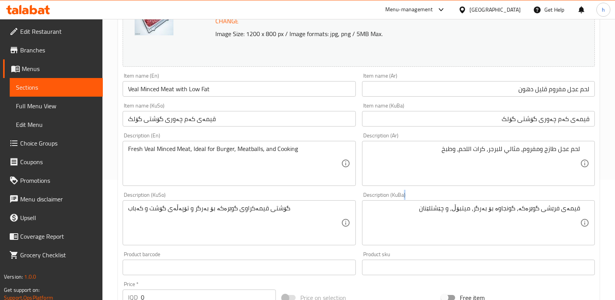
click at [533, 203] on div "قیمەی فرێشی گوێرەکە، گونجاوە بۆ بەرگر، میتبۆڵ، و چێشتلێنان Description (KuBa)" at bounding box center [478, 222] width 233 height 45
paste textarea "گۆشتی گۆلک"
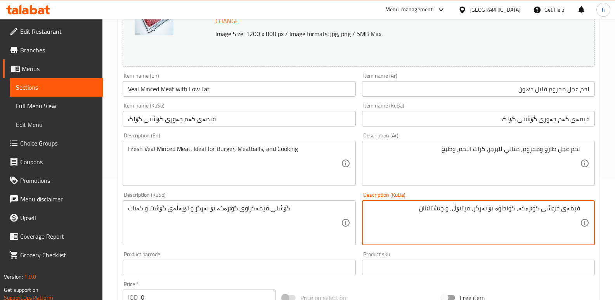
click at [535, 207] on textarea "قیمەی فرێشی گوێرەکە، گونجاوە بۆ بەرگر، میتبۆڵ، و چێشتلێنان" at bounding box center [473, 222] width 213 height 37
paste textarea "[DEMOGRAPHIC_DATA] گۆلک"
type textarea "قیمەی فرێشی گۆشتی گۆلک، گونجاوە بۆ بەرگر، میتبۆڵ، و چێشتلێنان"
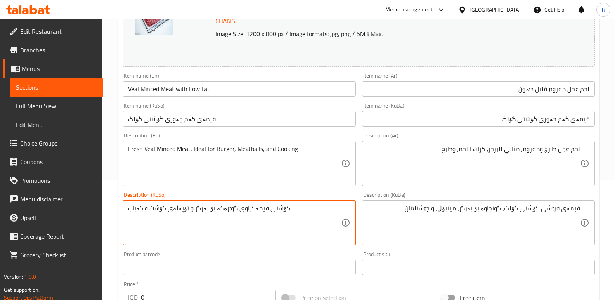
drag, startPoint x: 295, startPoint y: 211, endPoint x: 5, endPoint y: 198, distance: 290.3
paste textarea "قیمەی فرێشی گۆشتی گۆلک، گونجاوە بۆ بەرگر، میتبۆڵ، و چێشتلێنان"
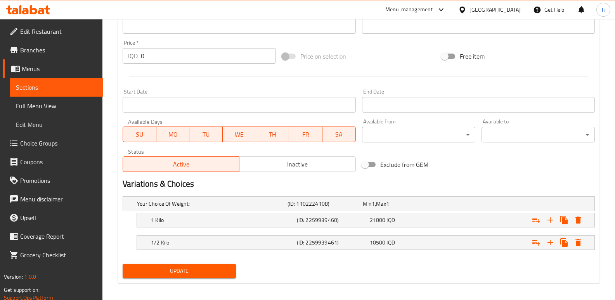
scroll to position [366, 0]
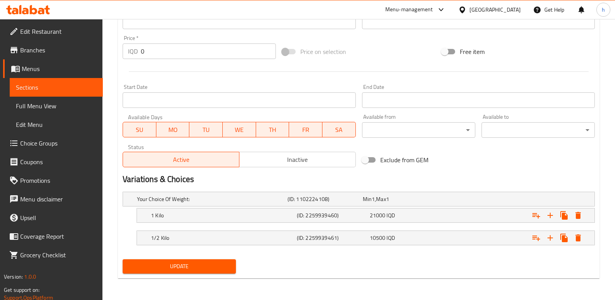
type textarea "قیمەی فرێشی گۆشتی گۆلک، گونجاوە بۆ بەرگر، میتبۆڵ، و چێشتلێنان"
click at [199, 269] on span "Update" at bounding box center [179, 266] width 101 height 10
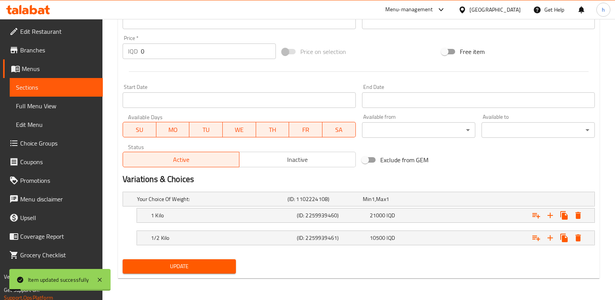
click at [84, 88] on span "Sections" at bounding box center [56, 87] width 81 height 9
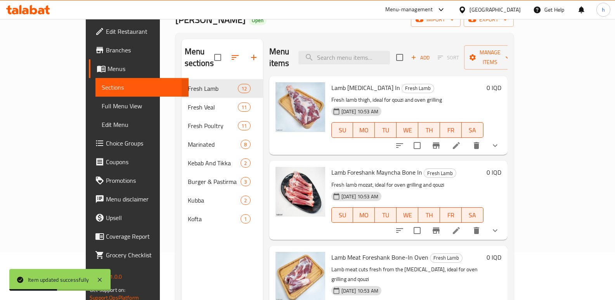
scroll to position [45, 0]
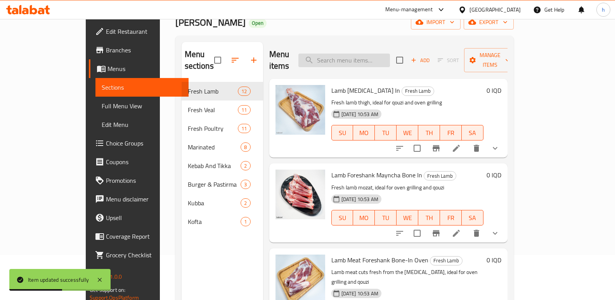
click at [387, 55] on input "search" at bounding box center [344, 61] width 92 height 14
paste input "Boneless Beef Meat"
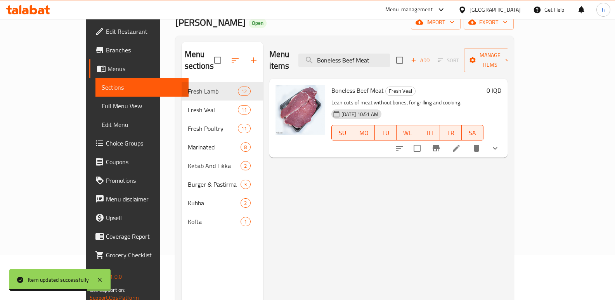
type input "Boneless Beef Meat"
click at [467, 141] on li at bounding box center [456, 148] width 22 height 14
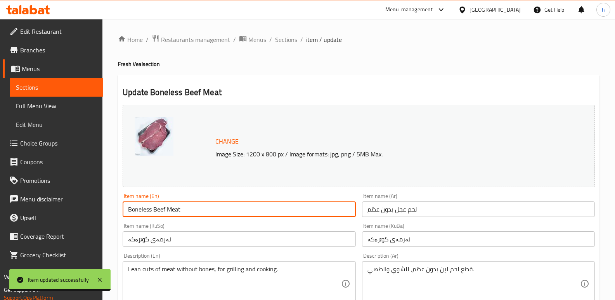
drag, startPoint x: 86, startPoint y: 218, endPoint x: 57, endPoint y: 214, distance: 29.3
paste input "Veal Boneless Meat"
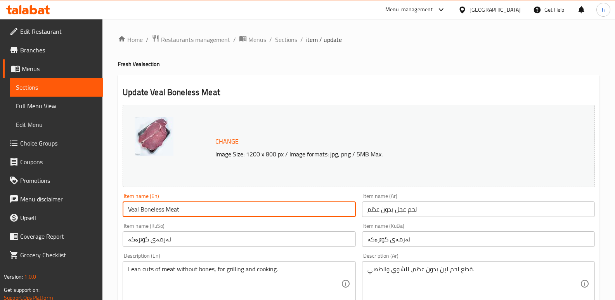
type input "Veal Boneless Meat"
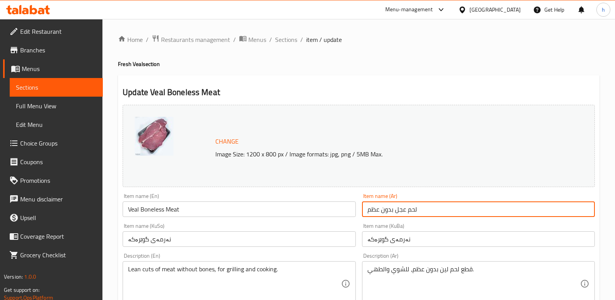
drag, startPoint x: 425, startPoint y: 203, endPoint x: 325, endPoint y: 222, distance: 102.1
click at [410, 236] on input "نەرمەی گوێرەکە" at bounding box center [478, 239] width 233 height 16
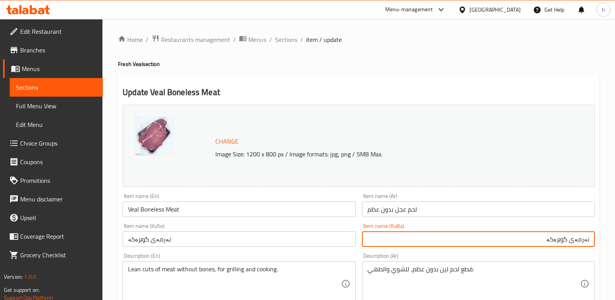
click at [557, 238] on input "نەرمەی گوێرەکە" at bounding box center [478, 239] width 233 height 16
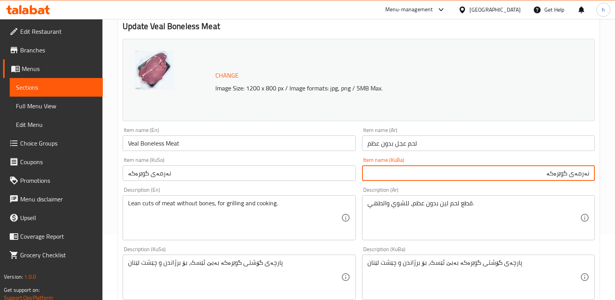
scroll to position [81, 0]
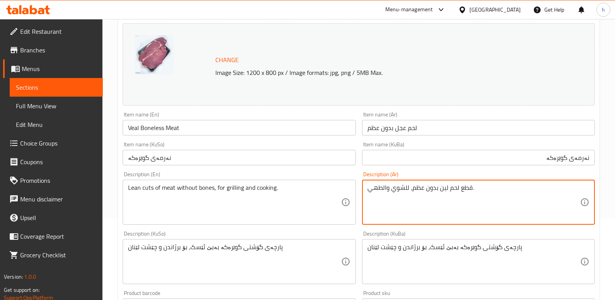
drag, startPoint x: 479, startPoint y: 185, endPoint x: 259, endPoint y: 186, distance: 220.7
paste textarea "حم عجل طازج، مثالي للشوي والقلي"
click at [498, 190] on textarea "لحم عجل طازج، مثالي للشوي والقلي" at bounding box center [473, 202] width 213 height 37
type textarea "لحم عجل طازج، مثالي للشوي وقلي"
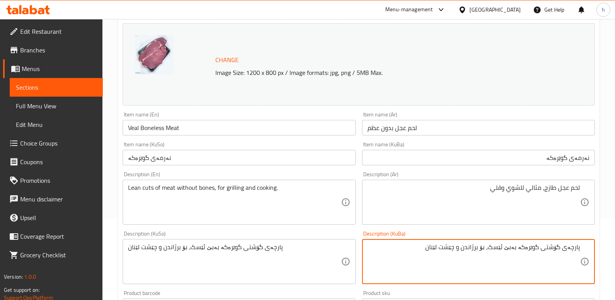
scroll to position [95, 0]
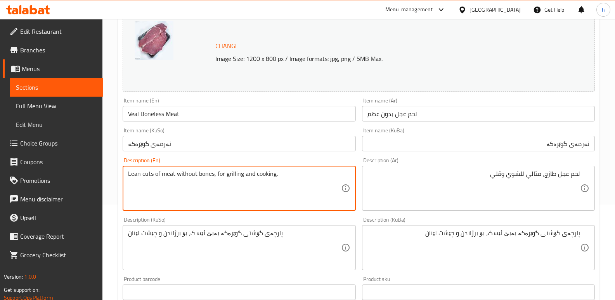
drag, startPoint x: 215, startPoint y: 172, endPoint x: 47, endPoint y: 170, distance: 167.5
paste textarea "Fresh Veal Meat Boneless, Ideal for Grilling and Frying"
type textarea "Fresh Veal Meat Boneless, Ideal for Grilling and Frying"
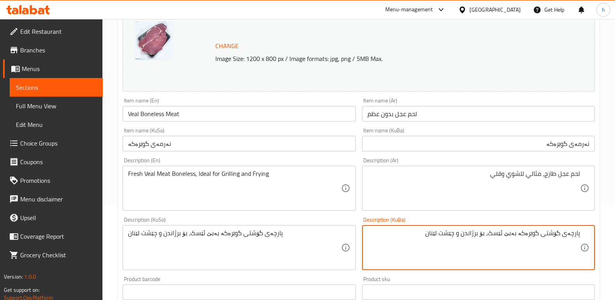
drag, startPoint x: 451, startPoint y: 228, endPoint x: 620, endPoint y: 231, distance: 168.7
paste textarea "ەرمەی فرێشی گوێرەکە، گونجاوە بۆ برژاندن و چێشت"
type textarea "نەرمەی فرێشی گوێرەکە، گونجاوە بۆ برژاندن و چێشتلێنان"
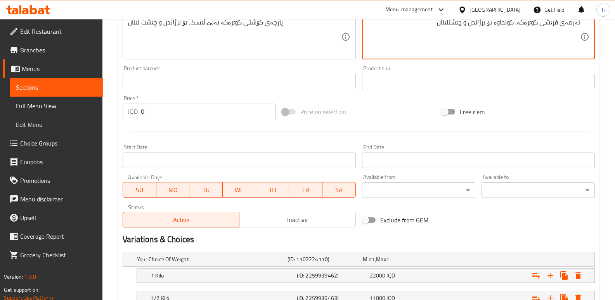
scroll to position [366, 0]
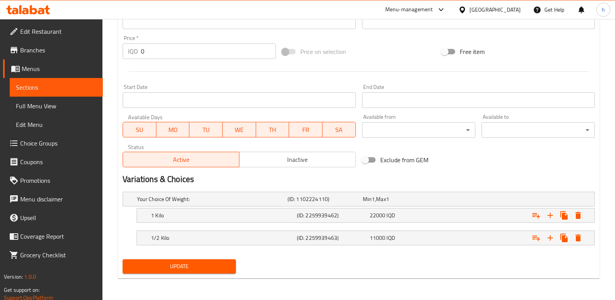
click at [231, 268] on button "Update" at bounding box center [179, 266] width 113 height 14
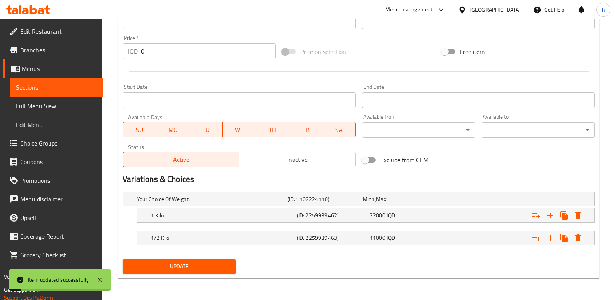
click at [100, 91] on link "Sections" at bounding box center [56, 87] width 93 height 19
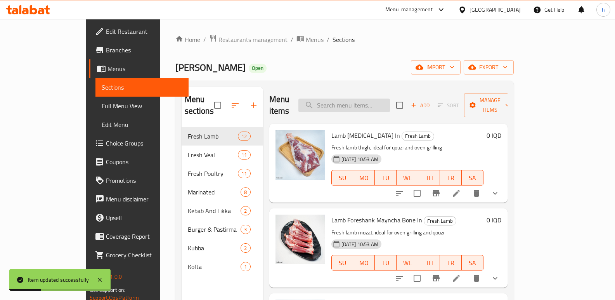
click at [377, 98] on input "search" at bounding box center [344, 105] width 92 height 14
paste input "Beef Chili Fry - 1 Kg"
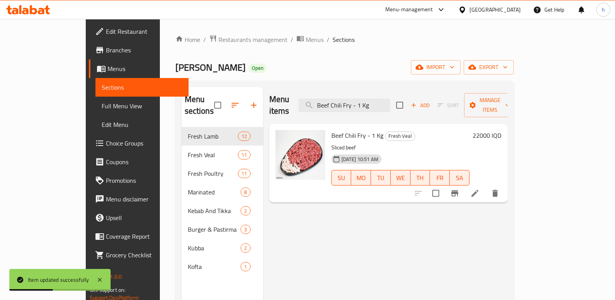
type input "Beef Chili Fry - 1 Kg"
click at [479, 188] on icon at bounding box center [474, 192] width 9 height 9
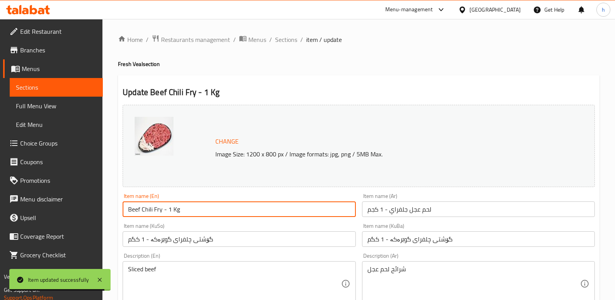
drag, startPoint x: 198, startPoint y: 207, endPoint x: 46, endPoint y: 195, distance: 152.5
paste input "Veal Chilli Fry Boneless"
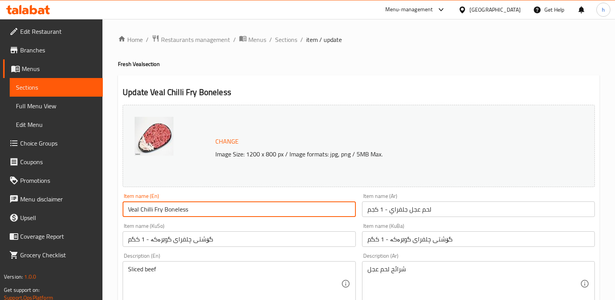
type input "Veal Chilli Fry Boneless"
drag, startPoint x: 442, startPoint y: 210, endPoint x: 300, endPoint y: 207, distance: 142.4
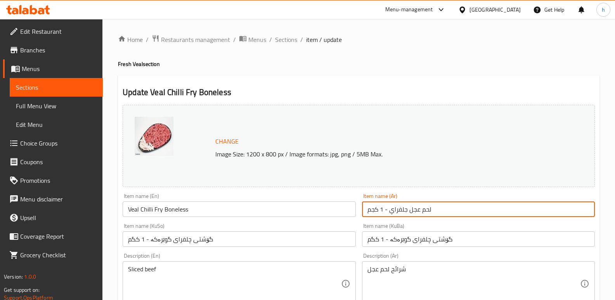
paste input "شرائح لحم عجل بدون عظم للجلفراي"
type input "شرائح لحم عجل بدون عظم للجلفراي"
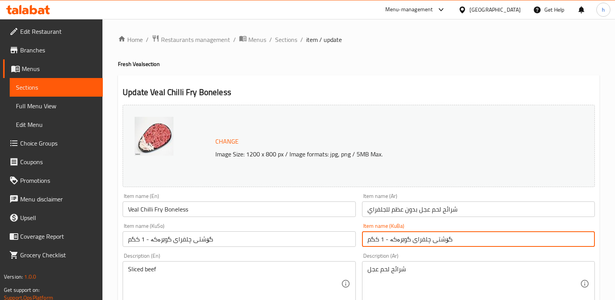
drag, startPoint x: 464, startPoint y: 240, endPoint x: 304, endPoint y: 232, distance: 159.9
paste input "پارچەکراوی گوێرەکە بۆ چلفرای"
type input "گۆشتی پارچەکراوی گوێرەکە بۆ چلفرای"
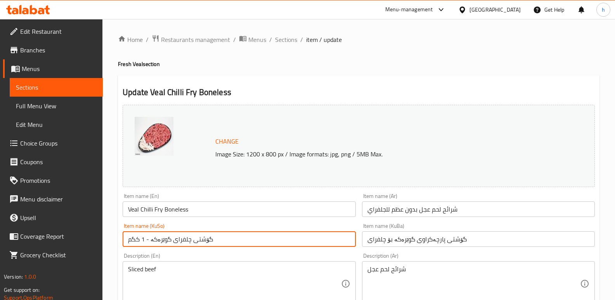
drag, startPoint x: 222, startPoint y: 237, endPoint x: 78, endPoint y: 228, distance: 144.5
paste input "پارچەکراوی گوێرەکە بۆ چلفرای"
type input "گۆشتی پارچەکراوی گوێرەکە بۆ چلفرای"
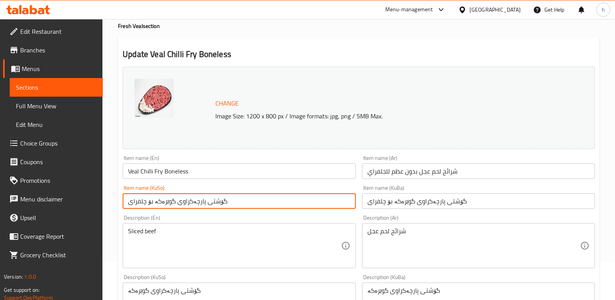
scroll to position [48, 0]
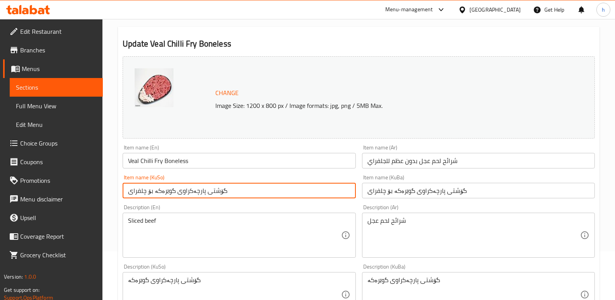
drag, startPoint x: 337, startPoint y: 217, endPoint x: 316, endPoint y: 214, distance: 20.8
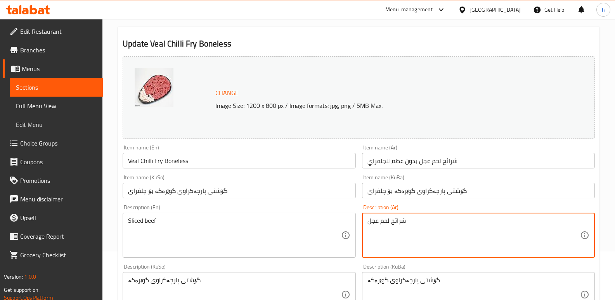
paste textarea "طازجة مع دهون، مثالية للجلفراي، القلي، والطبخ"
type textarea "شرائح لحم عجل طازجة مع دهون، مثالية للجلفراي، القلي، والطبخ"
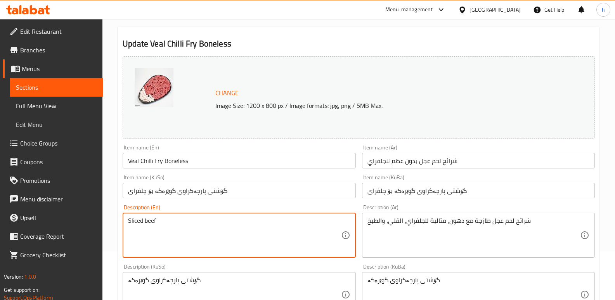
drag, startPoint x: 180, startPoint y: 223, endPoint x: 49, endPoint y: 215, distance: 131.3
paste textarea "Veal Boneless Meat with Fat, Ideal for [PERSON_NAME], Frying, and Cooking"
type textarea "Sliced Veal Boneless Meat with Fat, Ideal for Chilli Fry, Frying, and Cooking"
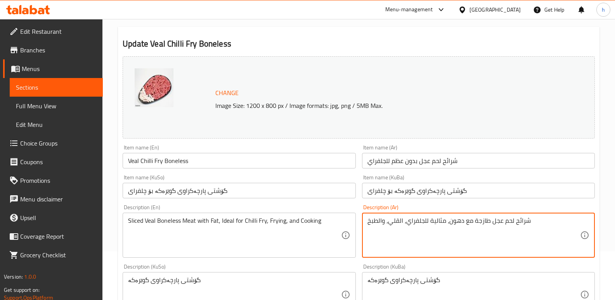
scroll to position [101, 0]
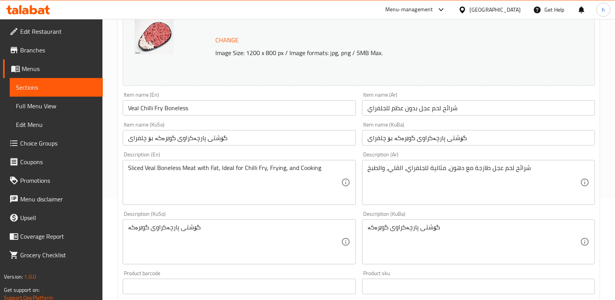
drag, startPoint x: 458, startPoint y: 224, endPoint x: 308, endPoint y: 226, distance: 150.9
click at [314, 227] on div "Change Image Size: 1200 x 800 px / Image formats: jpg, png / 5MB Max. Item name…" at bounding box center [358, 217] width 478 height 435
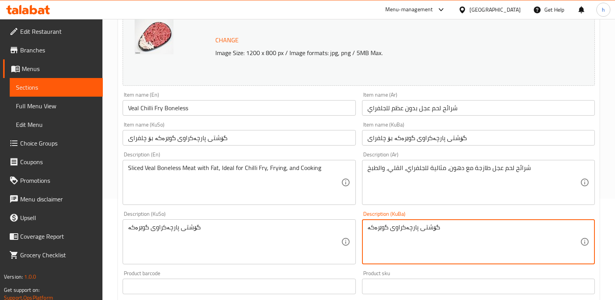
drag, startPoint x: 404, startPoint y: 234, endPoint x: 308, endPoint y: 217, distance: 98.1
click at [322, 222] on div "Change Image Size: 1200 x 800 px / Image formats: jpg, png / 5MB Max. Item name…" at bounding box center [358, 217] width 478 height 435
paste textarea "رێشی وردکراوی گوێرەکە لەگەڵ چەوری، گونجاوە بۆ چلفرای، سوورکردنەوە، و چێشتلێنان"
type textarea "گۆشتی فرێشی وردکراوی گوێرەکە لەگەڵ چەوری، گونجاوە بۆ چلفرای، سوورکردنەوە، و چێش…"
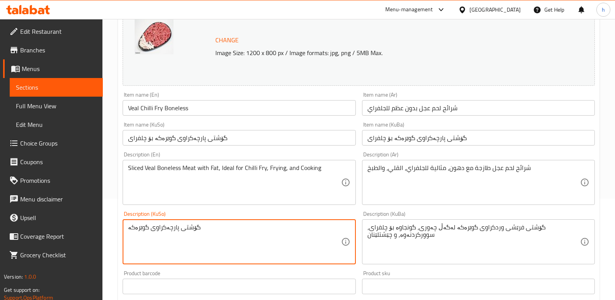
drag, startPoint x: 210, startPoint y: 228, endPoint x: 81, endPoint y: 213, distance: 129.3
paste textarea "رێشی وردکراوی گوێرەکە لەگەڵ چەوری، گونجاوە بۆ چلفرای، سوورکردنەوە، و چێشتلێنان"
type textarea "گۆشتی فرێشی وردکراوی گوێرەکە لەگەڵ چەوری، گونجاوە بۆ چلفرای، سوورکردنەوە، و چێش…"
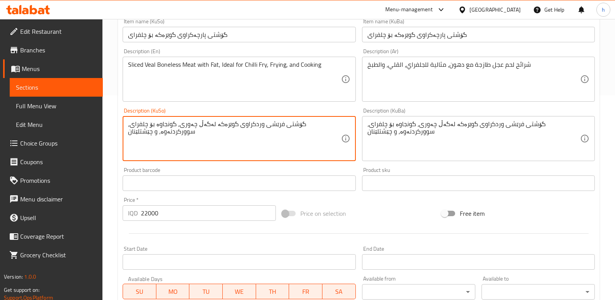
scroll to position [324, 0]
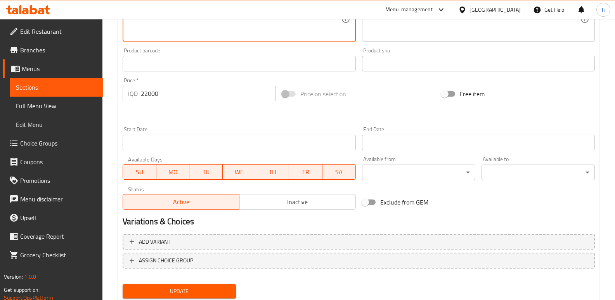
drag, startPoint x: 107, startPoint y: 93, endPoint x: 0, endPoint y: 104, distance: 107.3
click at [0, 97] on div "Edit Restaurant Branches Menus Sections Full Menu View Edit Menu Choice Groups …" at bounding box center [307, 9] width 615 height 629
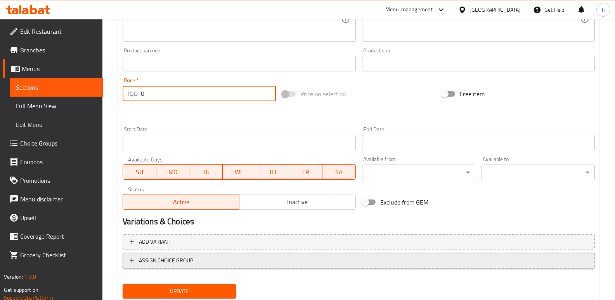
type input "0"
click at [225, 265] on span "ASSIGN CHOICE GROUP" at bounding box center [359, 261] width 458 height 10
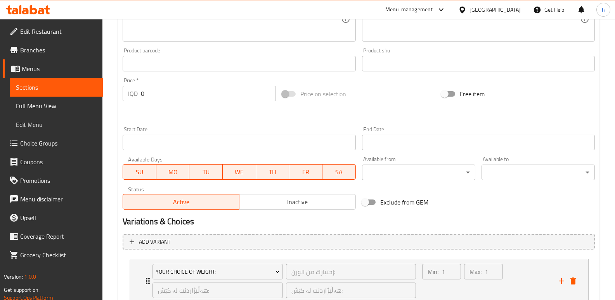
scroll to position [380, 0]
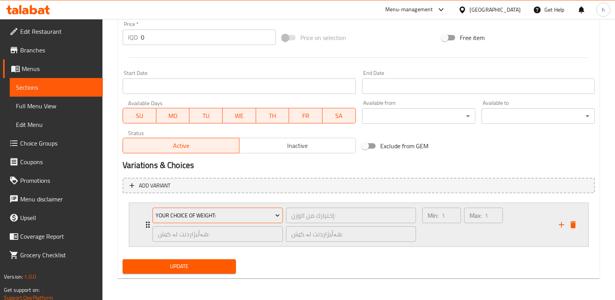
click at [261, 216] on span "Your Choice Of Weight:" at bounding box center [218, 216] width 124 height 10
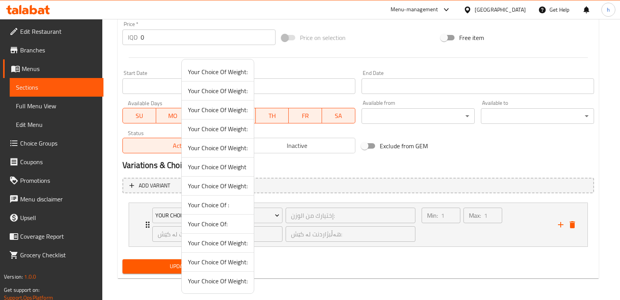
click at [226, 223] on span "Your Choice Of:" at bounding box center [218, 223] width 60 height 9
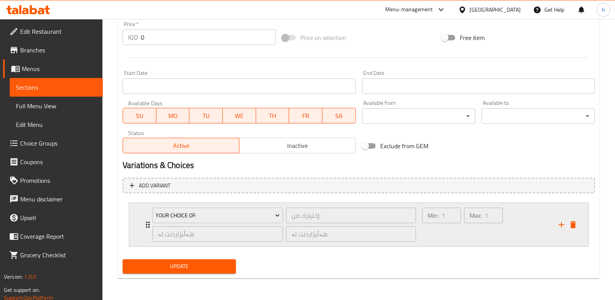
click at [429, 234] on div "Min: 1 ​" at bounding box center [441, 224] width 42 height 37
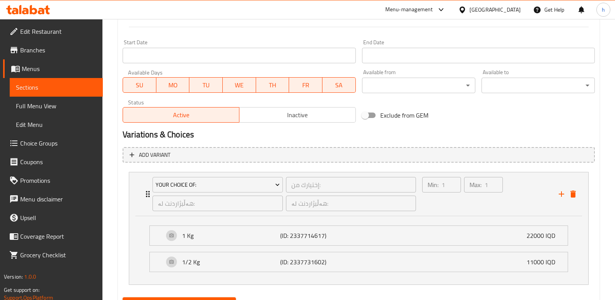
scroll to position [449, 0]
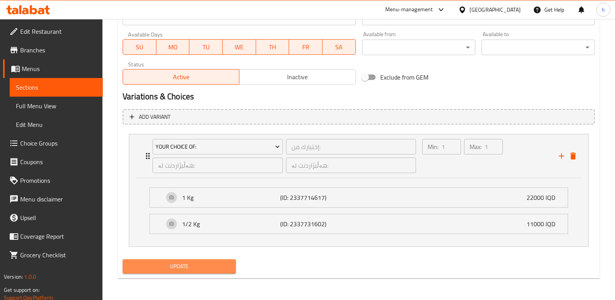
click at [152, 261] on span "Update" at bounding box center [179, 266] width 101 height 10
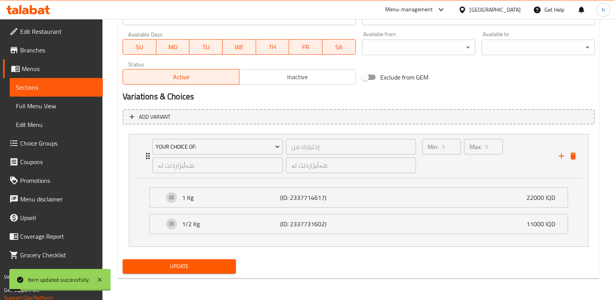
click at [92, 93] on link "Sections" at bounding box center [56, 87] width 93 height 19
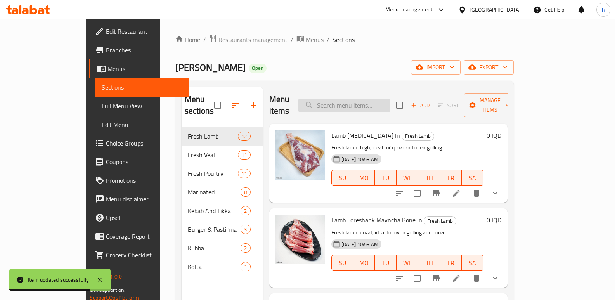
click at [377, 99] on input "search" at bounding box center [344, 105] width 92 height 14
paste input "Beef Saj - 1 Kg"
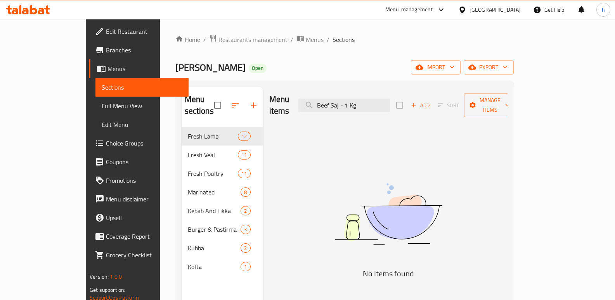
drag, startPoint x: 389, startPoint y: 104, endPoint x: 266, endPoint y: 85, distance: 124.4
click at [275, 89] on div "Menu items Beef Saj - 1 Kg Add Sort Manage items" at bounding box center [388, 105] width 238 height 37
paste input "Veal Saj Boneless"
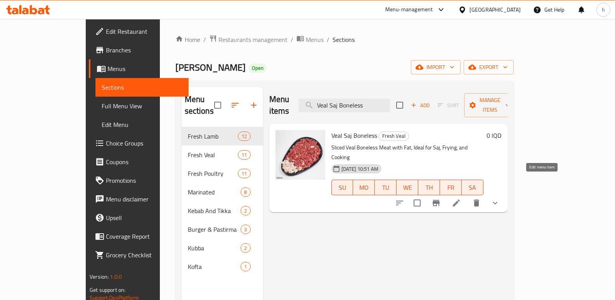
type input "Veal Saj Boneless"
click at [461, 198] on icon at bounding box center [455, 202] width 9 height 9
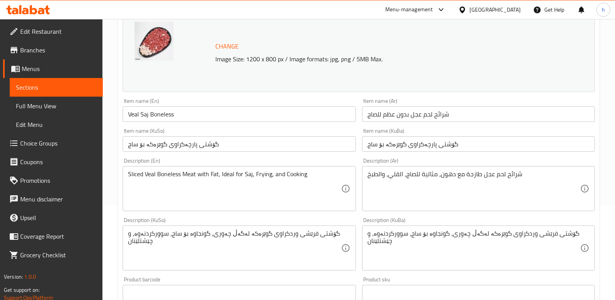
scroll to position [119, 0]
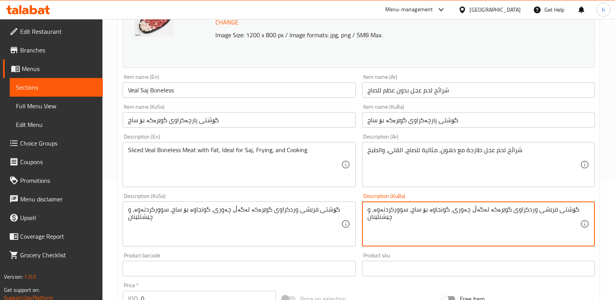
click at [494, 210] on textarea "گۆشتی فرێشی وردکراوی گوێرەکە لەگەڵ چەوری، گونجاوە بۆ ساج، سوورکردنەوە، و چێشتلێ…" at bounding box center [473, 224] width 213 height 37
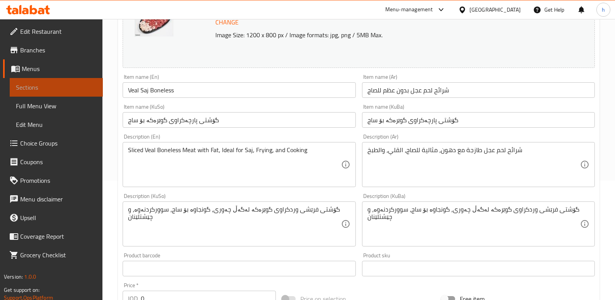
click at [64, 88] on span "Sections" at bounding box center [56, 87] width 81 height 9
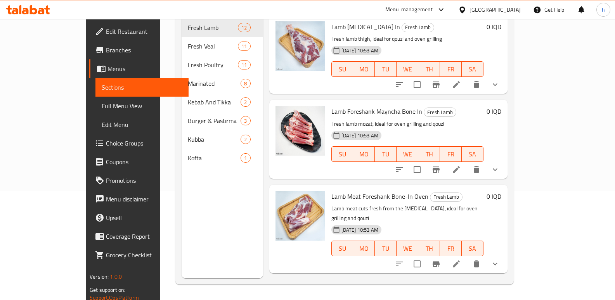
click at [102, 103] on span "Full Menu View" at bounding box center [142, 105] width 81 height 9
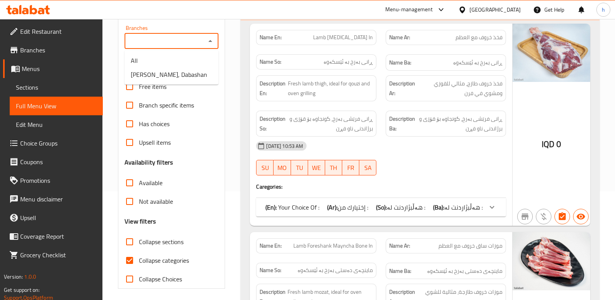
click at [159, 45] on input "Branches" at bounding box center [165, 41] width 76 height 11
click at [159, 72] on span "[PERSON_NAME], Dabashan" at bounding box center [169, 74] width 76 height 9
type input "[PERSON_NAME], Dabashan"
click at [130, 262] on input "Collapse categories" at bounding box center [129, 260] width 19 height 19
checkbox input "false"
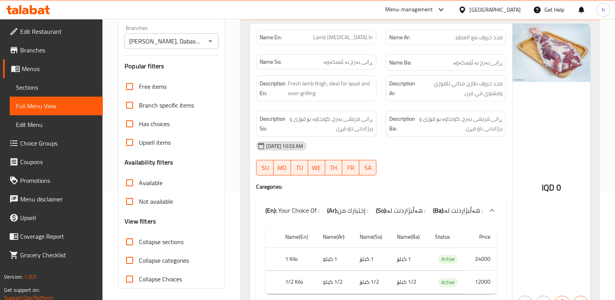
click at [131, 242] on input "Collapse sections" at bounding box center [129, 241] width 19 height 19
checkbox input "true"
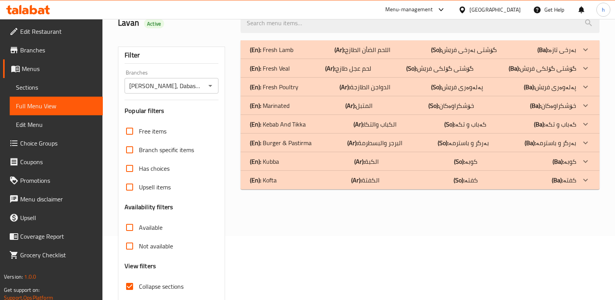
scroll to position [60, 0]
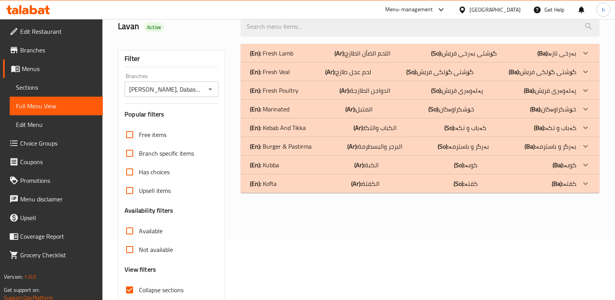
click at [299, 70] on div "(En): Fresh Veal (Ar): لحم عجل طازج (So): گۆشتی گۆلکی فرێش (Ba): گۆشتی گۆلکی فر…" at bounding box center [413, 71] width 326 height 9
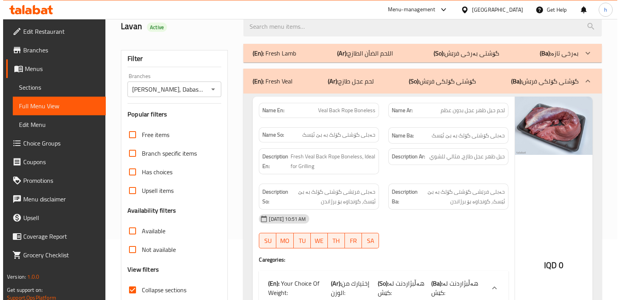
scroll to position [0, 0]
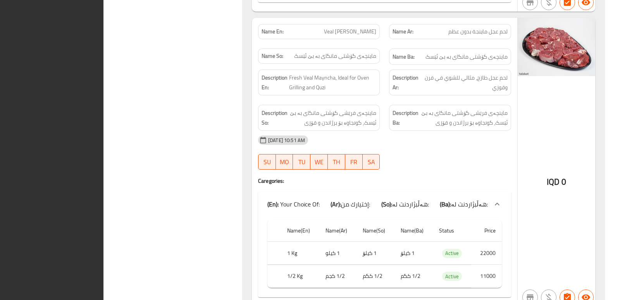
click at [547, 75] on img at bounding box center [557, 47] width 78 height 58
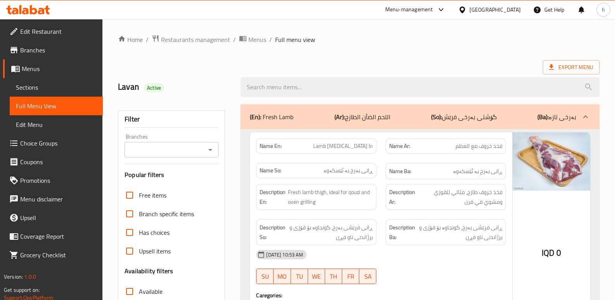
click at [180, 153] on input "Branches" at bounding box center [165, 149] width 76 height 11
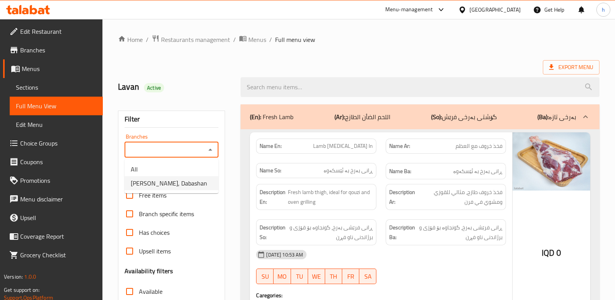
click at [183, 184] on span "[PERSON_NAME], Dabashan" at bounding box center [169, 182] width 76 height 9
type input "[PERSON_NAME], Dabashan"
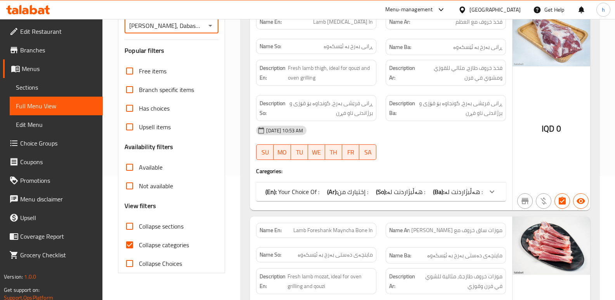
scroll to position [160, 0]
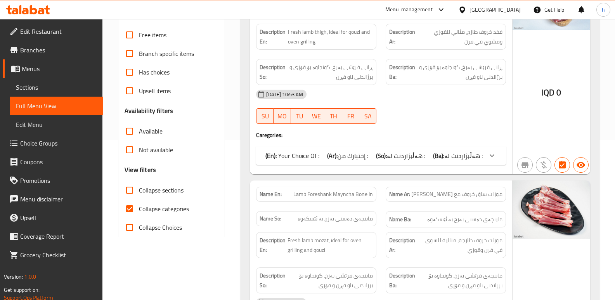
click at [130, 208] on input "Collapse categories" at bounding box center [129, 208] width 19 height 19
checkbox input "false"
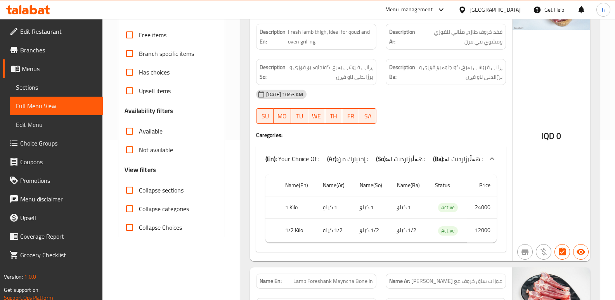
click at [128, 189] on input "Collapse sections" at bounding box center [129, 190] width 19 height 19
checkbox input "true"
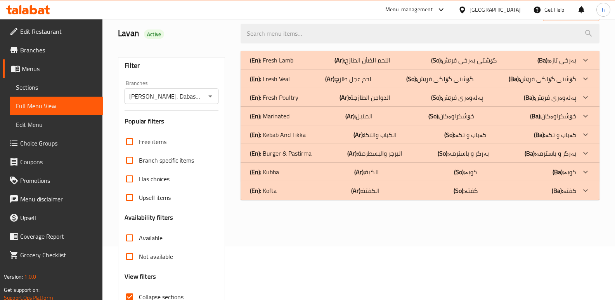
scroll to position [51, 0]
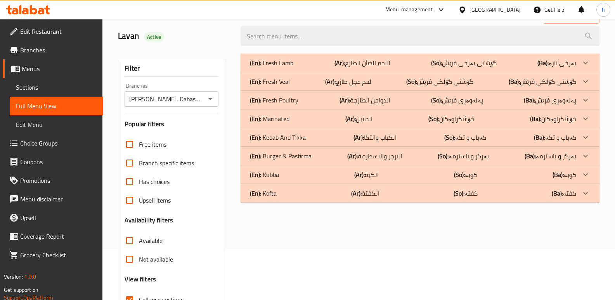
click at [318, 81] on div "(En): Fresh Veal (Ar): لحم عجل طازج (So): گۆشتی گۆلکی فرێش (Ba): گۆشتی گۆلکی فر…" at bounding box center [413, 81] width 326 height 9
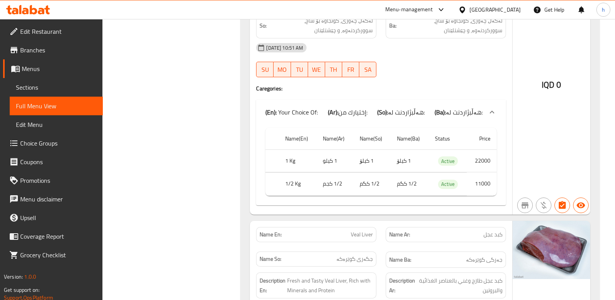
scroll to position [2172, 0]
